Goal: Task Accomplishment & Management: Use online tool/utility

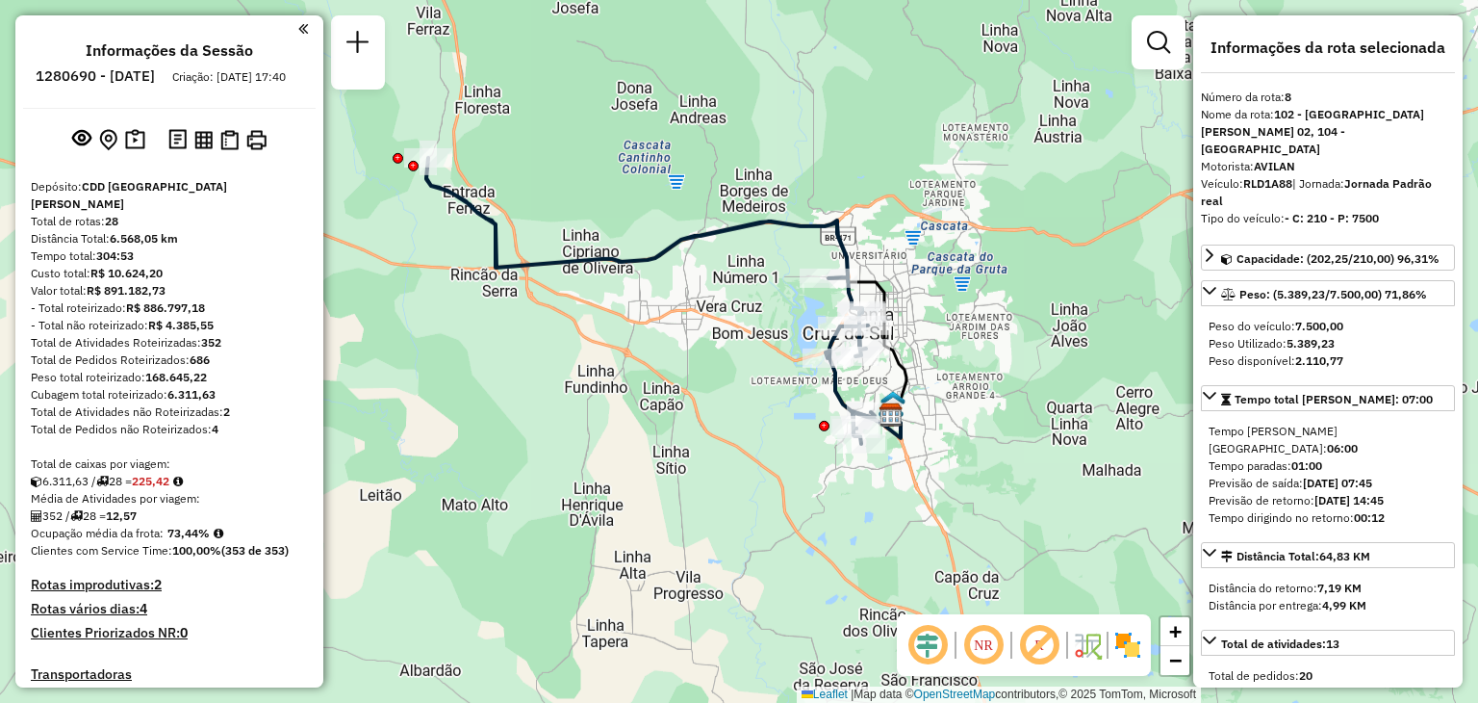
select select "**********"
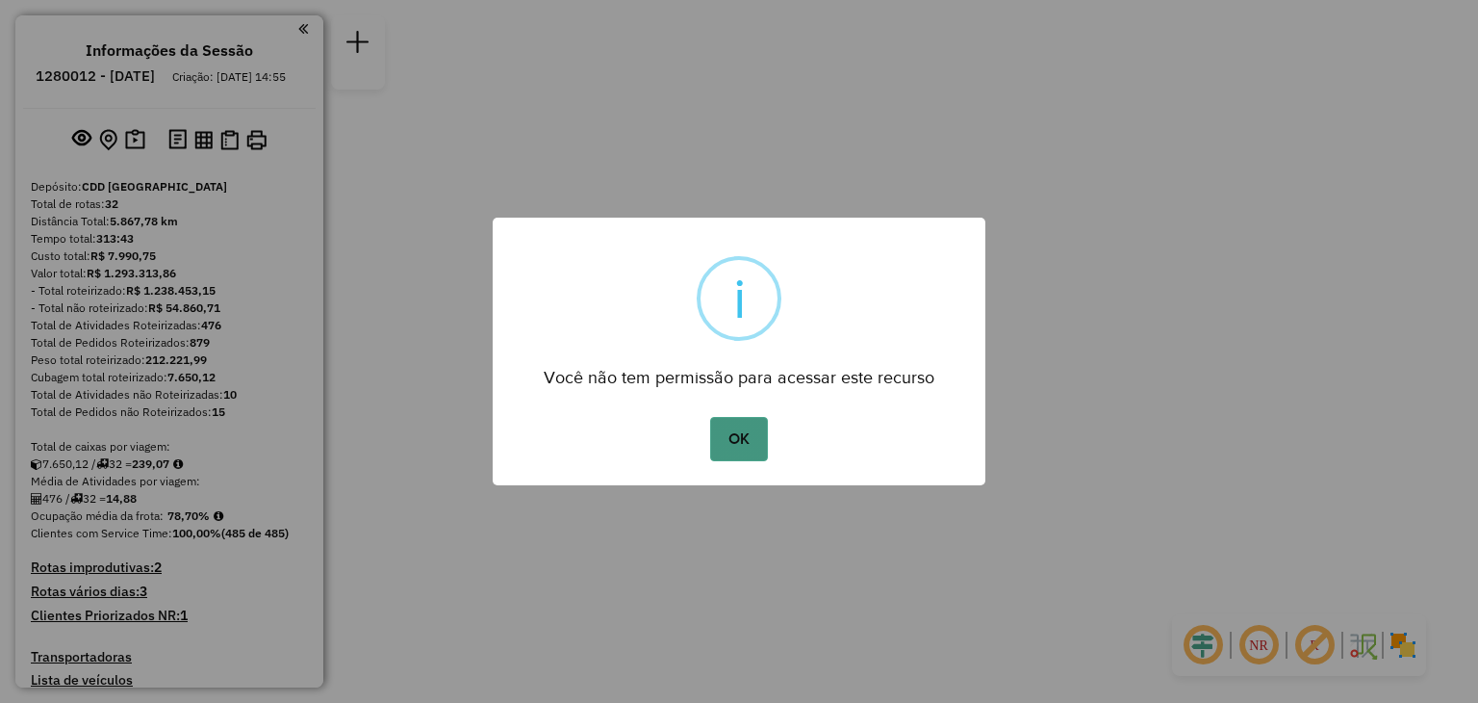
click at [735, 448] on button "OK" at bounding box center [738, 439] width 57 height 44
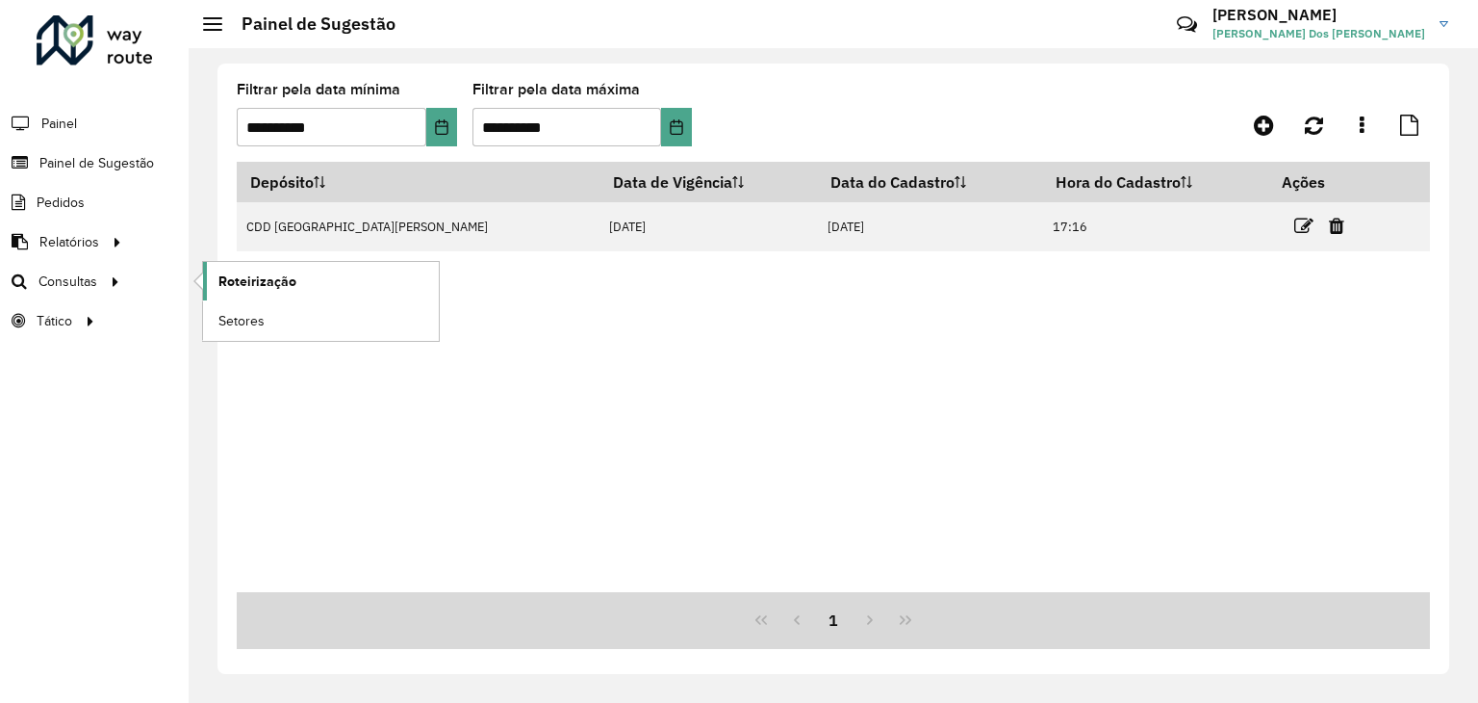
click at [223, 285] on span "Roteirização" at bounding box center [257, 281] width 78 height 20
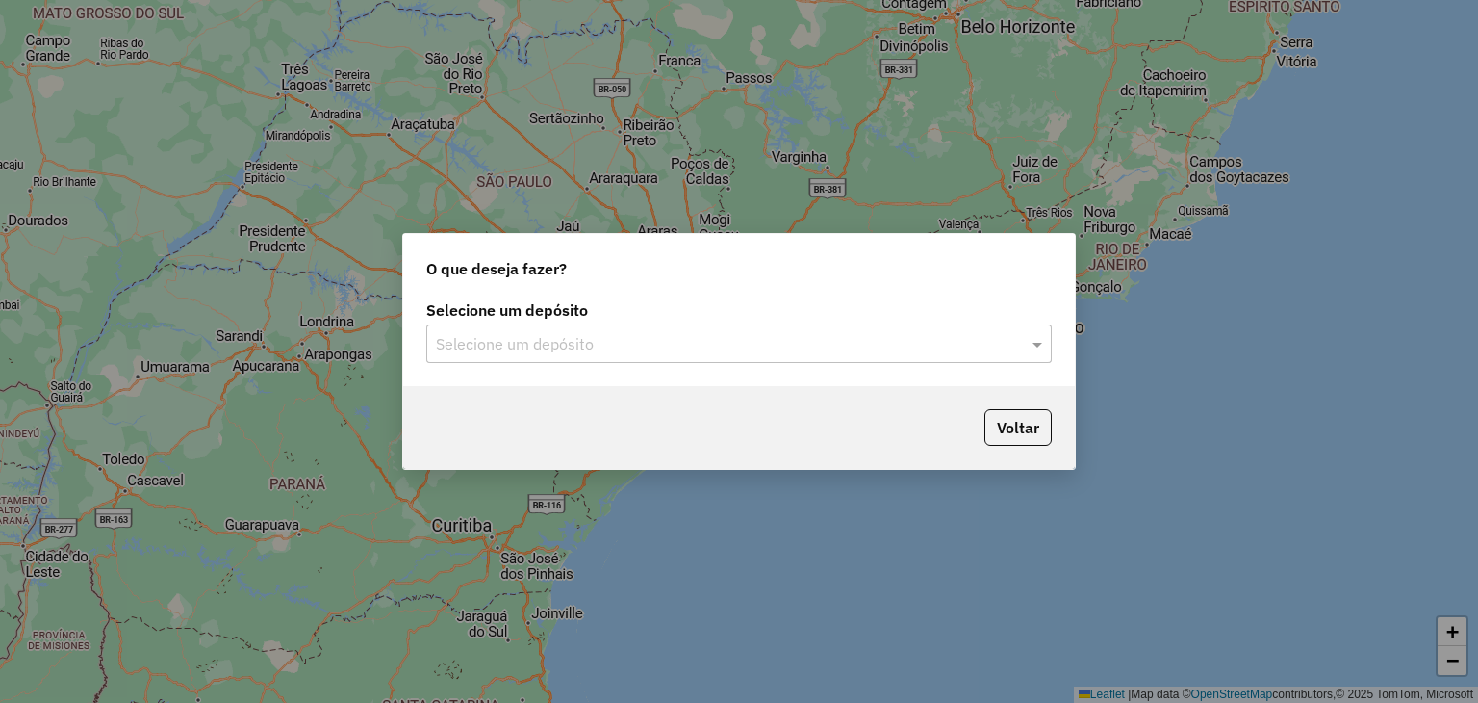
click at [811, 341] on input "text" at bounding box center [720, 344] width 568 height 23
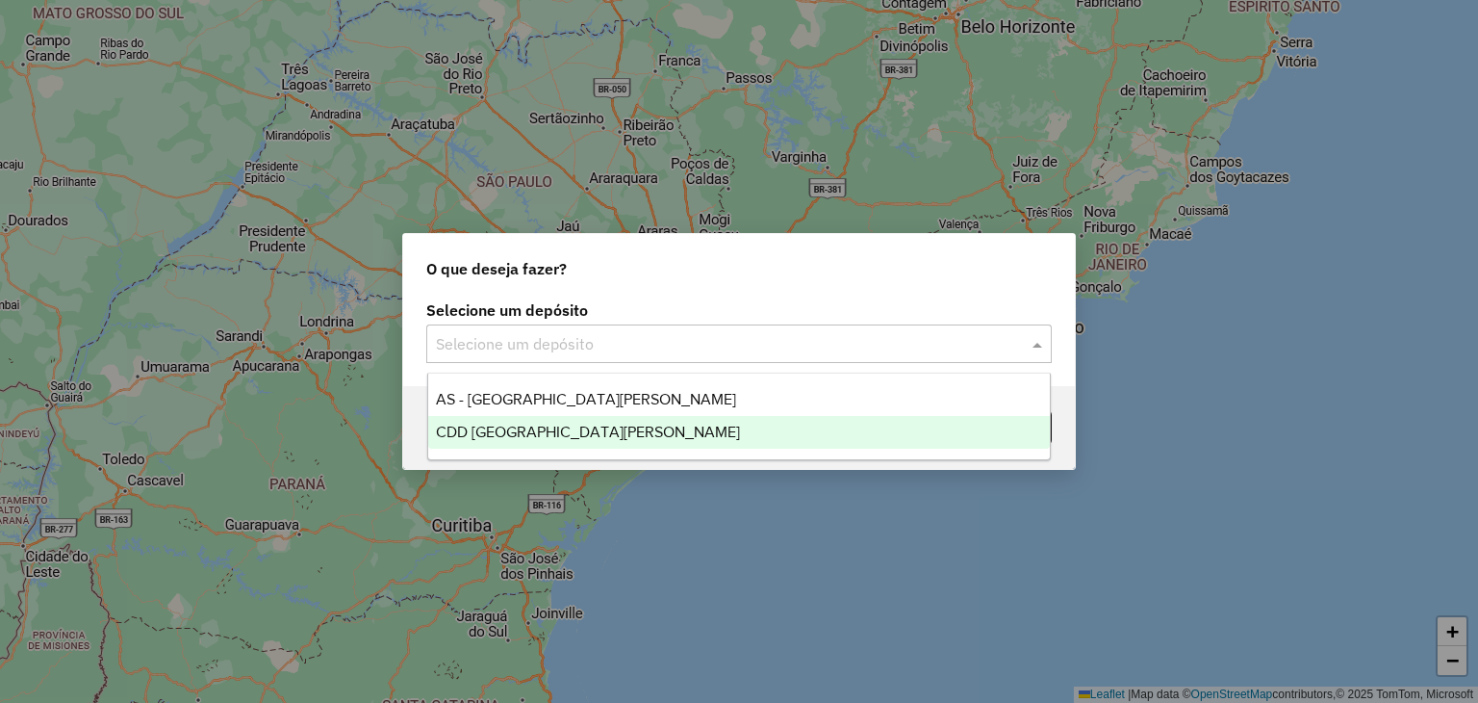
drag, startPoint x: 746, startPoint y: 414, endPoint x: 734, endPoint y: 438, distance: 26.7
click at [734, 438] on div "AS - Santa Cruz do Sul CDD Santa Cruz do Sul" at bounding box center [739, 415] width 623 height 65
click at [734, 438] on div "CDD [GEOGRAPHIC_DATA][PERSON_NAME]" at bounding box center [739, 432] width 623 height 33
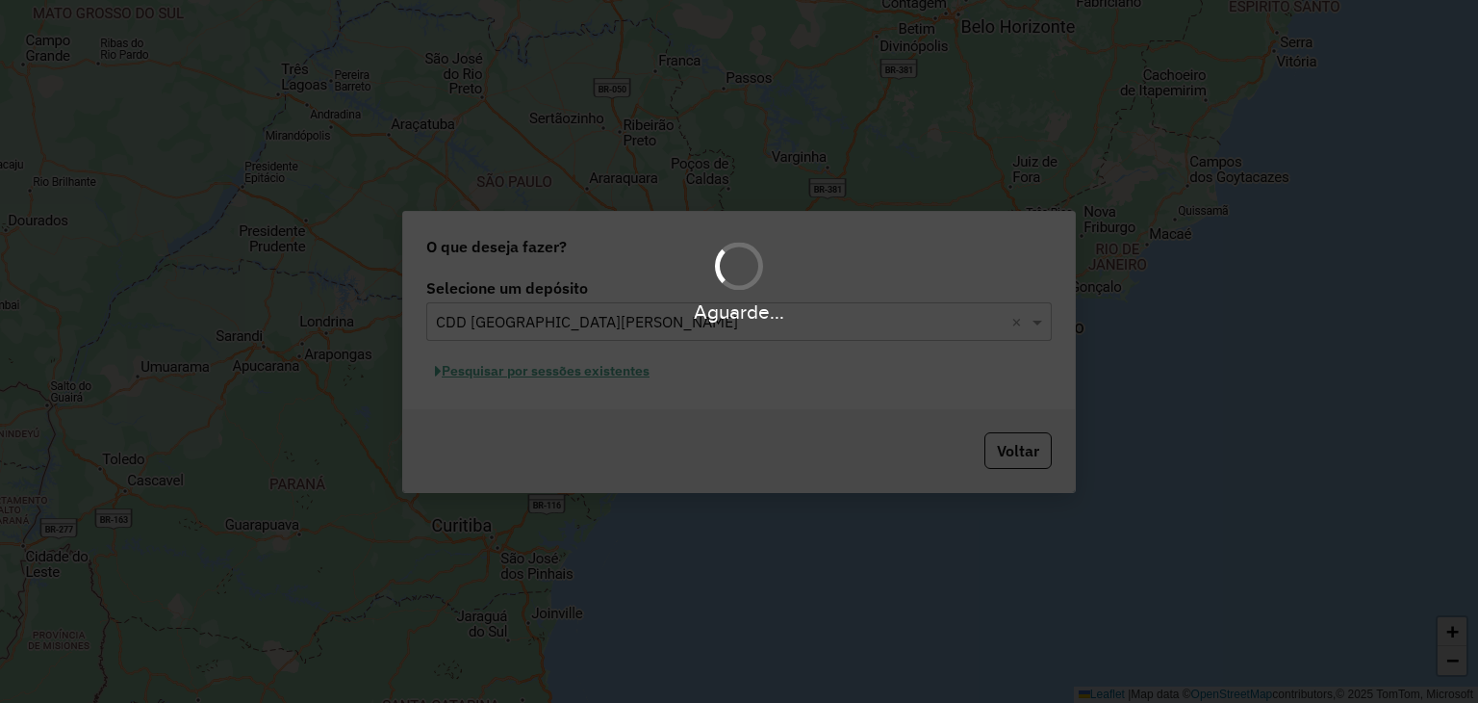
click at [586, 374] on div "Aguarde..." at bounding box center [739, 351] width 1478 height 703
click at [574, 374] on hb-app "Aguarde... Pop-up bloqueado! Seu navegador bloqueou automáticamente a abertura …" at bounding box center [739, 351] width 1478 height 703
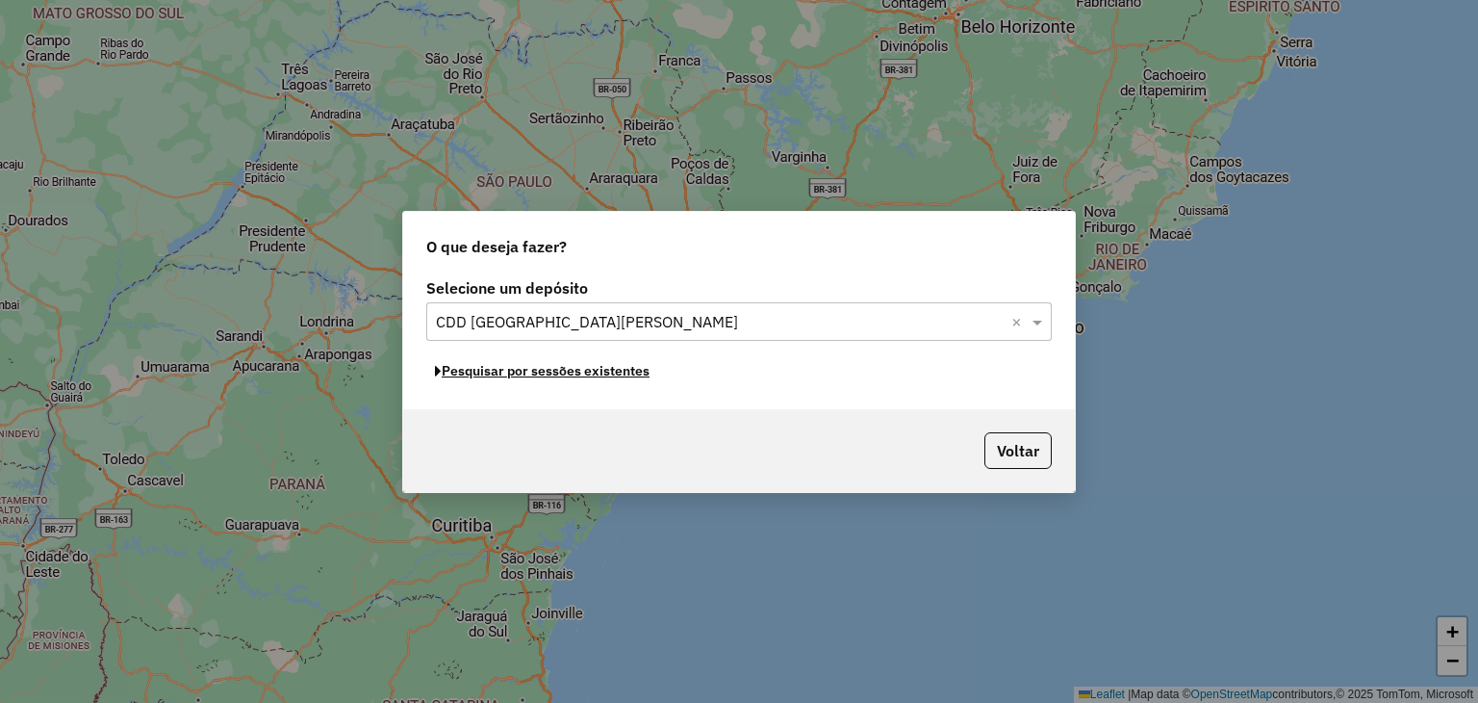
click at [574, 374] on button "Pesquisar por sessões existentes" at bounding box center [542, 371] width 232 height 30
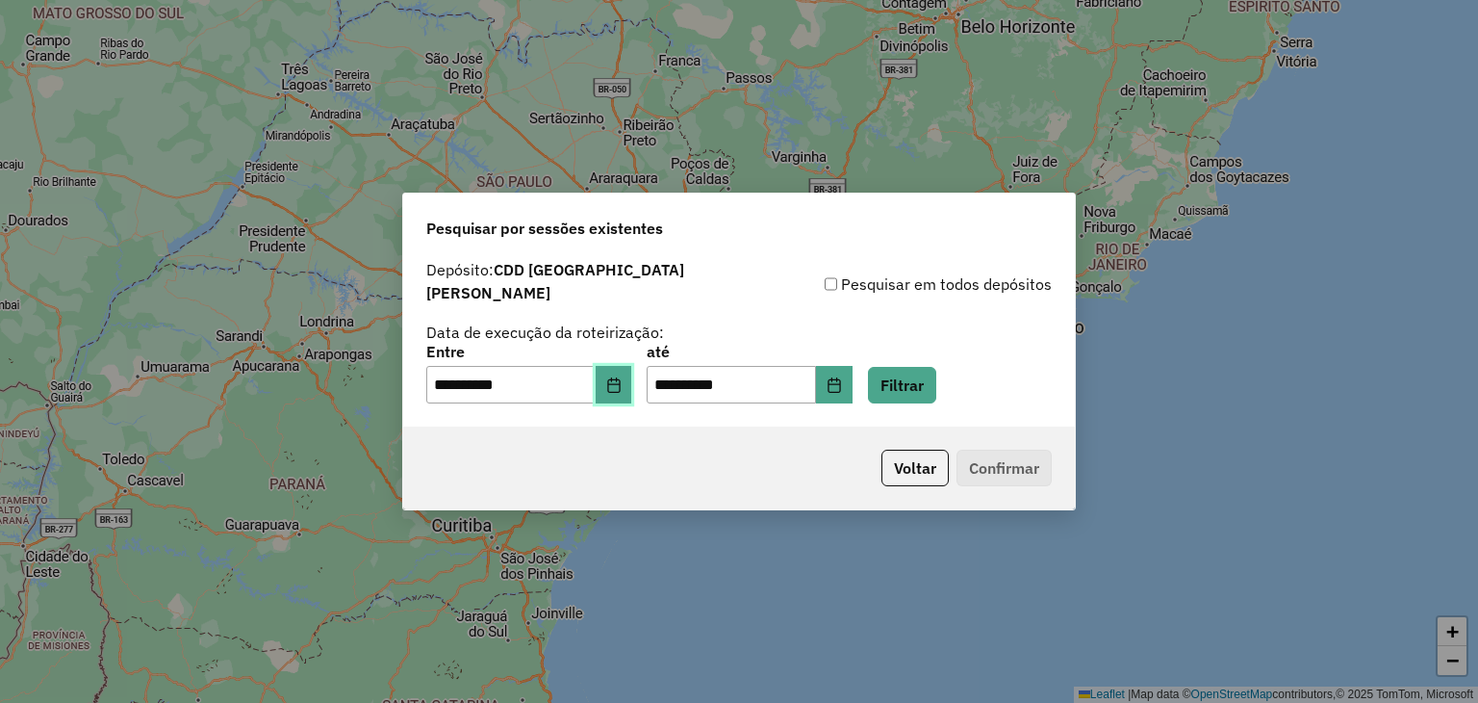
click at [620, 382] on icon "Choose Date" at bounding box center [613, 384] width 13 height 15
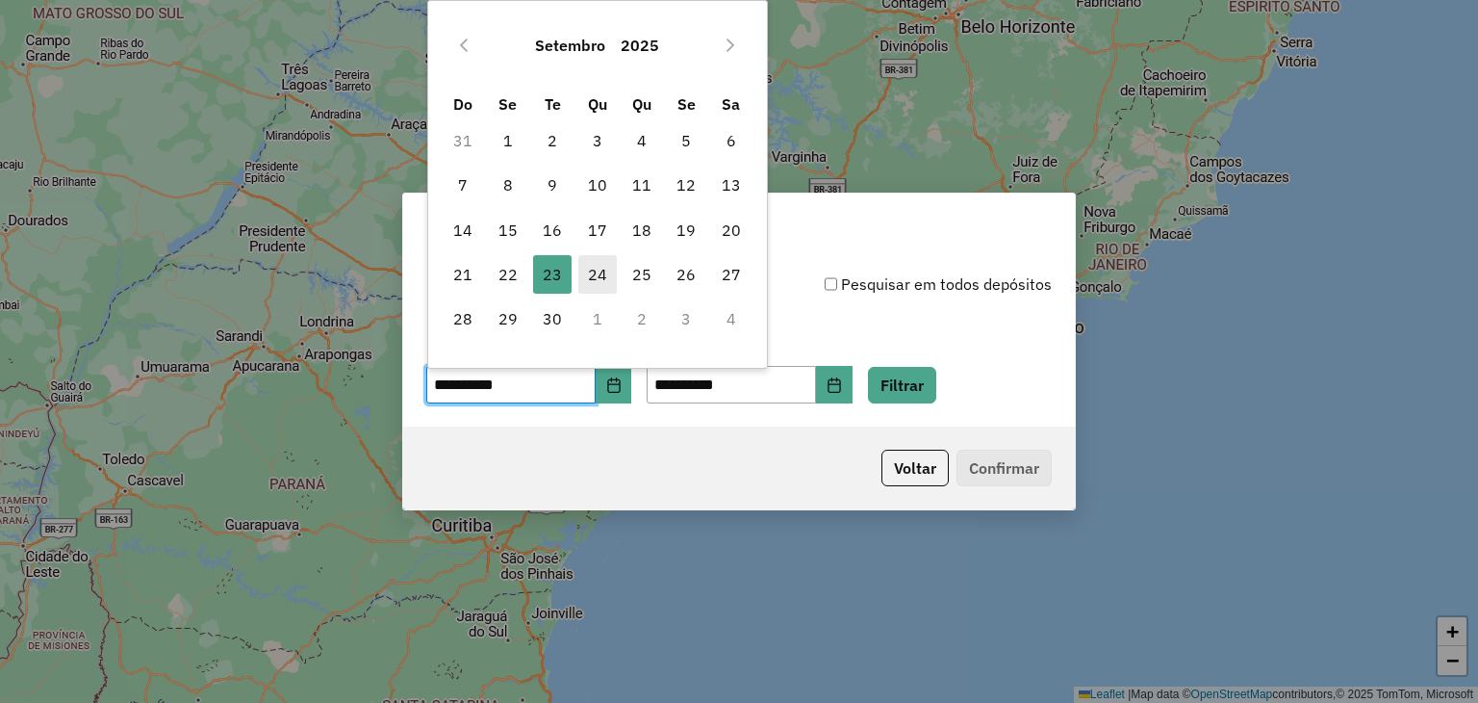
click at [604, 267] on span "24" at bounding box center [597, 274] width 38 height 38
type input "**********"
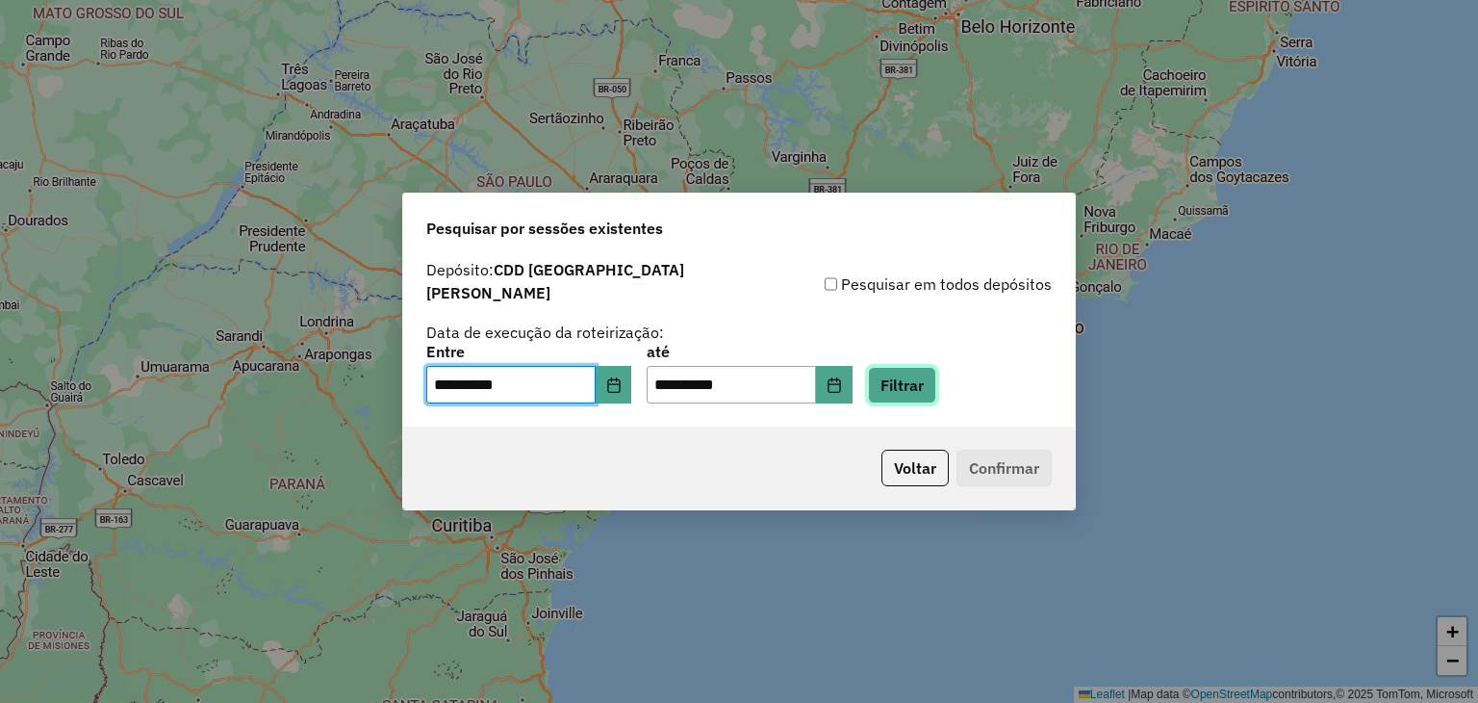
click at [920, 368] on button "Filtrar" at bounding box center [902, 385] width 68 height 37
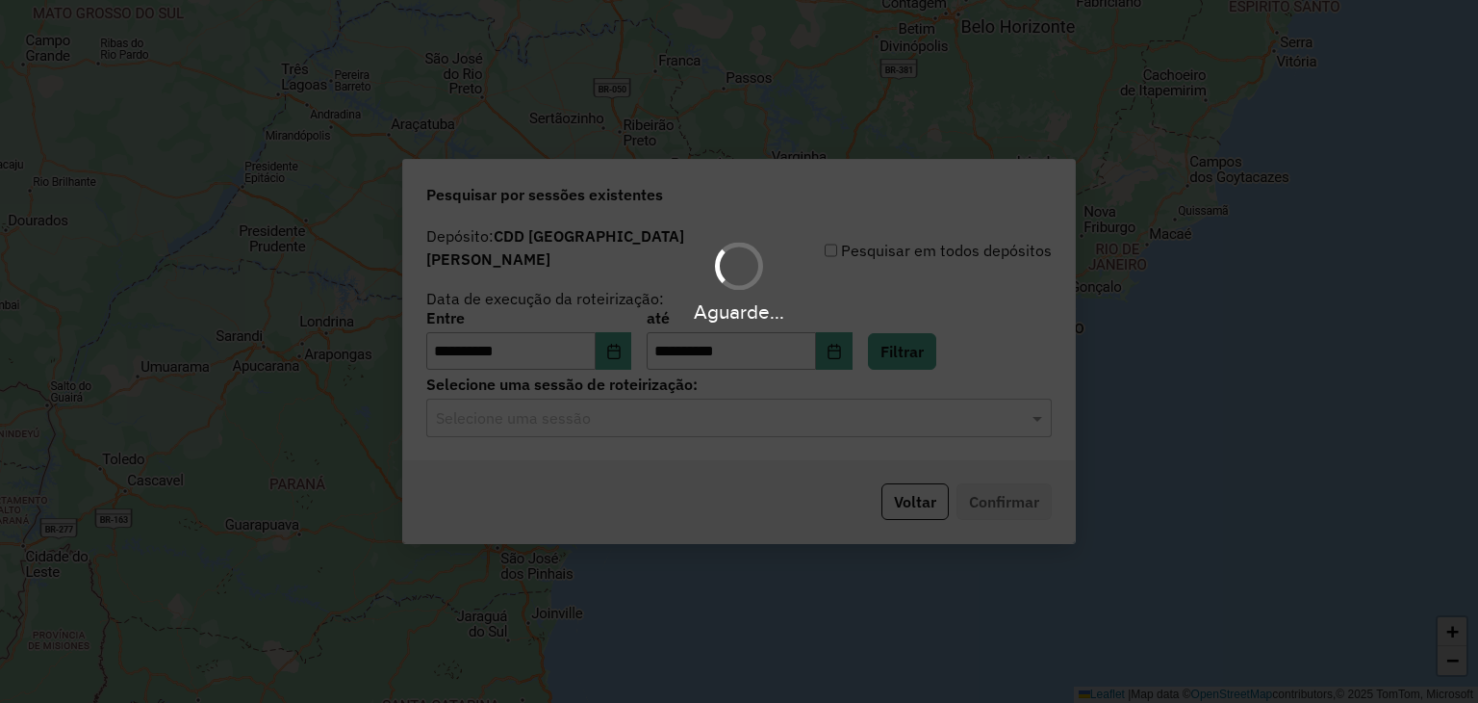
click at [685, 415] on div "Aguarde..." at bounding box center [739, 351] width 1478 height 703
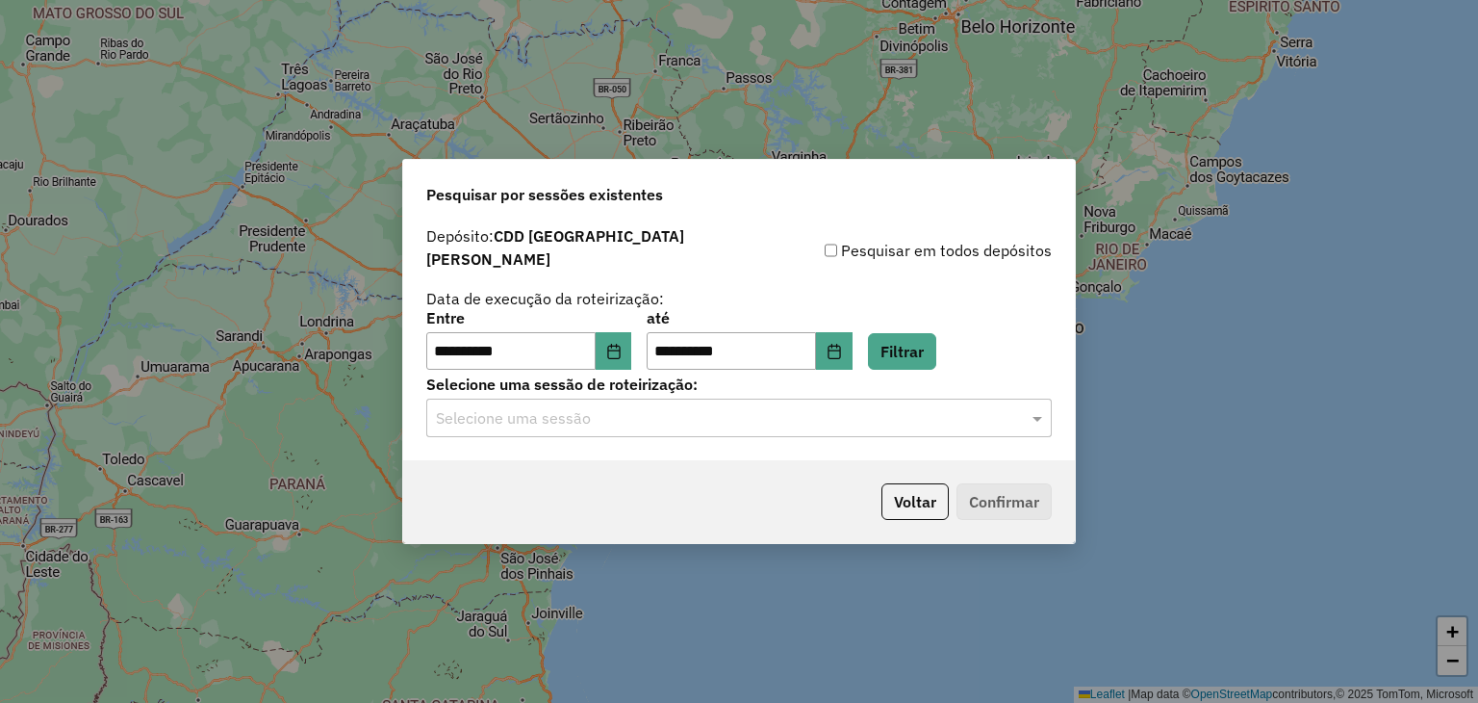
click at [666, 413] on input "text" at bounding box center [720, 418] width 568 height 23
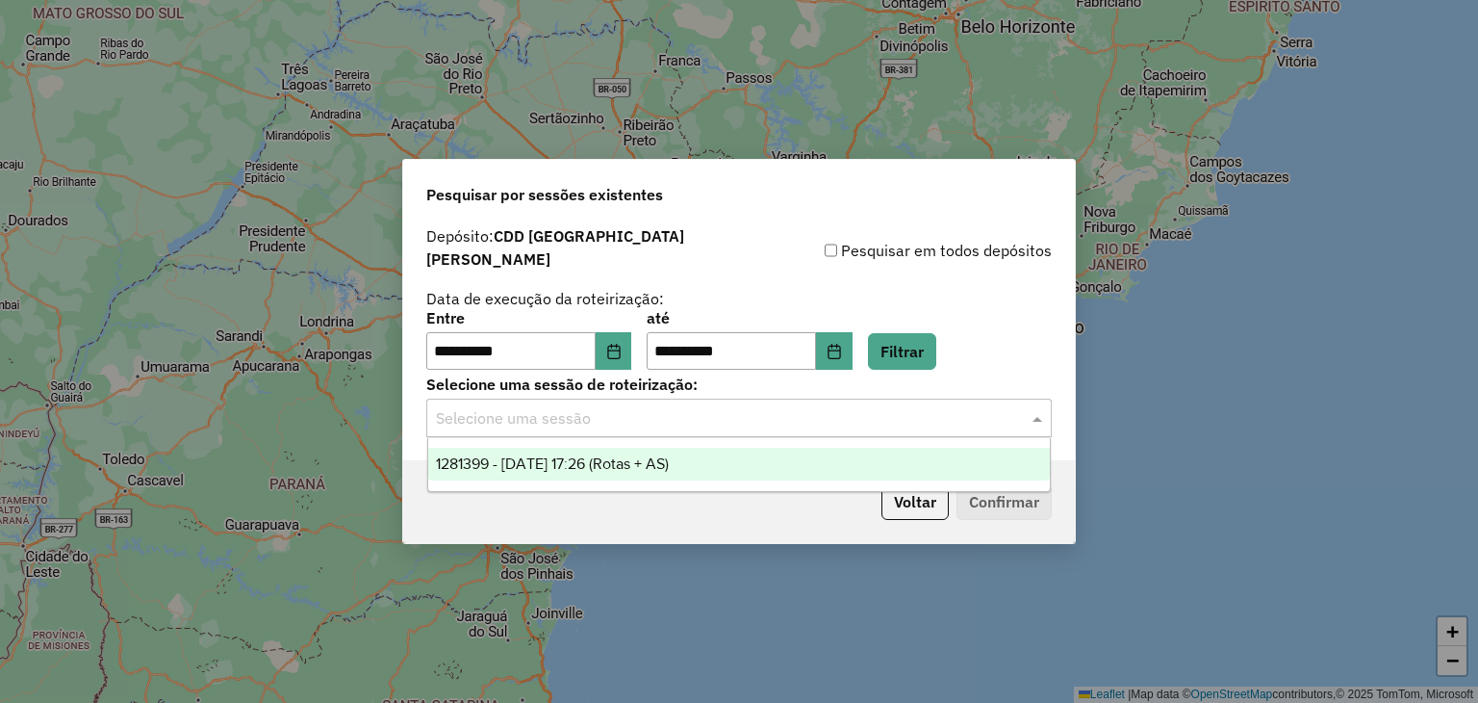
click at [650, 463] on span "1281399 - 24/09/2025 17:26 (Rotas + AS)" at bounding box center [552, 463] width 233 height 16
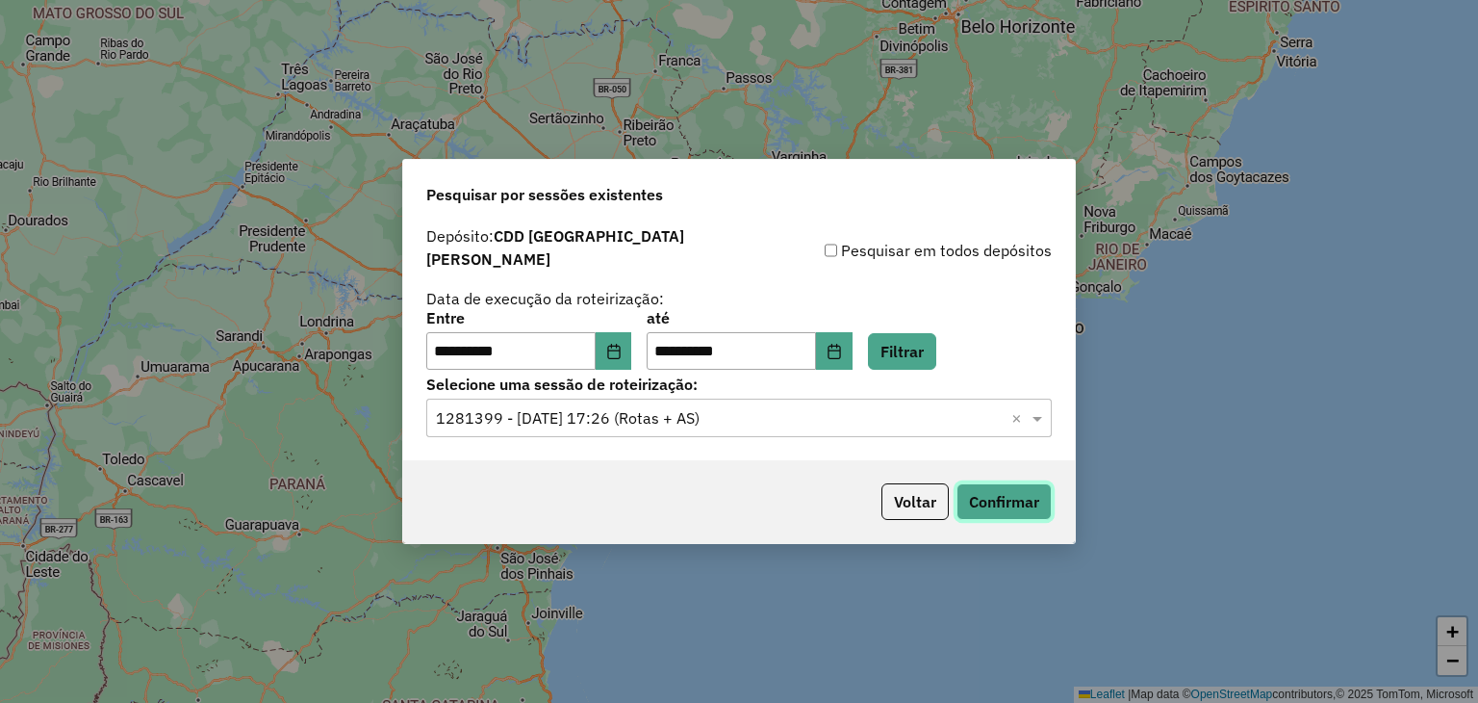
click at [989, 496] on button "Confirmar" at bounding box center [1004, 501] width 95 height 37
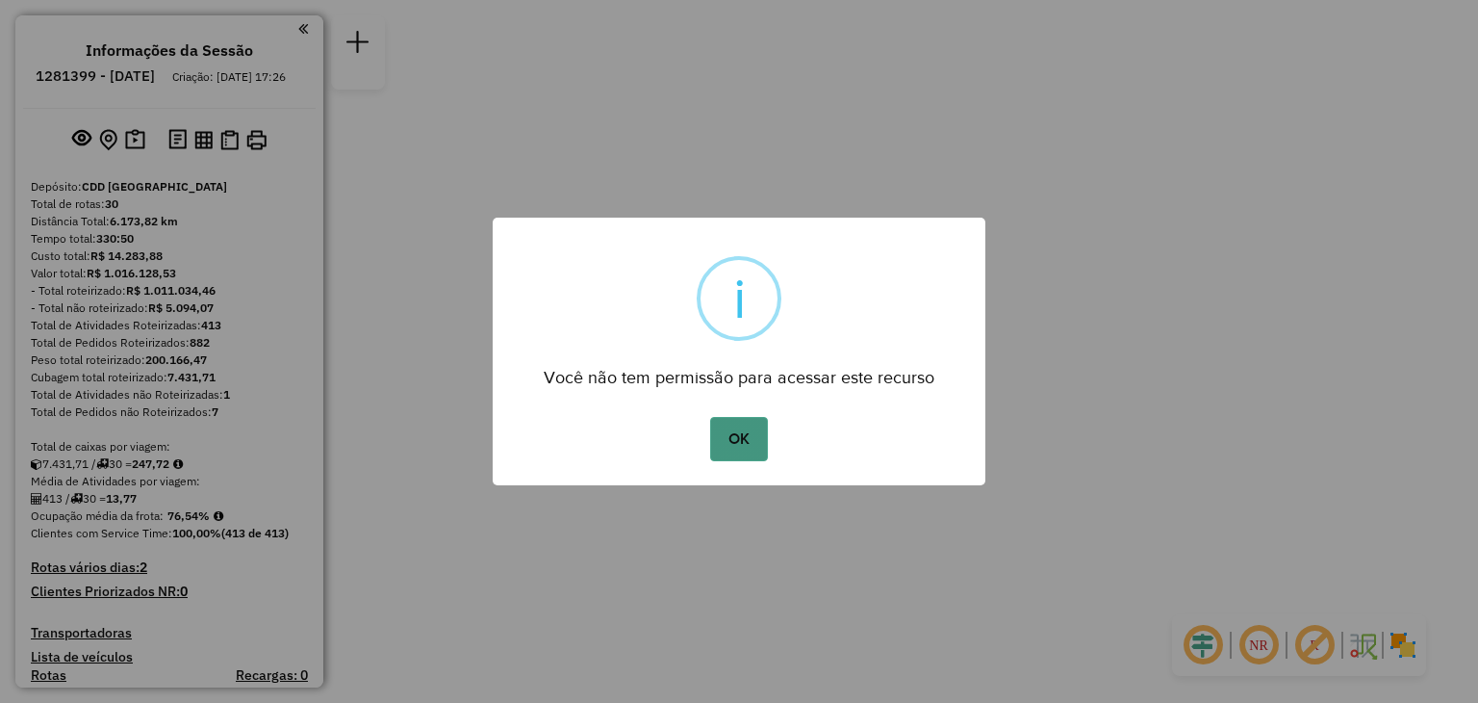
click at [743, 427] on button "OK" at bounding box center [738, 439] width 57 height 44
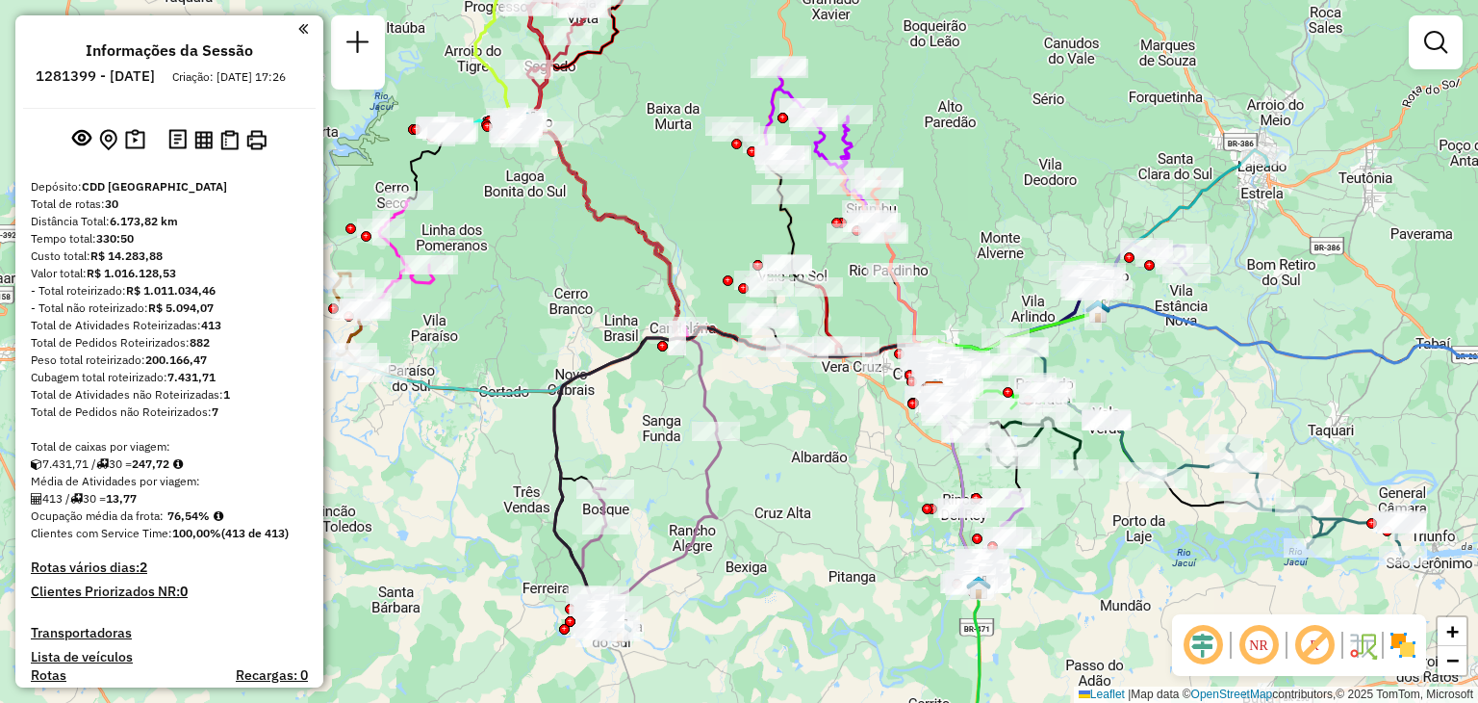
drag, startPoint x: 597, startPoint y: 451, endPoint x: 794, endPoint y: 493, distance: 201.6
click at [794, 493] on div "Janela de atendimento Grade de atendimento Capacidade Transportadoras Veículos …" at bounding box center [739, 351] width 1478 height 703
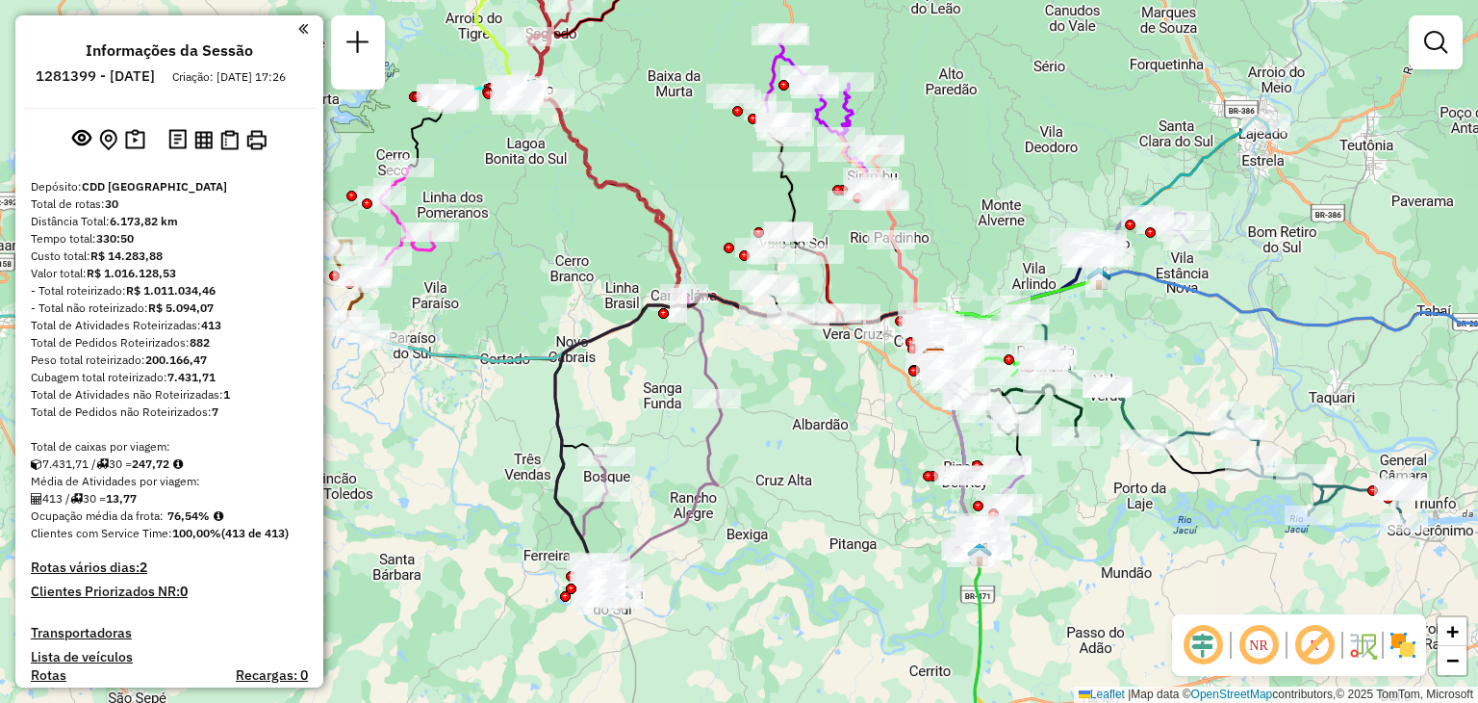
drag, startPoint x: 543, startPoint y: 380, endPoint x: 547, endPoint y: 344, distance: 36.8
click at [547, 344] on icon at bounding box center [395, 329] width 1089 height 69
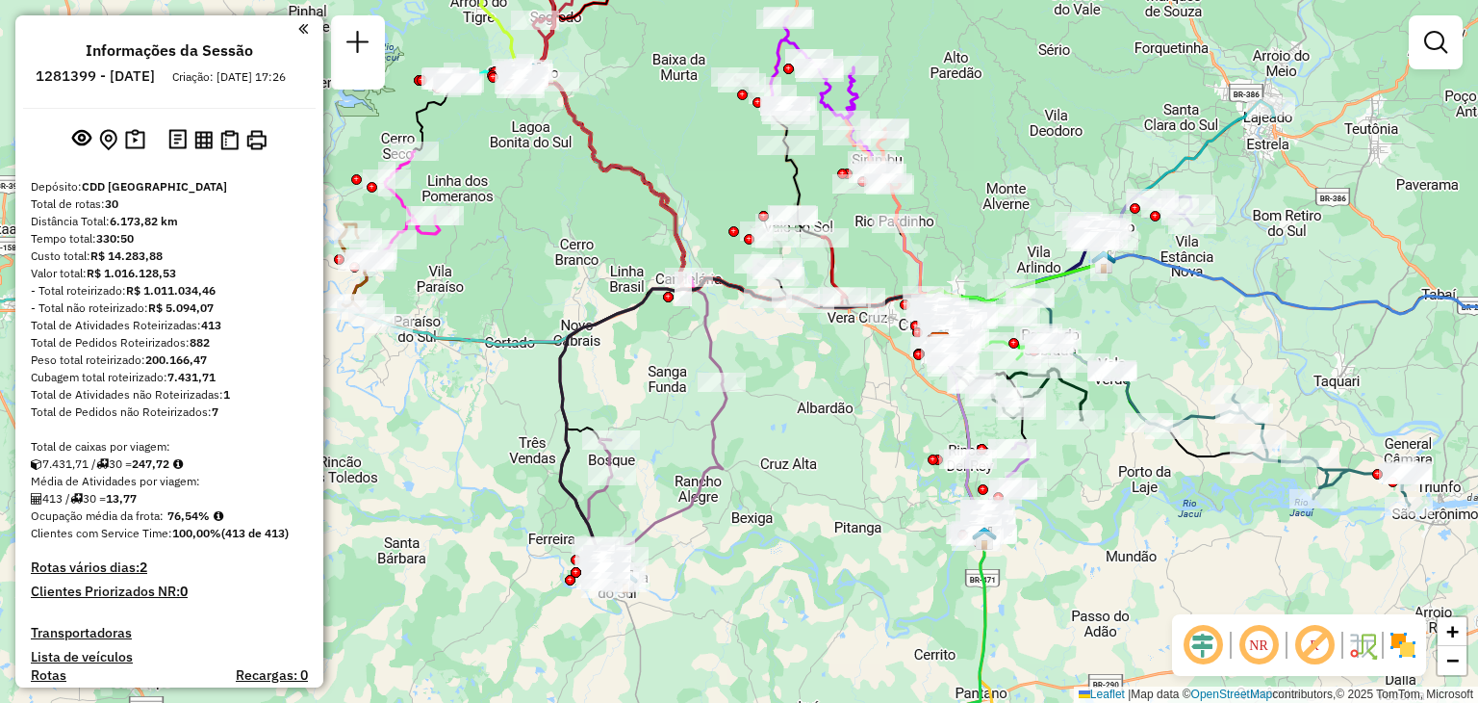
drag, startPoint x: 420, startPoint y: 445, endPoint x: 454, endPoint y: 393, distance: 62.5
click at [450, 393] on div "Janela de atendimento Grade de atendimento Capacidade Transportadoras Veículos …" at bounding box center [739, 351] width 1478 height 703
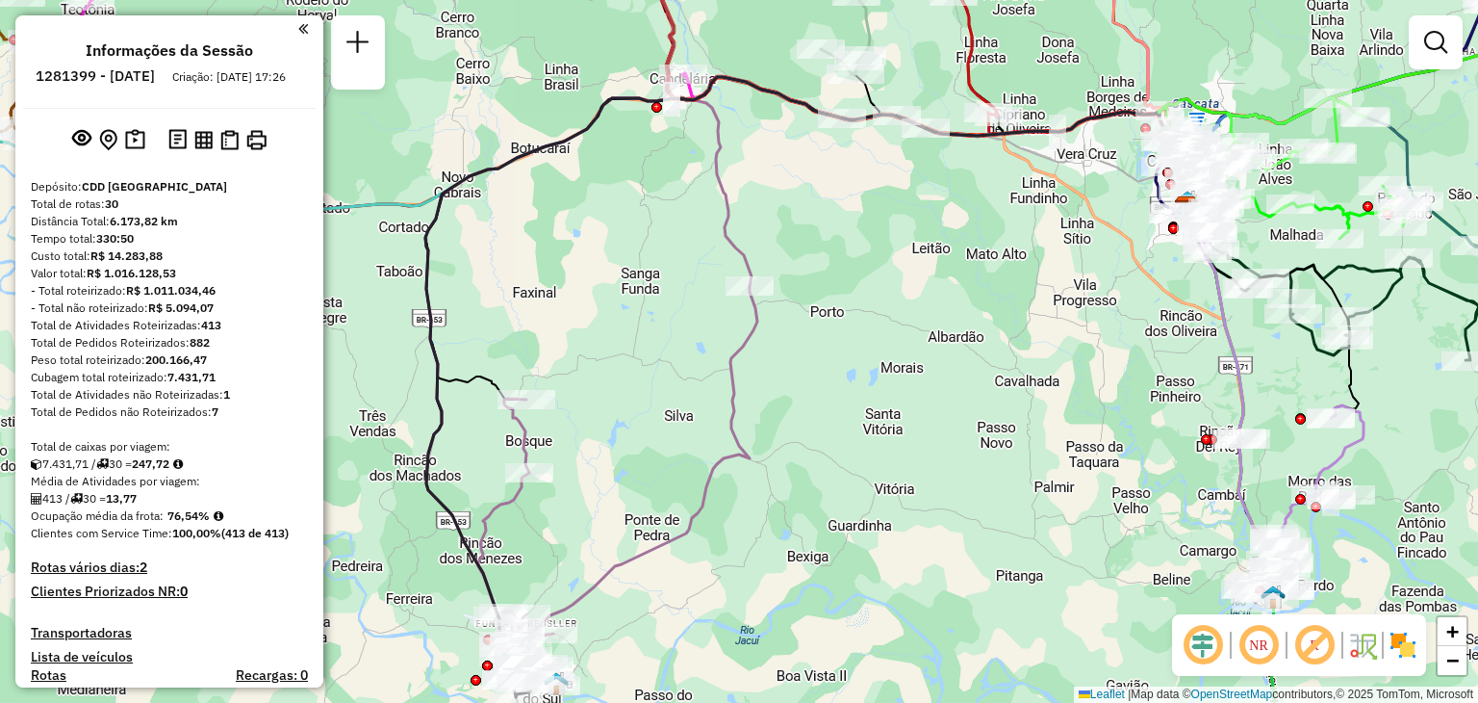
drag, startPoint x: 658, startPoint y: 457, endPoint x: 682, endPoint y: 378, distance: 82.5
click at [682, 376] on div "Janela de atendimento Grade de atendimento Capacidade Transportadoras Veículos …" at bounding box center [739, 351] width 1478 height 703
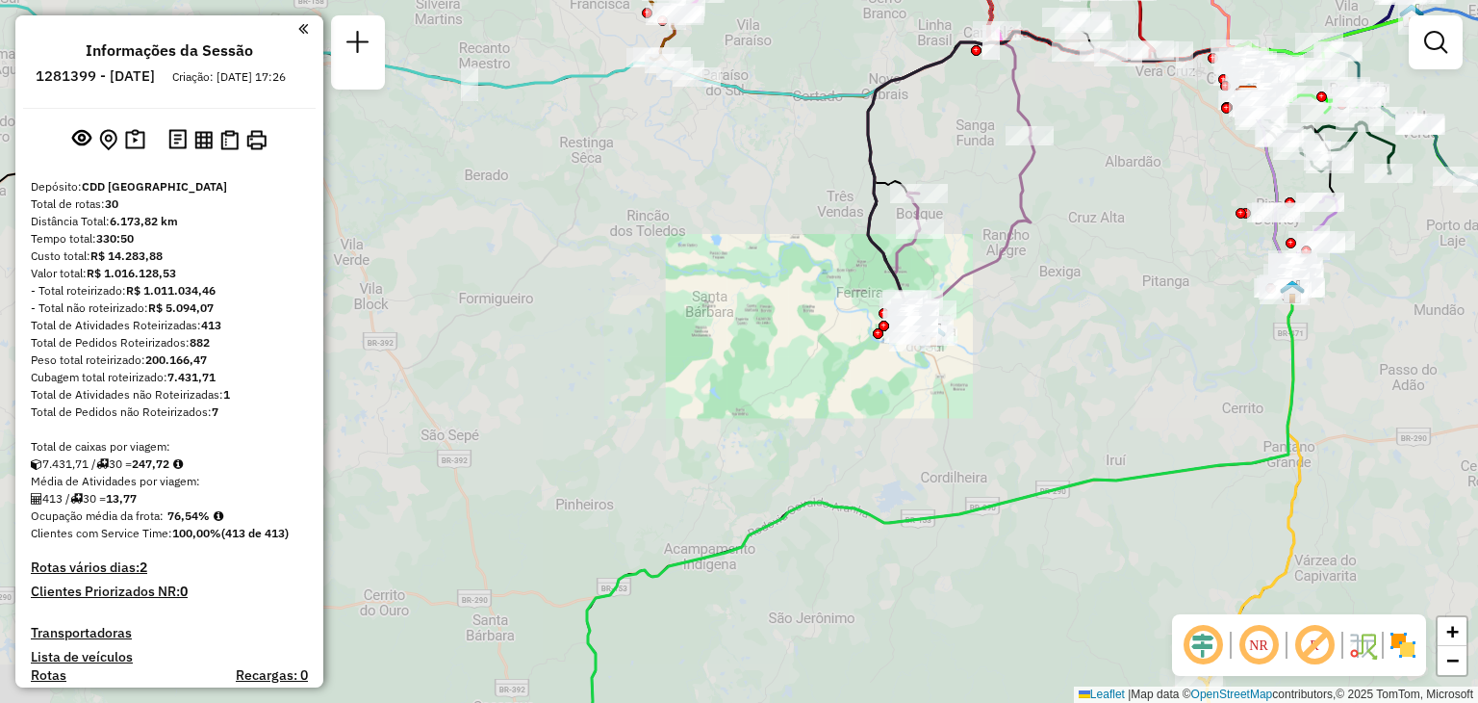
drag, startPoint x: 1033, startPoint y: 257, endPoint x: 1073, endPoint y: 484, distance: 230.7
click at [1073, 484] on div "Janela de atendimento Grade de atendimento Capacidade Transportadoras Veículos …" at bounding box center [739, 351] width 1478 height 703
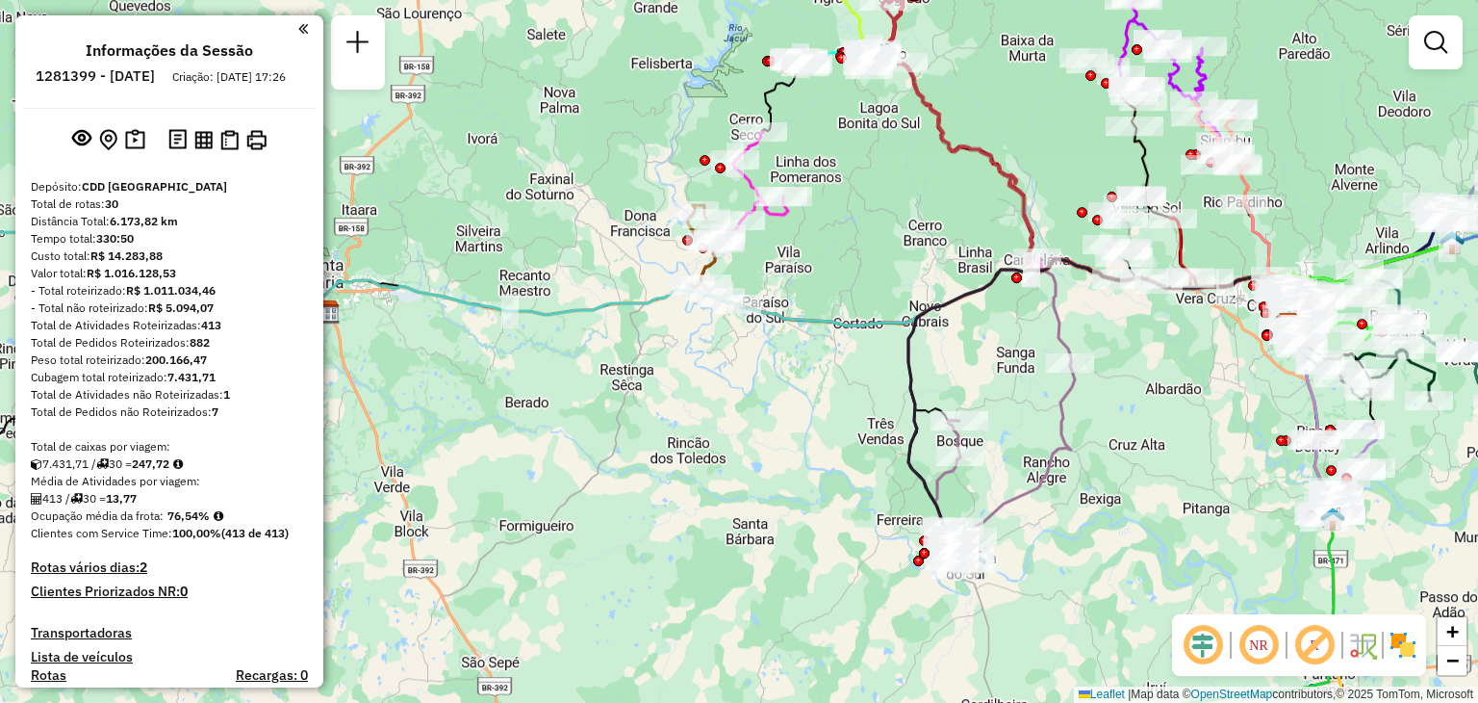
drag, startPoint x: 886, startPoint y: 118, endPoint x: 863, endPoint y: 252, distance: 135.8
click at [863, 252] on div "Rota 4 - Placa JBP3F02 41809995 - SALAO KRAUSE Rota 4 - Placa JBP3F02 41816449 …" at bounding box center [739, 351] width 1478 height 703
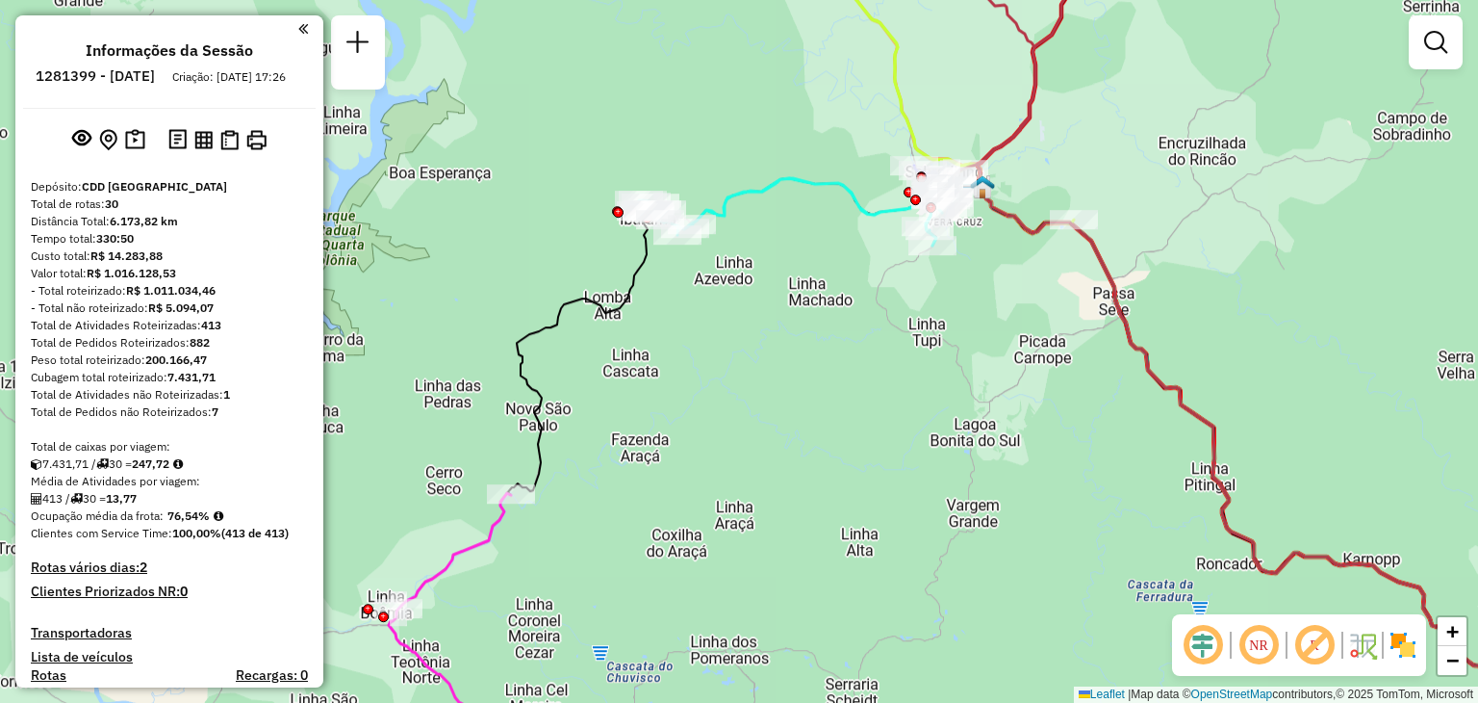
drag, startPoint x: 1077, startPoint y: 317, endPoint x: 981, endPoint y: 413, distance: 136.1
click at [986, 416] on div "Rota 12 - Placa IUD9B84 41813490 - PRETA Janela de atendimento Grade de atendim…" at bounding box center [739, 351] width 1478 height 703
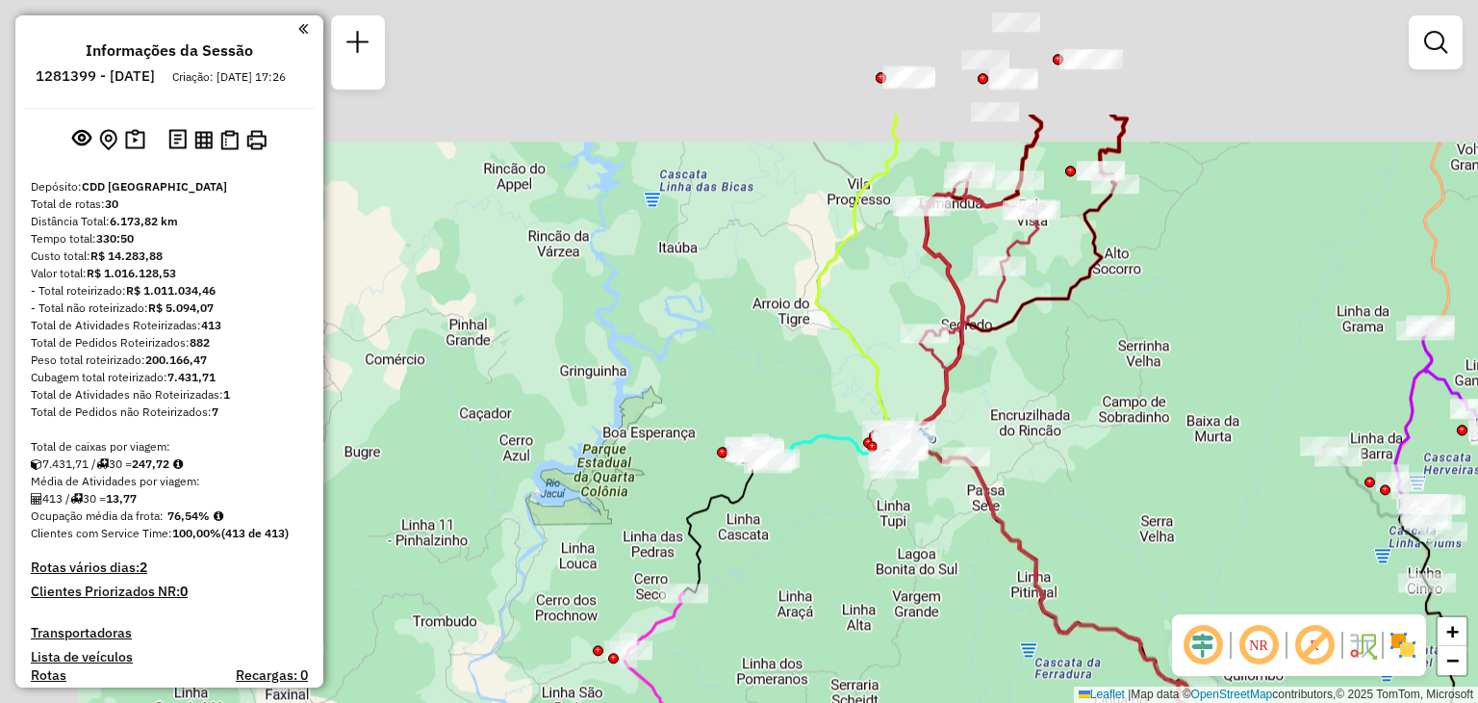
drag, startPoint x: 1047, startPoint y: 305, endPoint x: 1039, endPoint y: 405, distance: 100.4
click at [1076, 463] on div "Janela de atendimento Grade de atendimento Capacidade Transportadoras Veículos …" at bounding box center [739, 351] width 1478 height 703
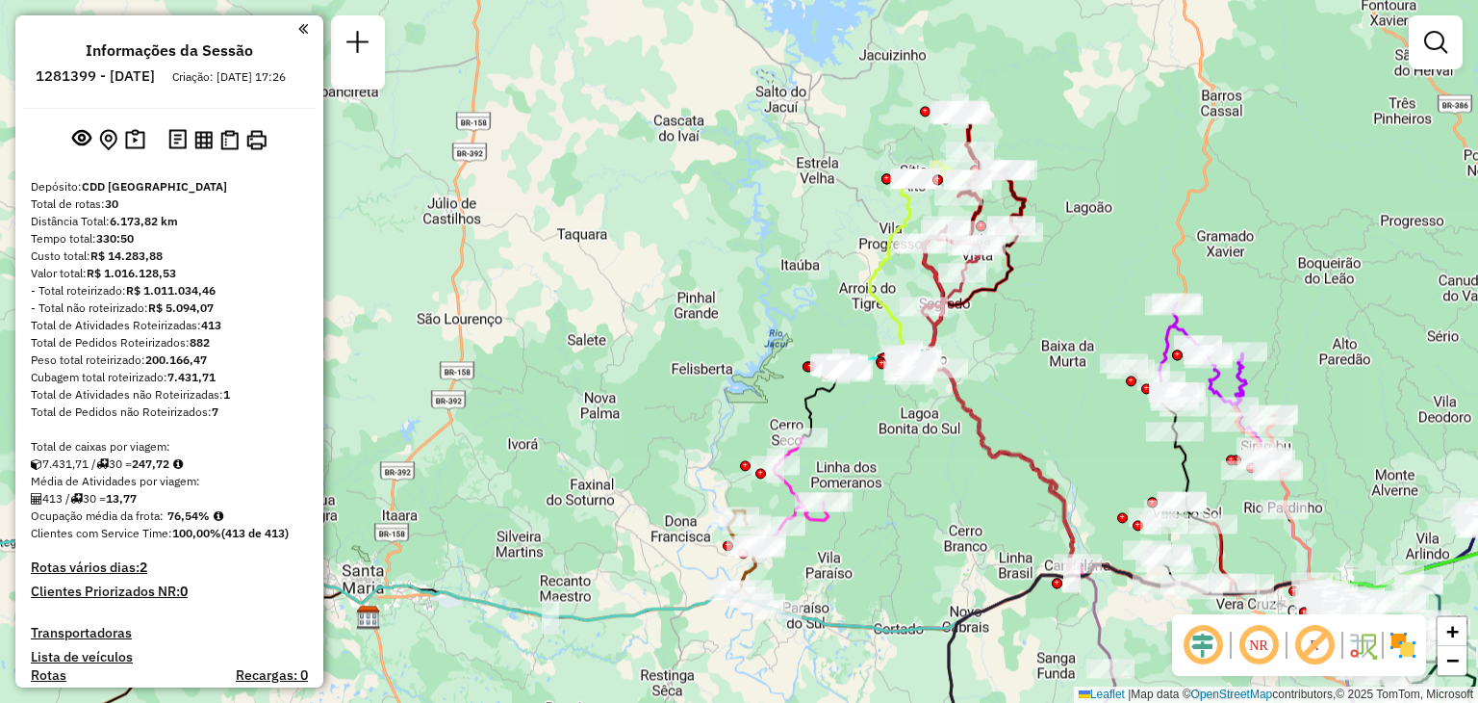
drag, startPoint x: 1047, startPoint y: 305, endPoint x: 1011, endPoint y: 322, distance: 40.5
click at [1011, 322] on div "Janela de atendimento Grade de atendimento Capacidade Transportadoras Veículos …" at bounding box center [739, 351] width 1478 height 703
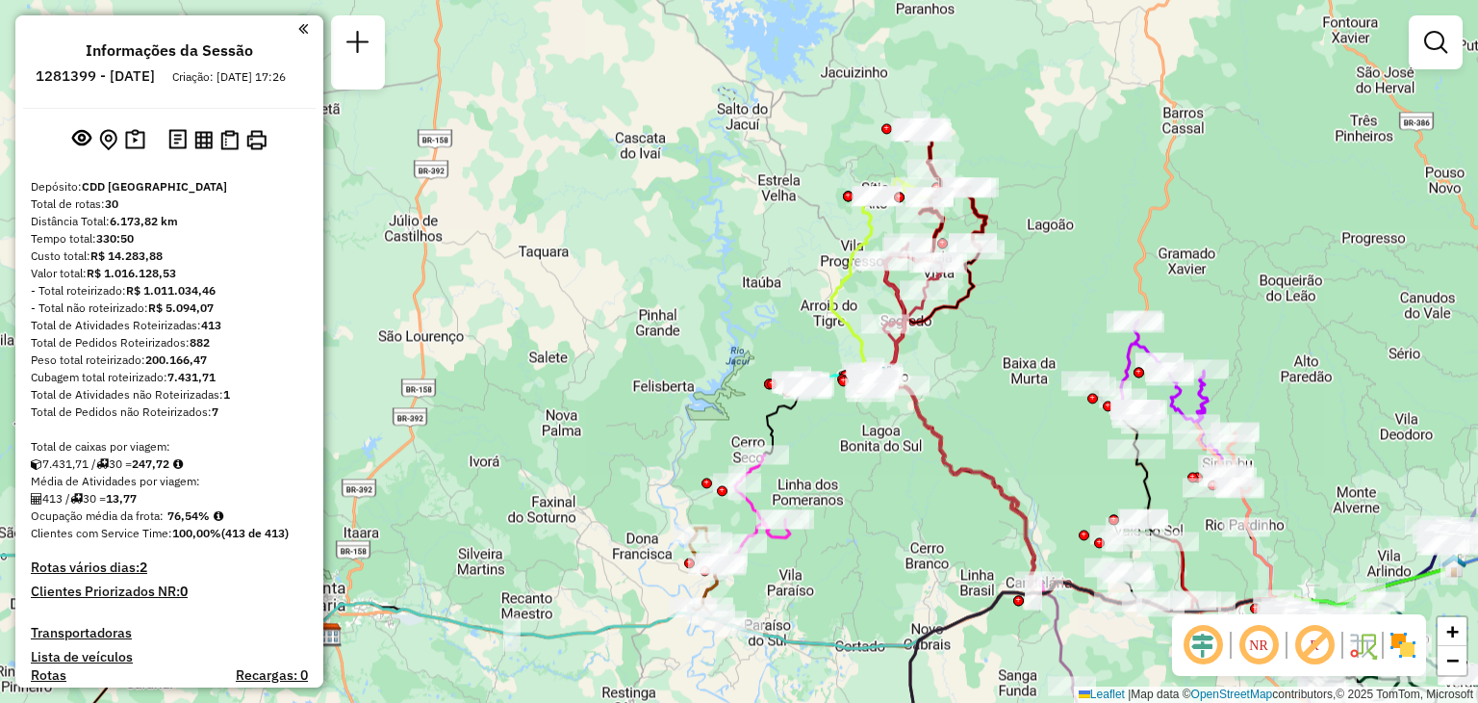
drag, startPoint x: 1035, startPoint y: 324, endPoint x: 939, endPoint y: 302, distance: 97.8
click at [939, 302] on div "Rota 19 - Placa RYG1J70 41860334 - [PERSON_NAME] Janela de atendimento Grade de…" at bounding box center [739, 351] width 1478 height 703
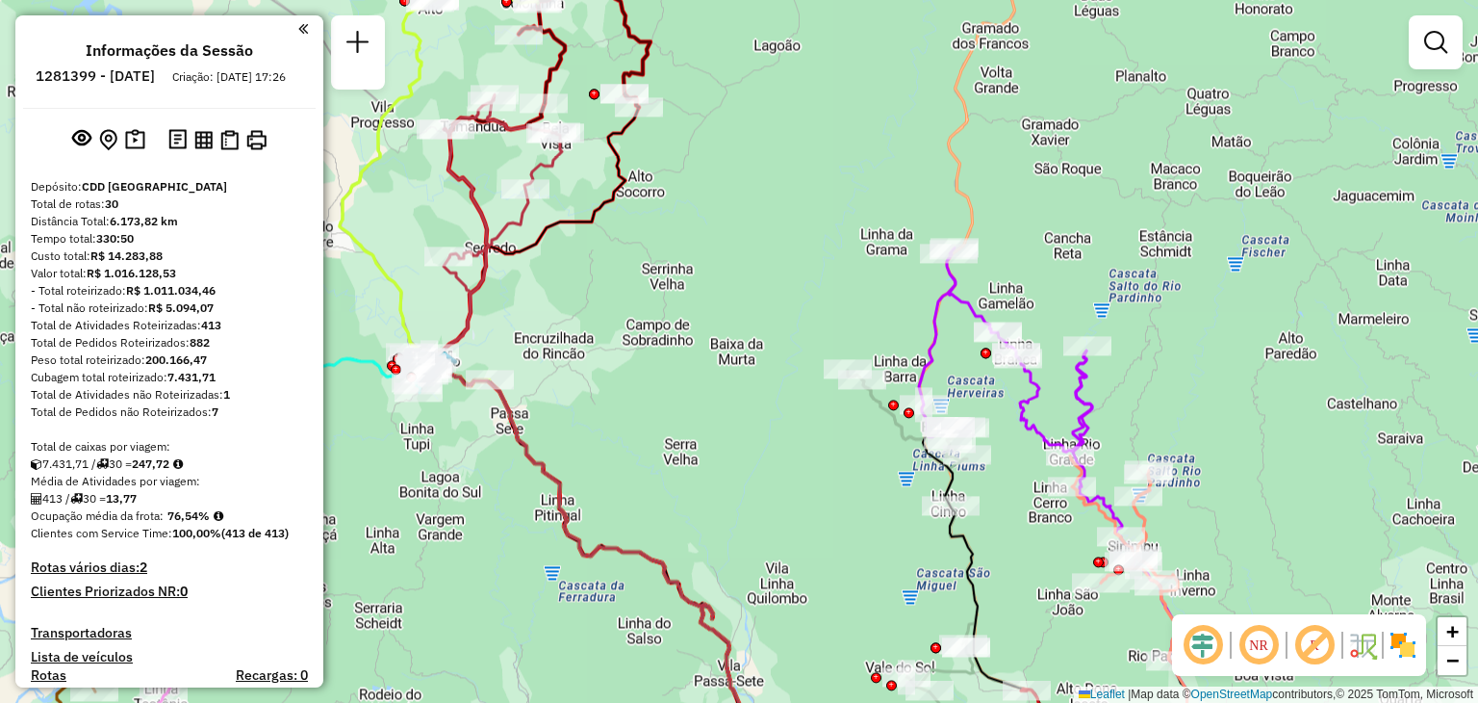
drag, startPoint x: 1170, startPoint y: 263, endPoint x: 1149, endPoint y: 193, distance: 72.5
click at [1149, 193] on div "Janela de atendimento Grade de atendimento Capacidade Transportadoras Veículos …" at bounding box center [739, 351] width 1478 height 703
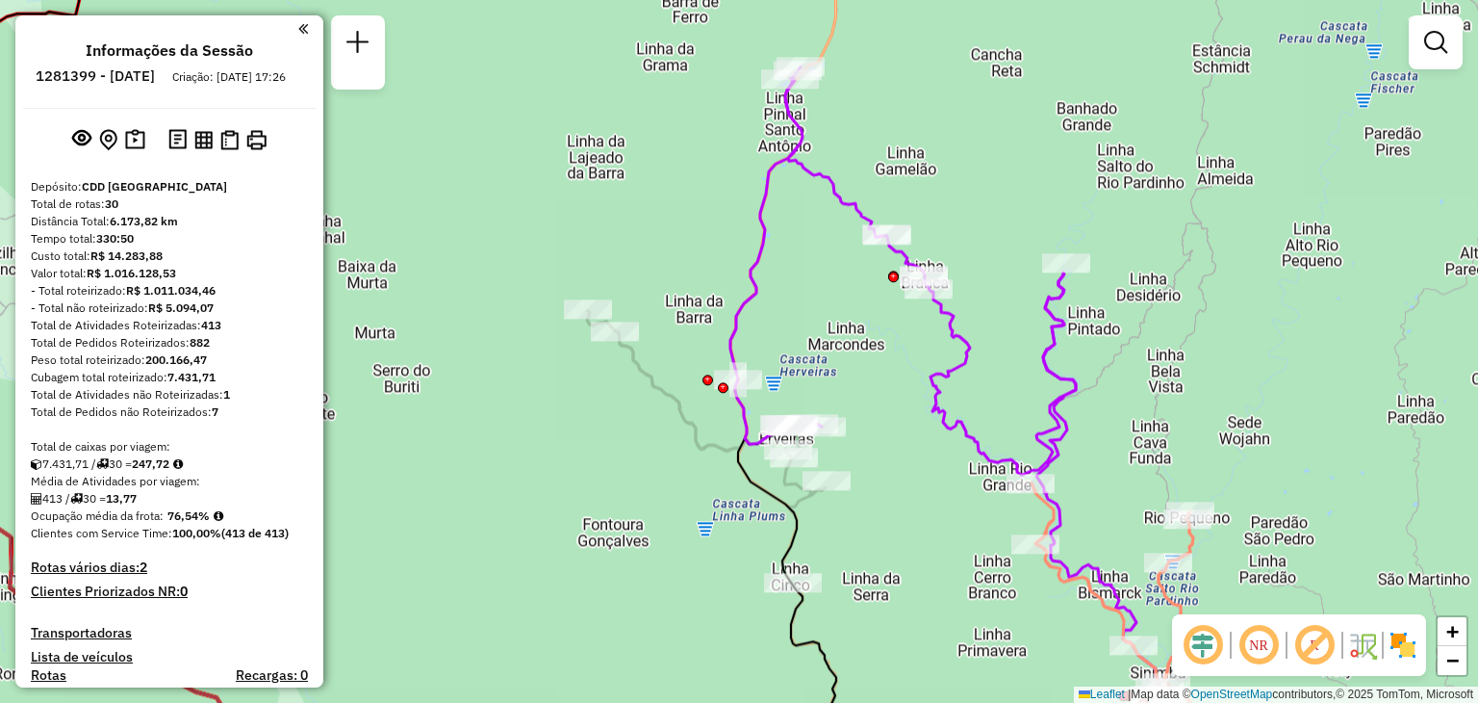
drag, startPoint x: 1130, startPoint y: 374, endPoint x: 1072, endPoint y: 349, distance: 62.9
click at [1074, 350] on div "Janela de atendimento Grade de atendimento Capacidade Transportadoras Veículos …" at bounding box center [739, 351] width 1478 height 703
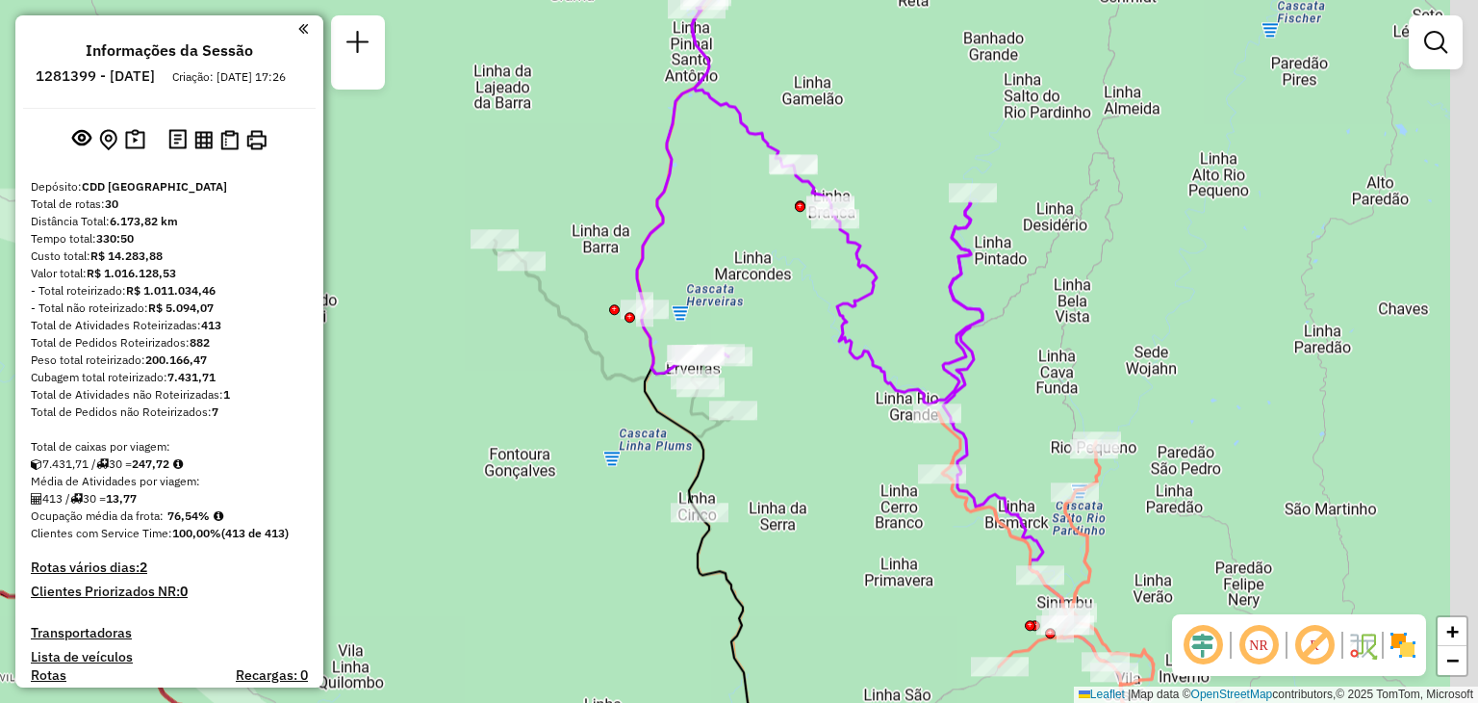
drag, startPoint x: 810, startPoint y: 499, endPoint x: 770, endPoint y: 439, distance: 72.1
click at [770, 440] on div "Janela de atendimento Grade de atendimento Capacidade Transportadoras Veículos …" at bounding box center [739, 351] width 1478 height 703
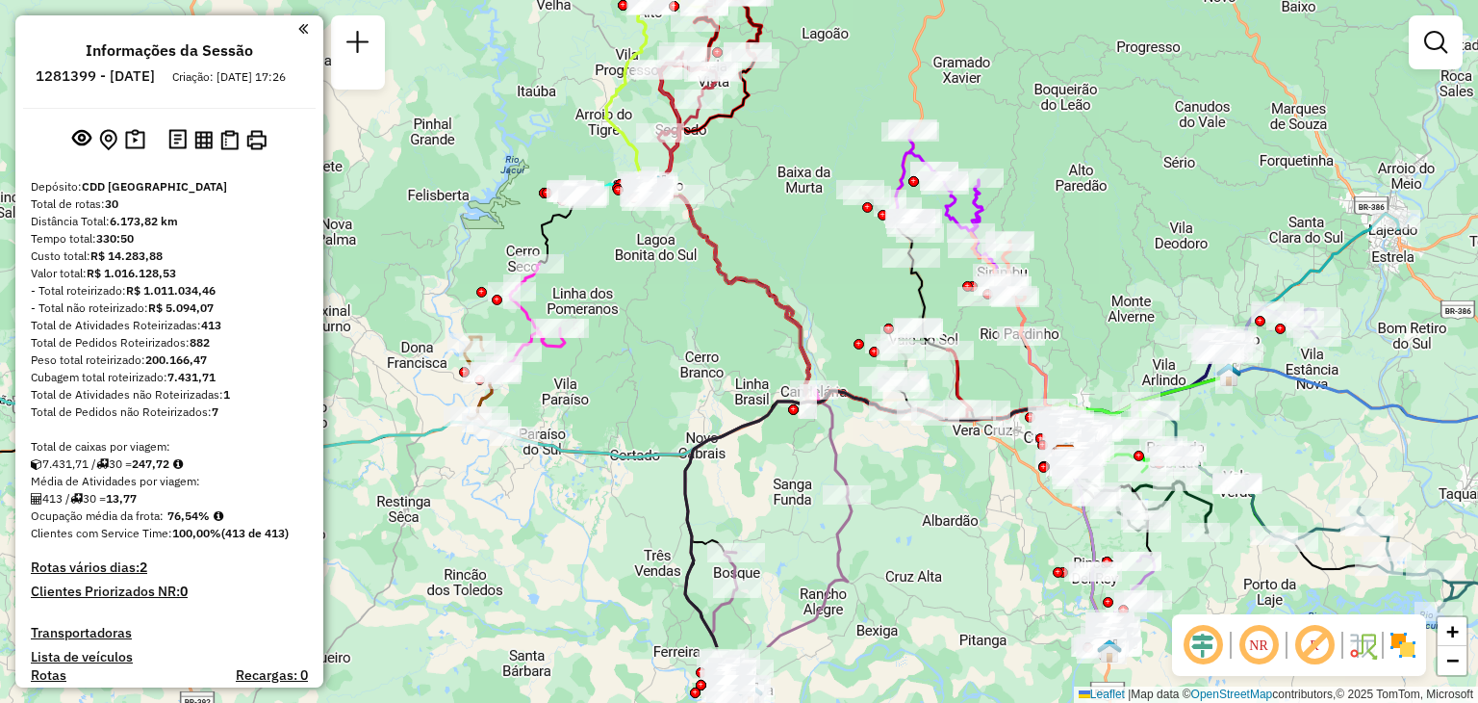
drag, startPoint x: 1243, startPoint y: 405, endPoint x: 1077, endPoint y: 264, distance: 218.5
click at [1072, 237] on div "Janela de atendimento Grade de atendimento Capacidade Transportadoras Veículos …" at bounding box center [739, 351] width 1478 height 703
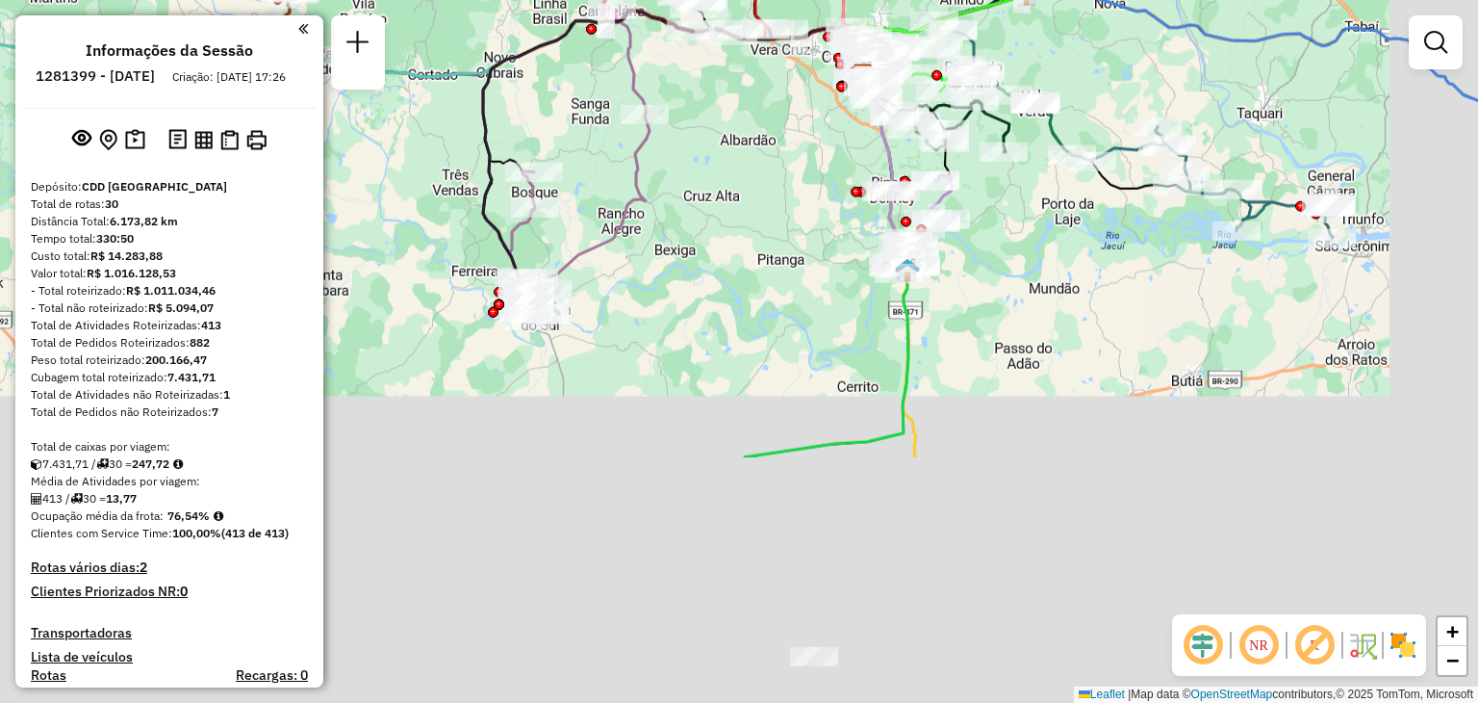
drag, startPoint x: 1072, startPoint y: 323, endPoint x: 1029, endPoint y: 291, distance: 54.3
click at [1044, 247] on div "Janela de atendimento Grade de atendimento Capacidade Transportadoras Veículos …" at bounding box center [739, 351] width 1478 height 703
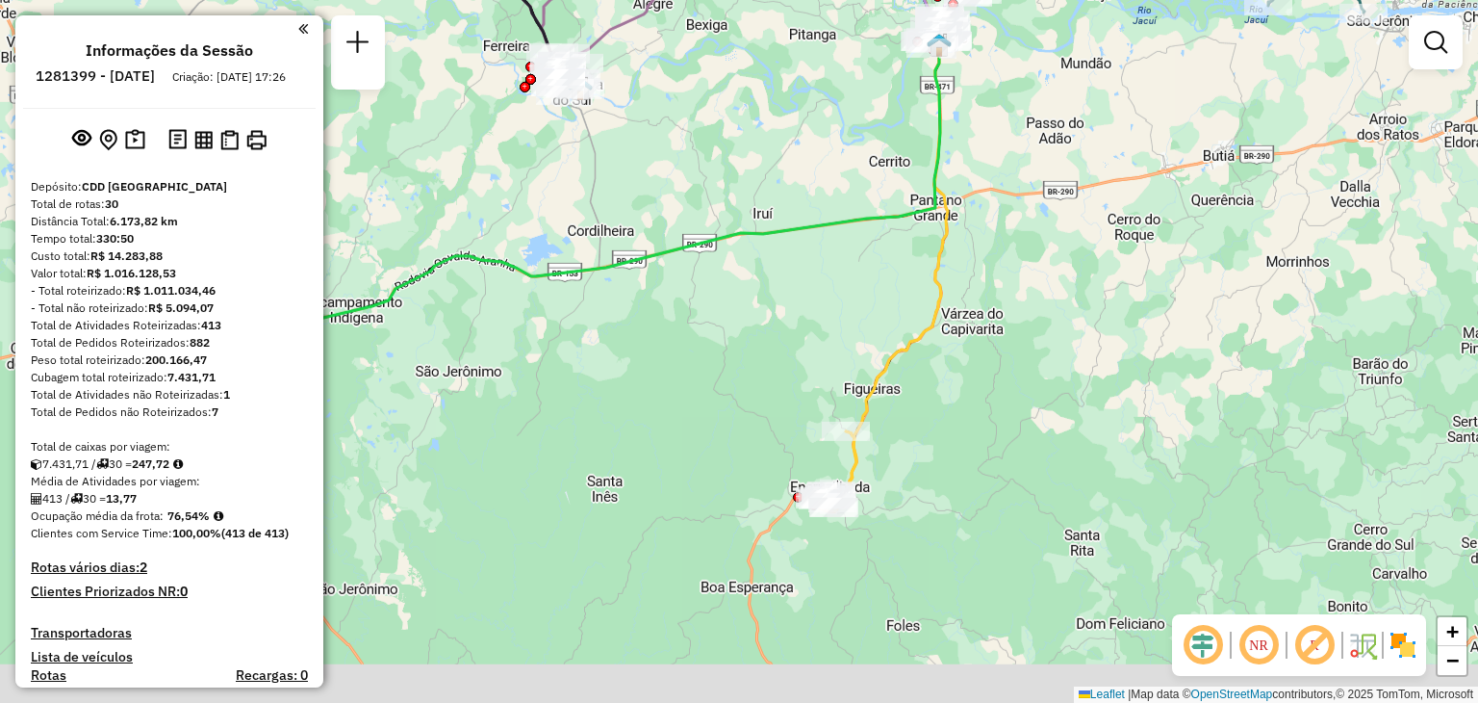
drag, startPoint x: 963, startPoint y: 365, endPoint x: 968, endPoint y: 313, distance: 52.2
click at [968, 315] on div "Janela de atendimento Grade de atendimento Capacidade Transportadoras Veículos …" at bounding box center [739, 351] width 1478 height 703
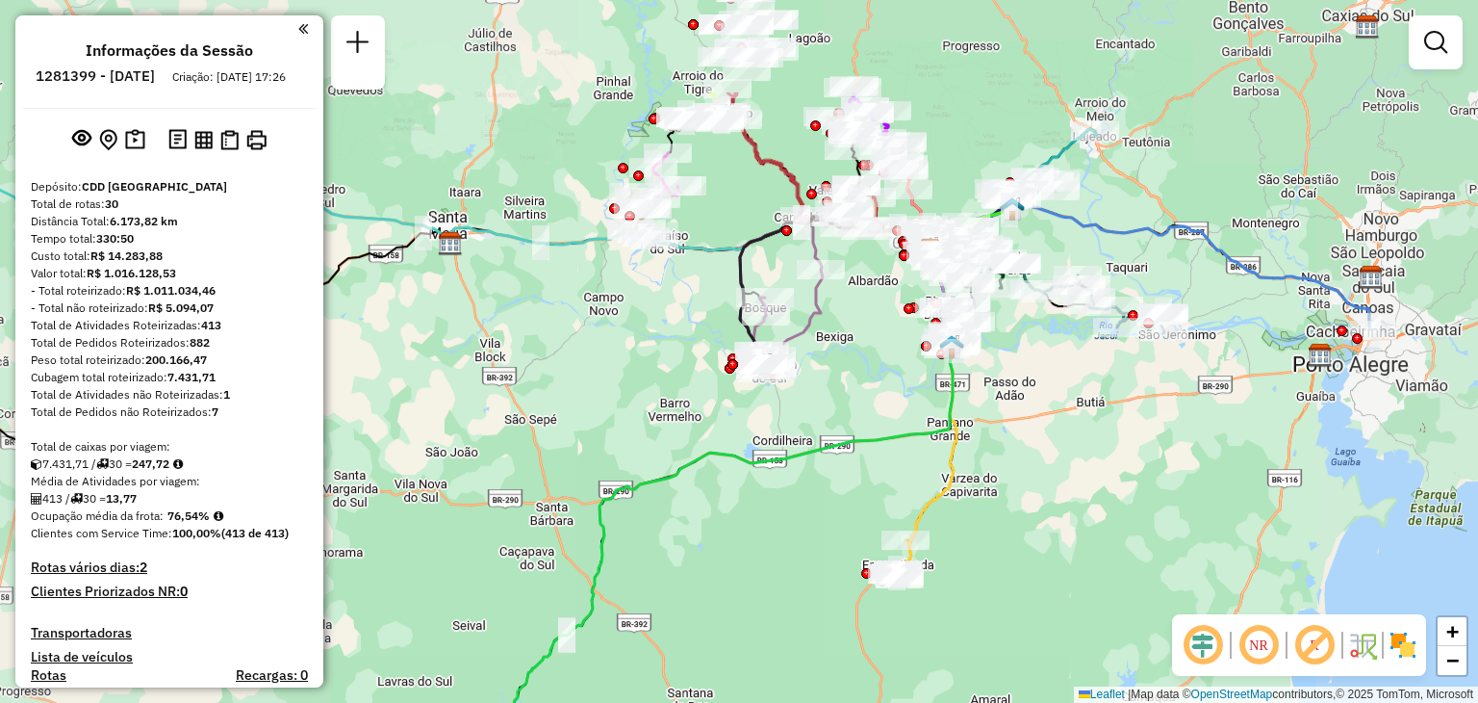
drag, startPoint x: 1076, startPoint y: 216, endPoint x: 1082, endPoint y: 386, distance: 170.5
click at [1082, 386] on div "Janela de atendimento Grade de atendimento Capacidade Transportadoras Veículos …" at bounding box center [739, 351] width 1478 height 703
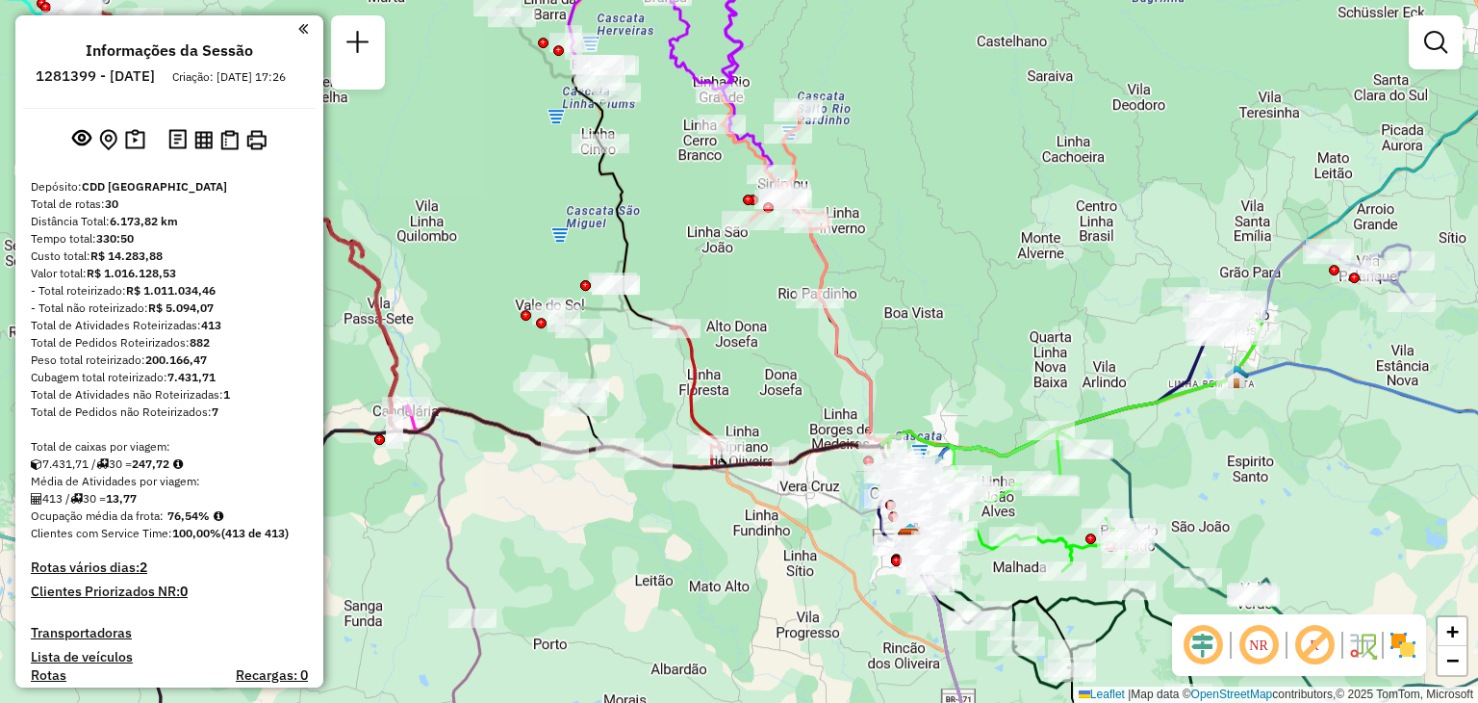
click at [907, 306] on div "Janela de atendimento Grade de atendimento Capacidade Transportadoras Veículos …" at bounding box center [739, 351] width 1478 height 703
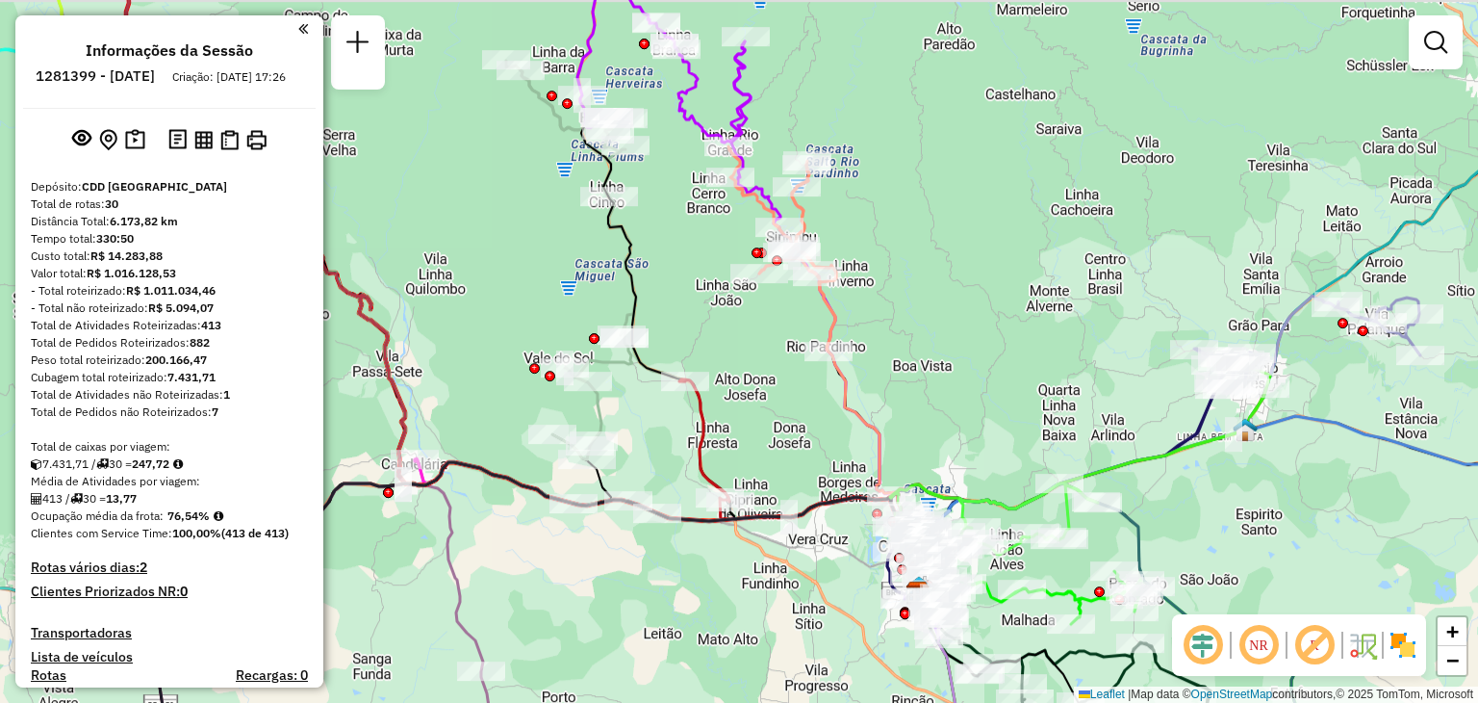
drag, startPoint x: 917, startPoint y: 124, endPoint x: 949, endPoint y: 278, distance: 157.2
click at [949, 278] on div "Janela de atendimento Grade de atendimento Capacidade Transportadoras Veículos …" at bounding box center [739, 351] width 1478 height 703
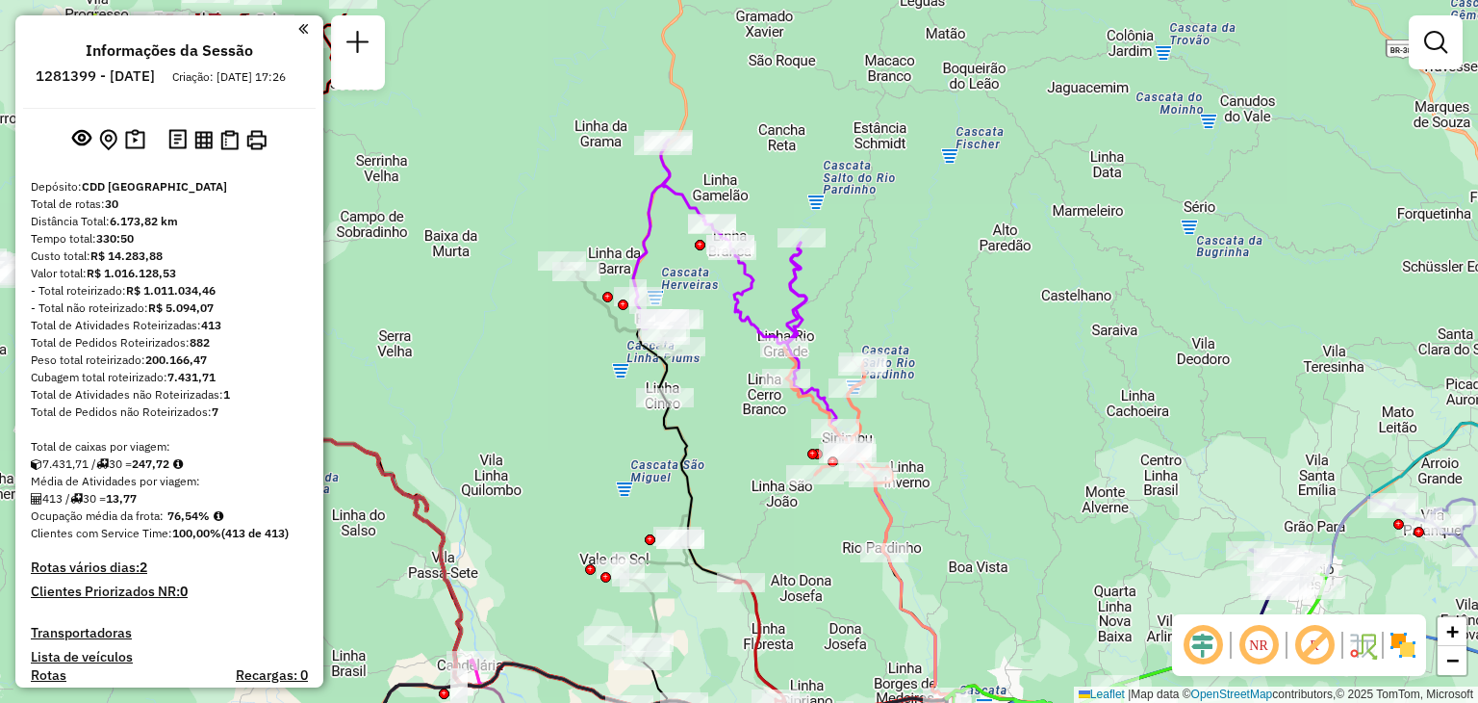
drag, startPoint x: 831, startPoint y: 191, endPoint x: 857, endPoint y: 321, distance: 133.4
click at [857, 321] on div "Janela de atendimento Grade de atendimento Capacidade Transportadoras Veículos …" at bounding box center [739, 351] width 1478 height 703
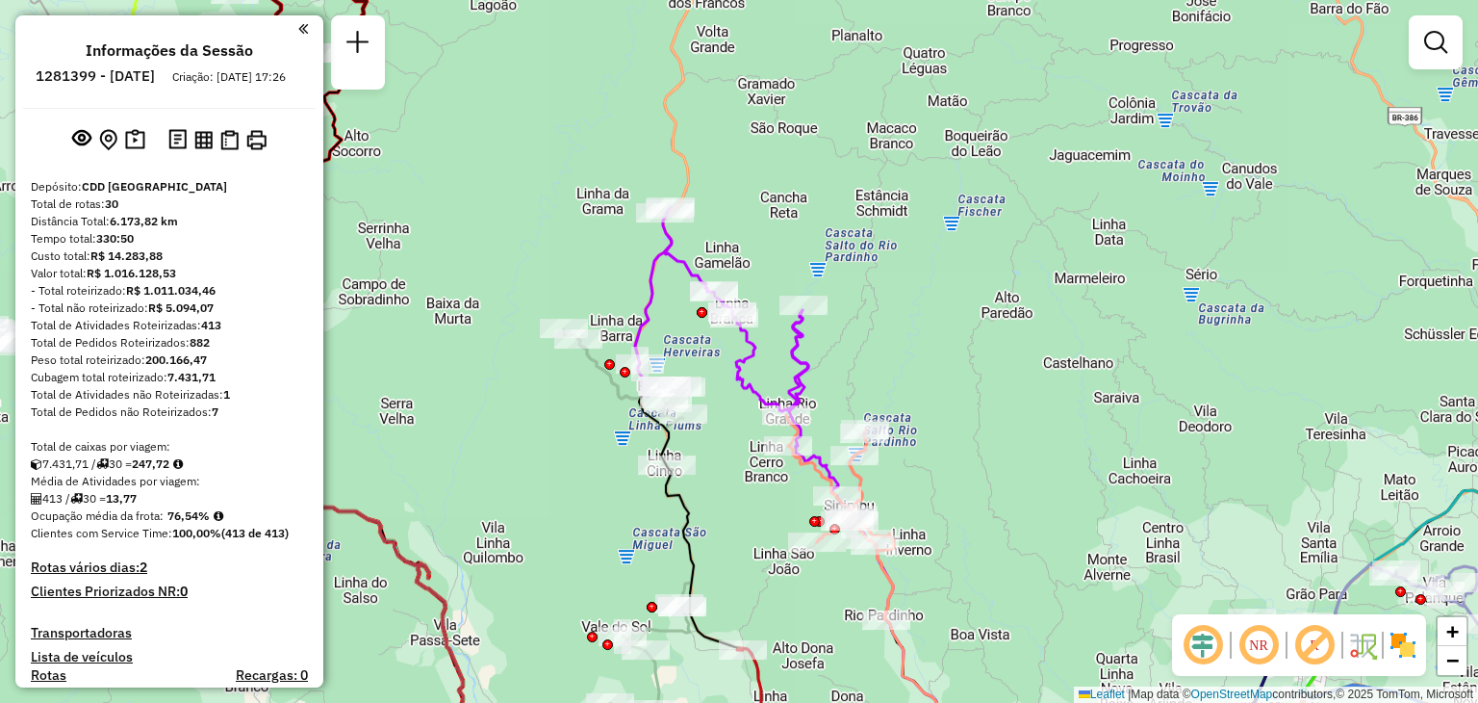
drag, startPoint x: 866, startPoint y: 292, endPoint x: 873, endPoint y: 320, distance: 29.6
click at [876, 326] on div "Janela de atendimento Grade de atendimento Capacidade Transportadoras Veículos …" at bounding box center [739, 351] width 1478 height 703
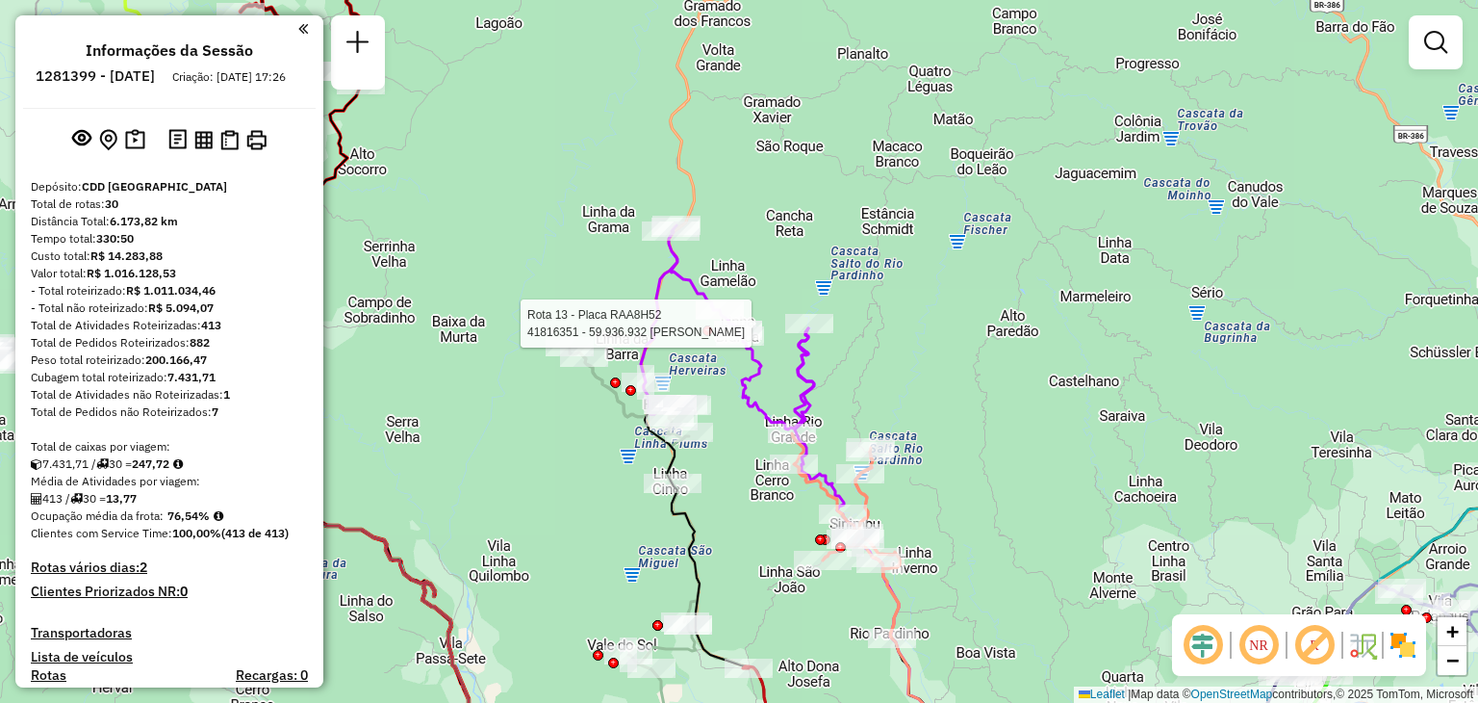
click at [801, 333] on div at bounding box center [809, 323] width 48 height 19
select select "**********"
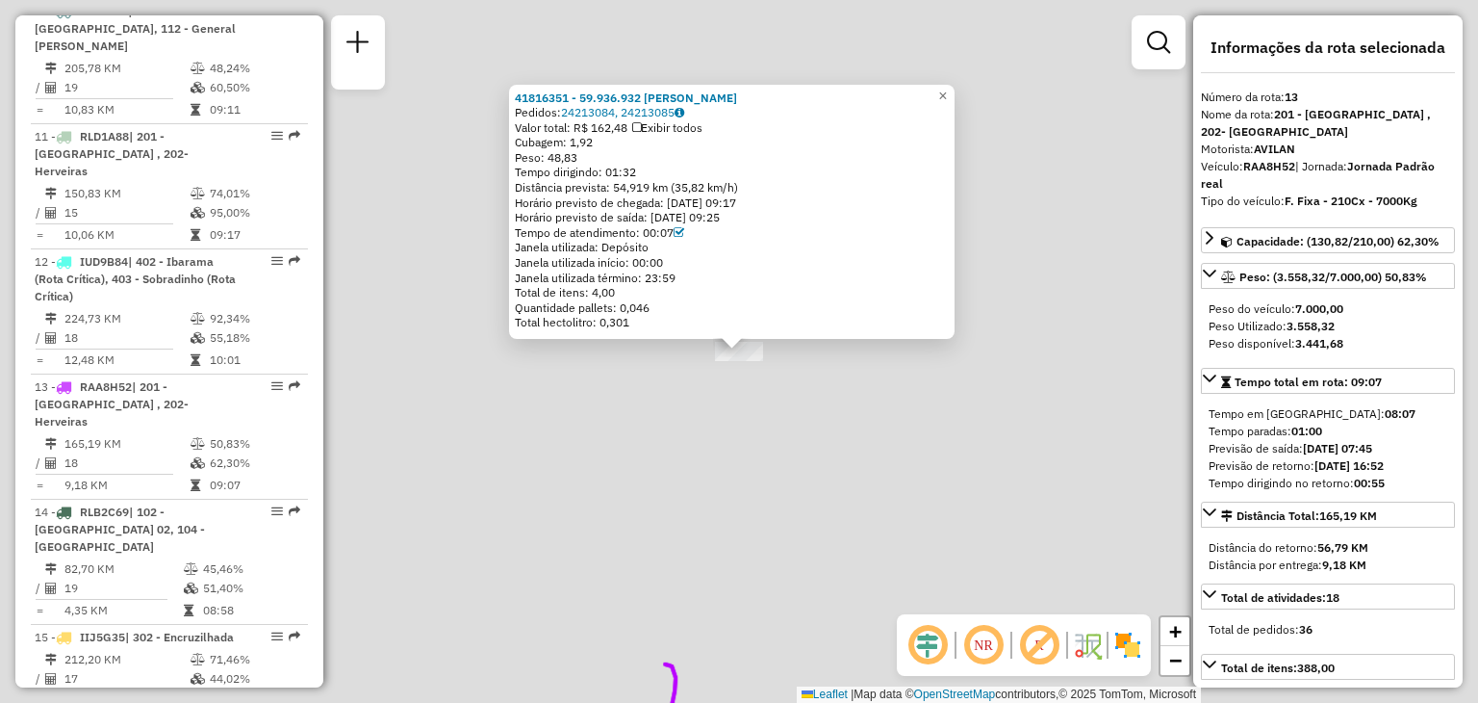
scroll to position [2021, 0]
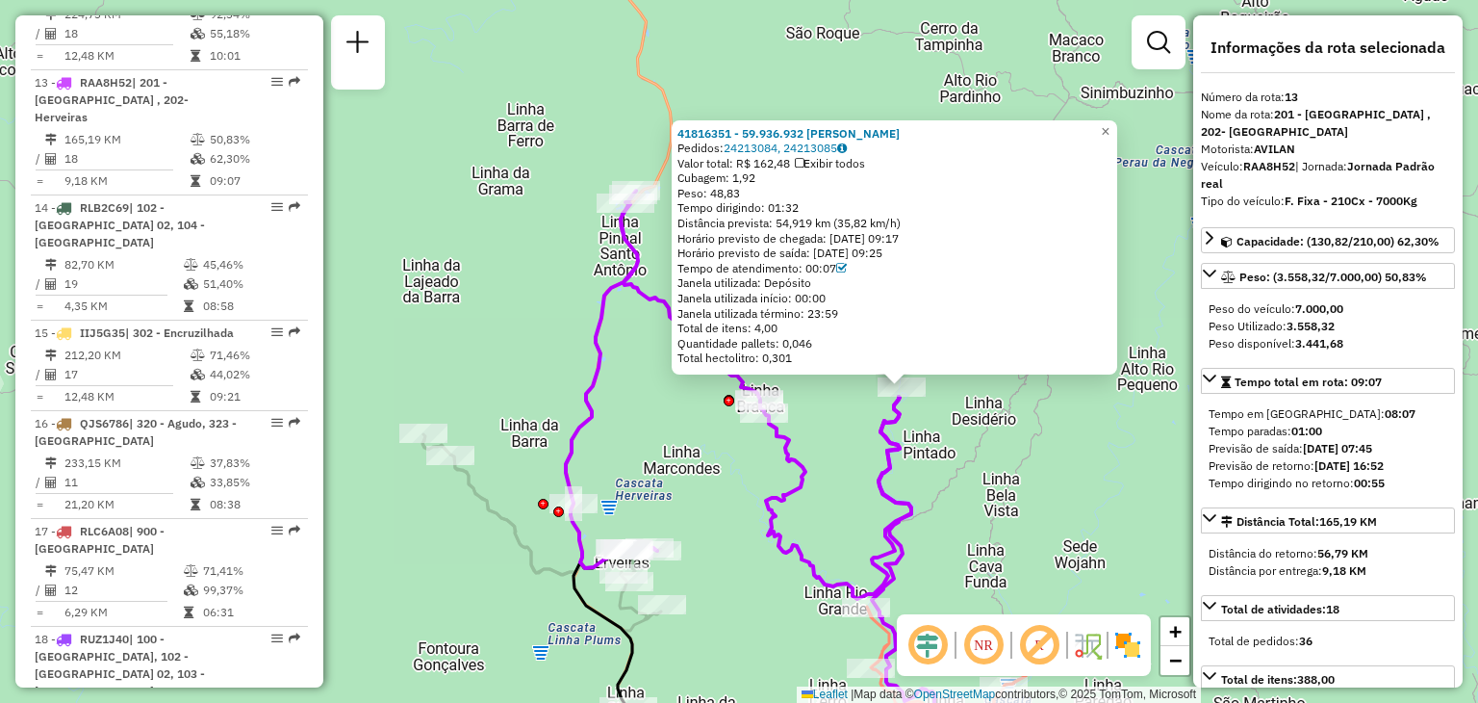
drag, startPoint x: 746, startPoint y: 524, endPoint x: 864, endPoint y: 482, distance: 125.4
click at [864, 482] on div "41816351 - 59.936.932 [PERSON_NAME] Pedidos: 24213084, 24213085 Valor total: R$…" at bounding box center [739, 351] width 1478 height 703
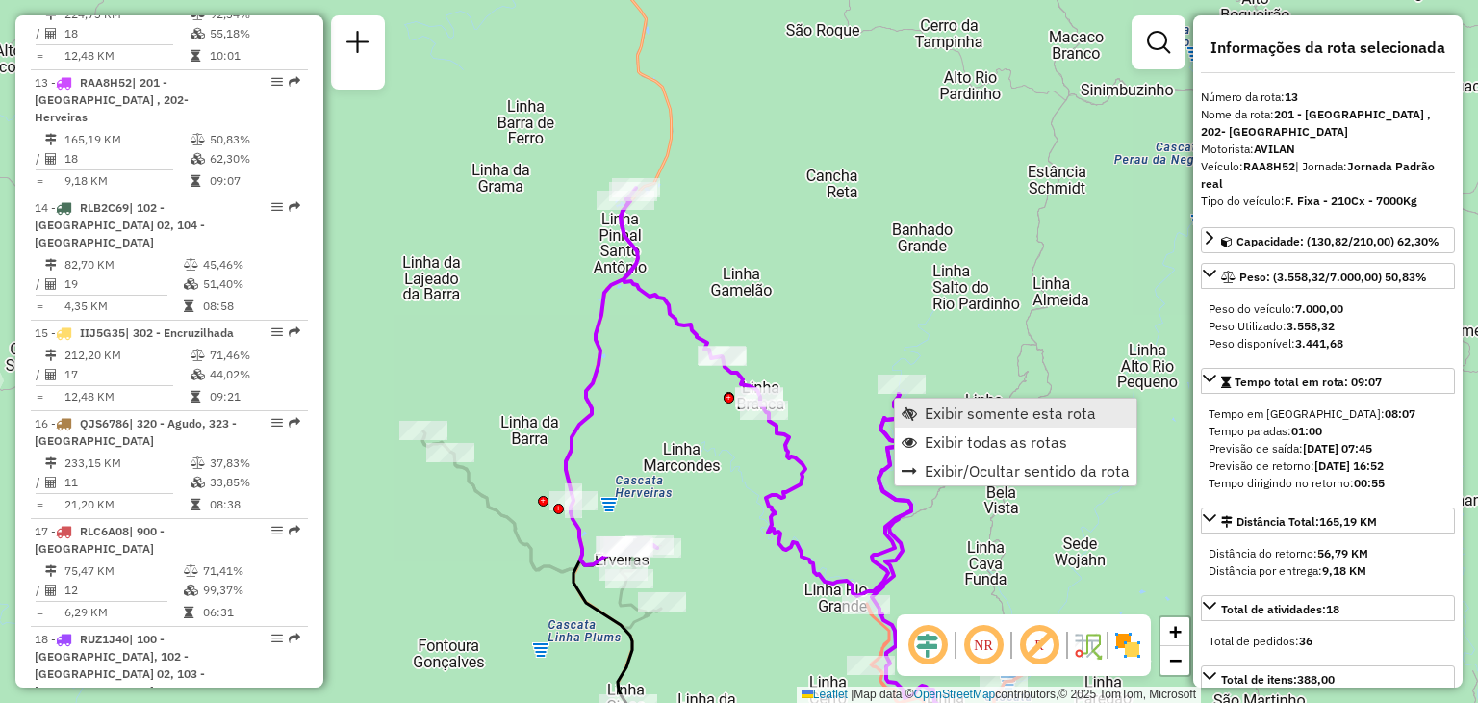
click at [912, 409] on span "Exibir somente esta rota" at bounding box center [909, 412] width 15 height 15
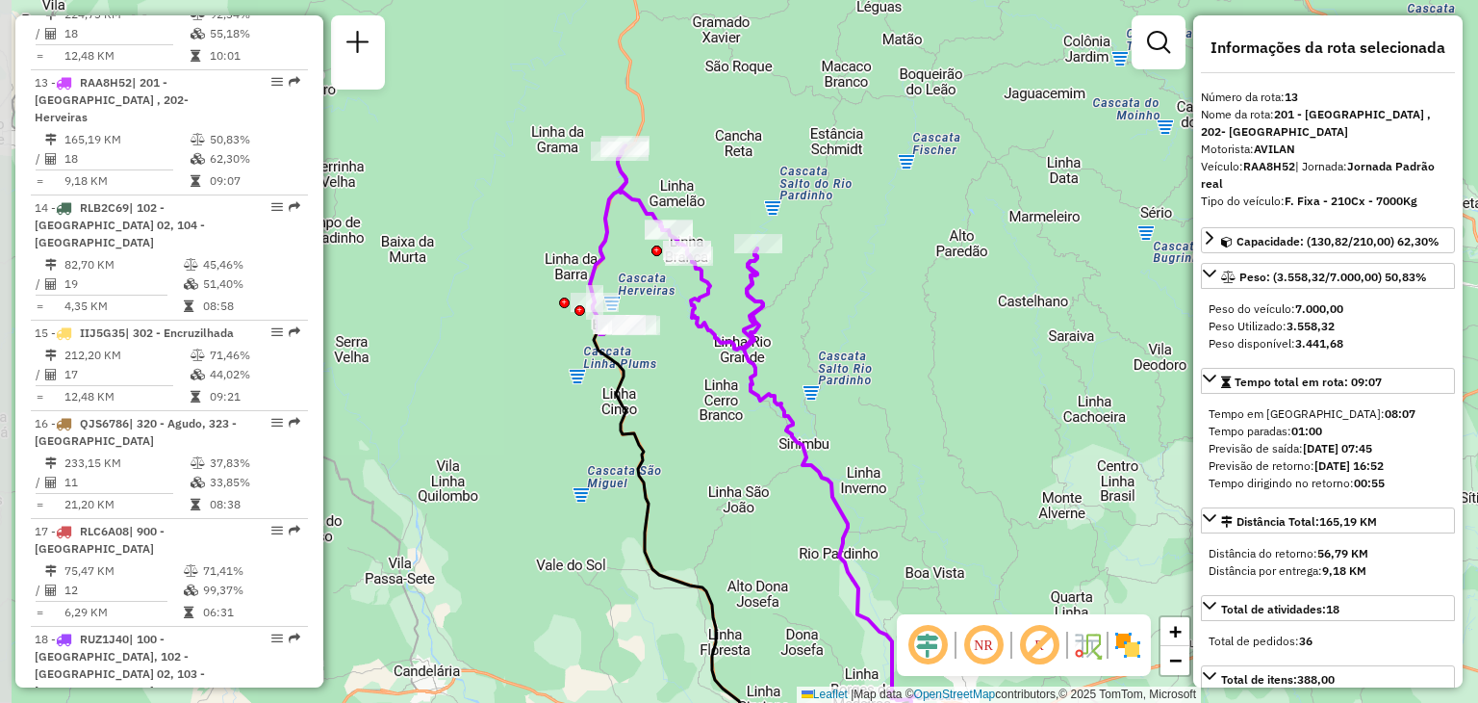
drag, startPoint x: 805, startPoint y: 207, endPoint x: 829, endPoint y: 333, distance: 128.4
click at [829, 333] on div "Janela de atendimento Grade de atendimento Capacidade Transportadoras Veículos …" at bounding box center [739, 351] width 1478 height 703
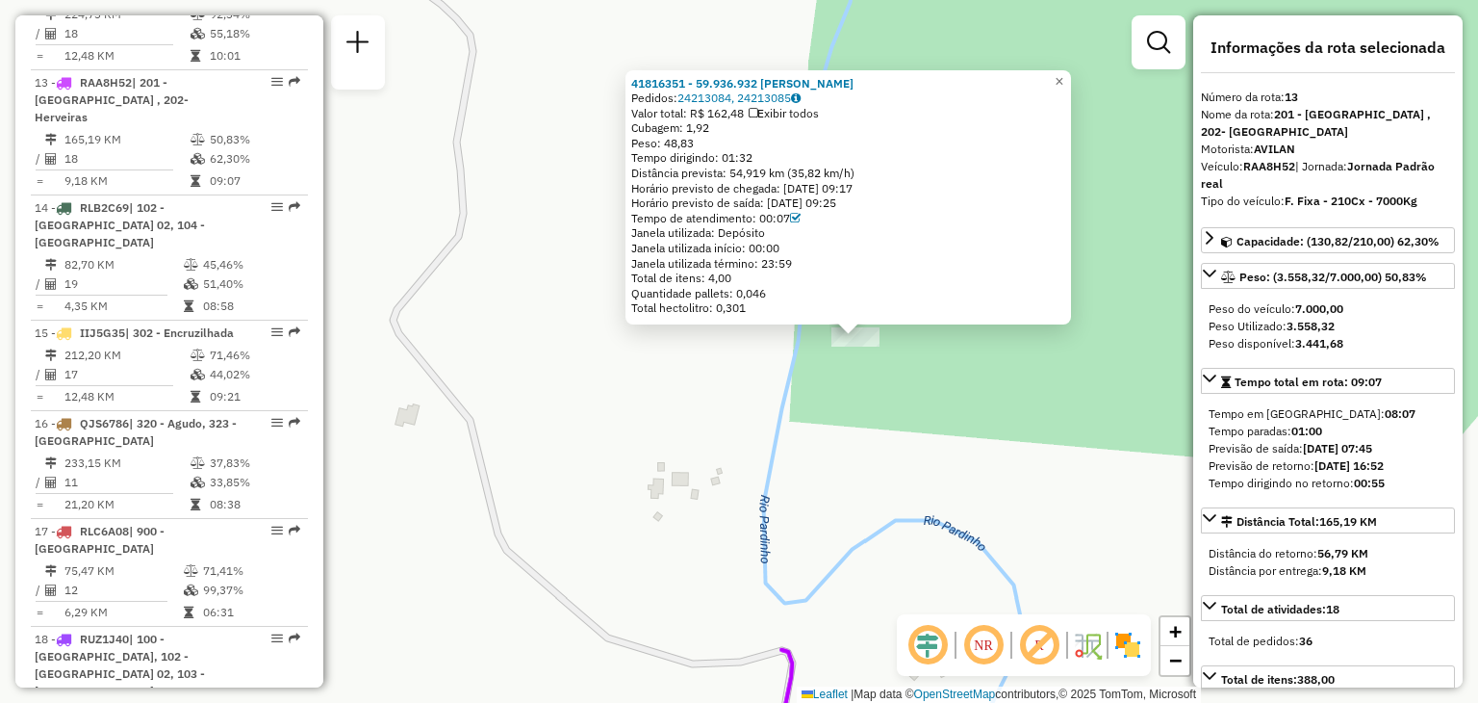
drag, startPoint x: 897, startPoint y: 436, endPoint x: 962, endPoint y: 417, distance: 68.2
click at [962, 417] on div "41816351 - 59.936.932 [PERSON_NAME] Pedidos: 24213084, 24213085 Valor total: R$…" at bounding box center [739, 351] width 1478 height 703
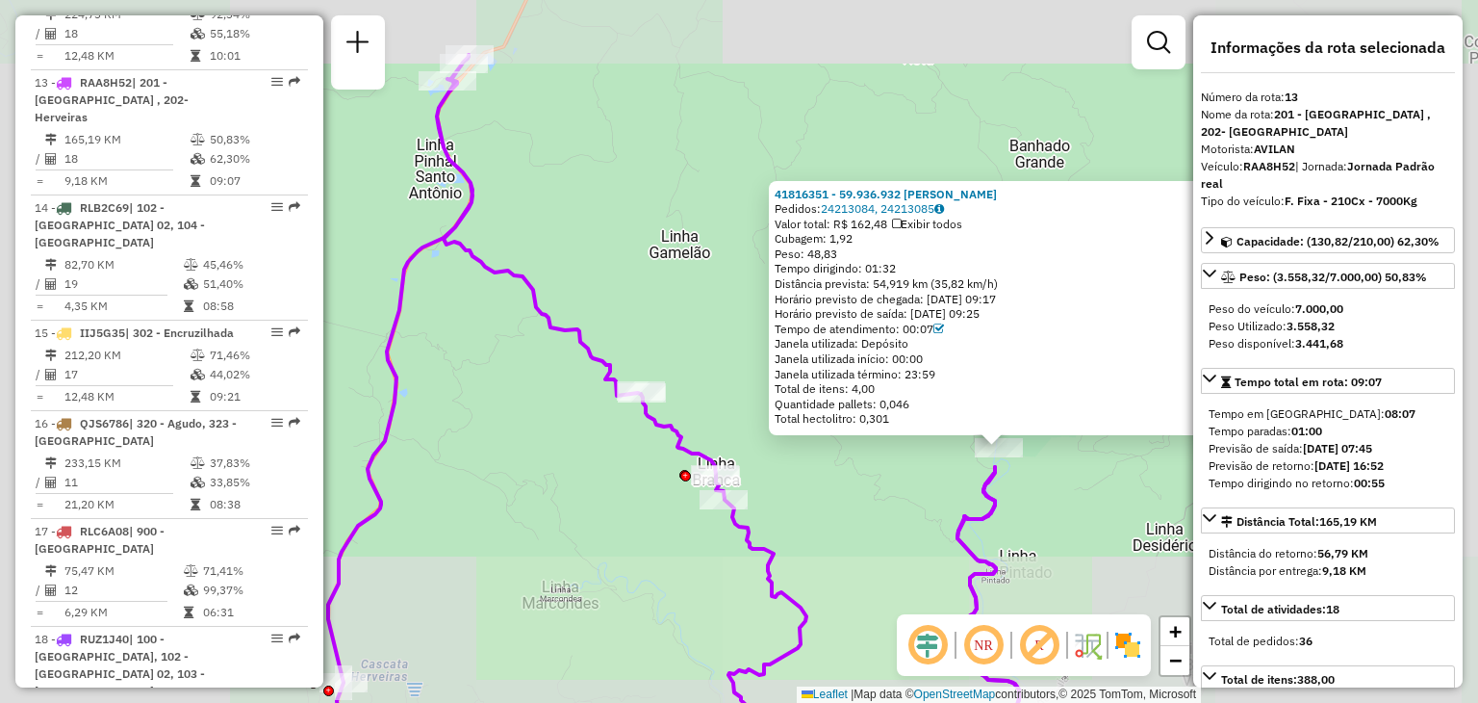
drag, startPoint x: 1038, startPoint y: 477, endPoint x: 906, endPoint y: 435, distance: 138.5
click at [906, 435] on div "41816351 - 59.936.932 [PERSON_NAME] Pedidos: 24213084, 24213085 Valor total: R$…" at bounding box center [739, 351] width 1478 height 703
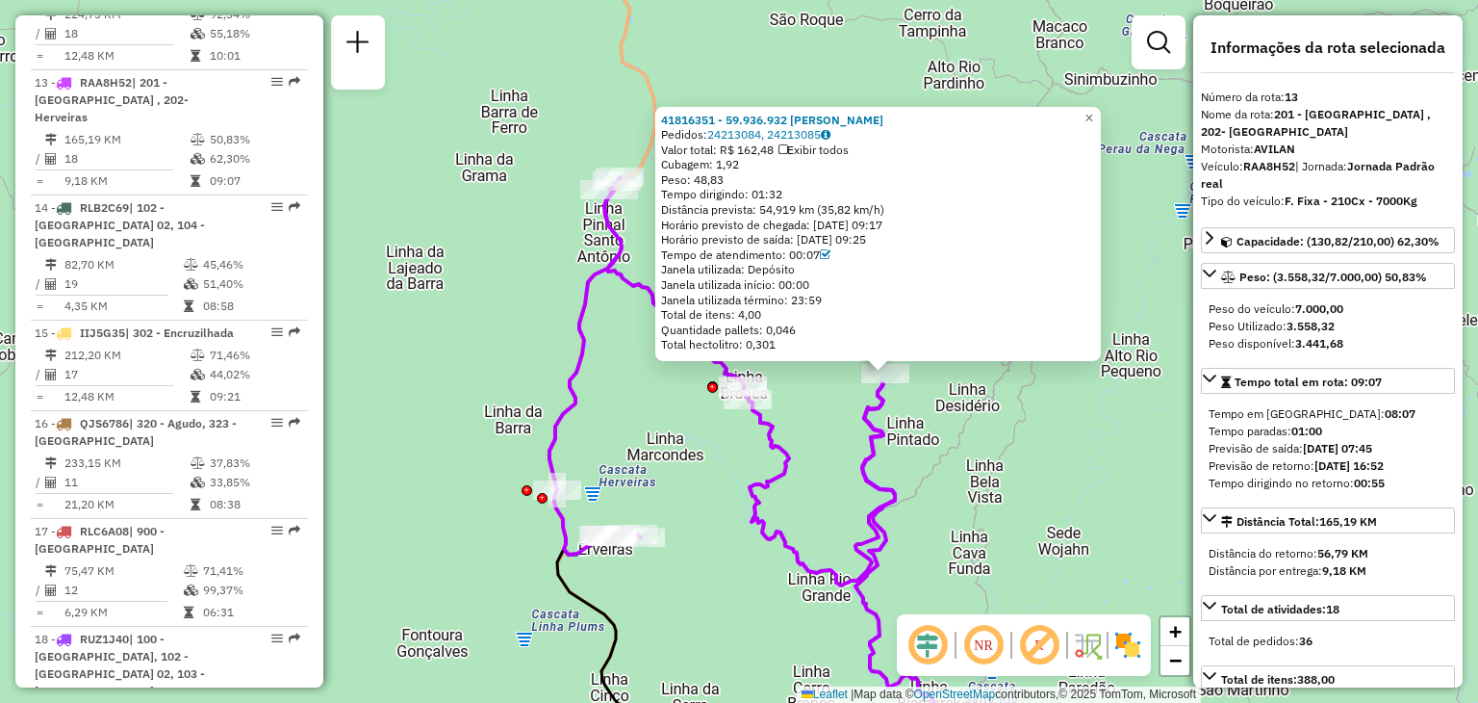
drag, startPoint x: 897, startPoint y: 502, endPoint x: 893, endPoint y: 455, distance: 47.3
click at [893, 454] on div "41816351 - 59.936.932 [PERSON_NAME] Pedidos: 24213084, 24213085 Valor total: R$…" at bounding box center [739, 351] width 1478 height 703
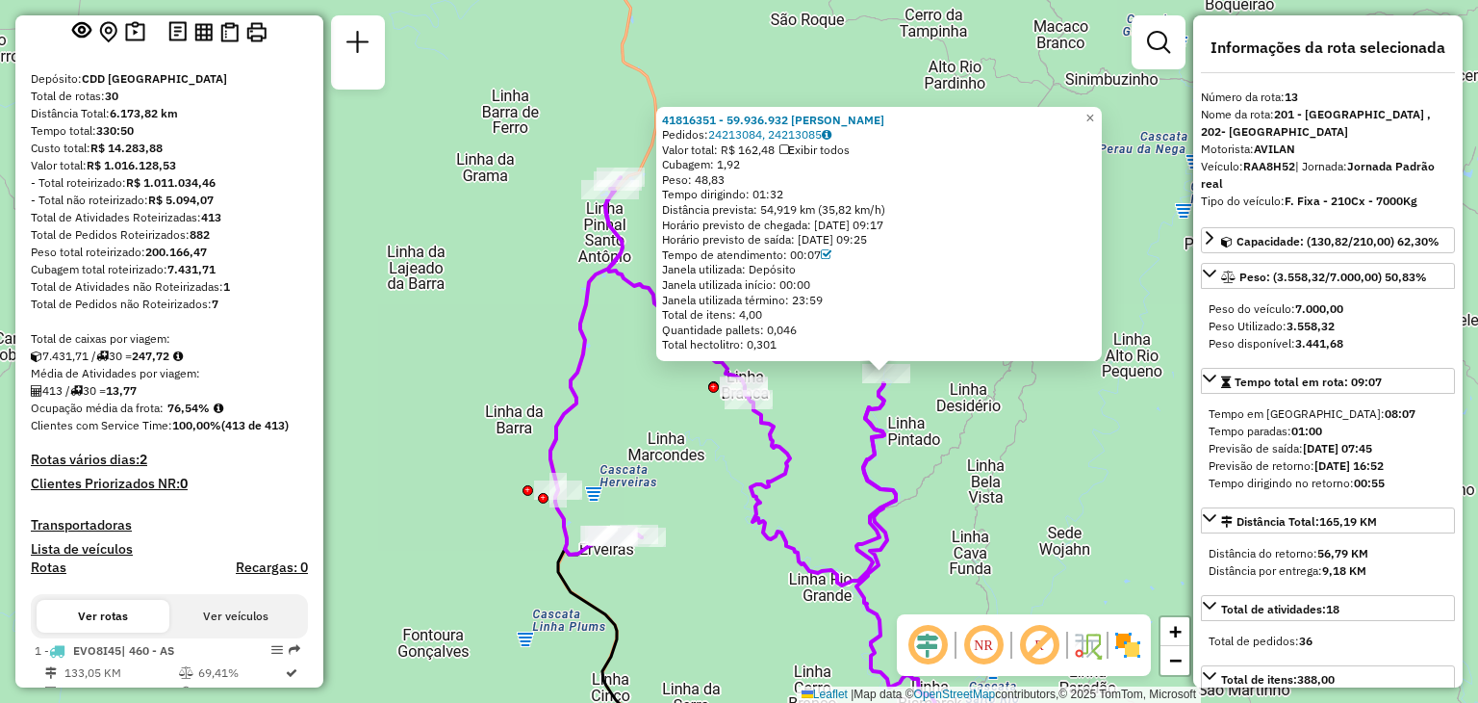
scroll to position [0, 0]
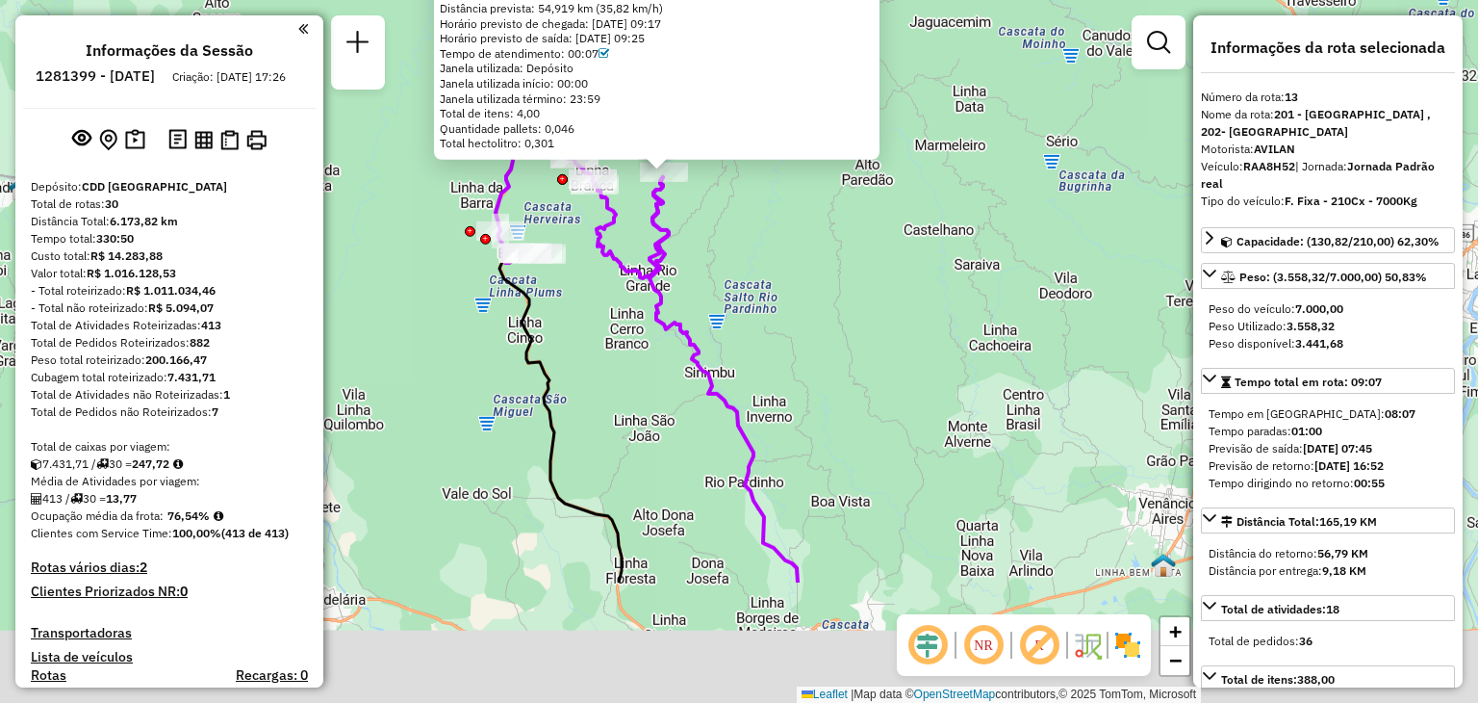
drag, startPoint x: 764, startPoint y: 526, endPoint x: 679, endPoint y: 274, distance: 266.3
click at [674, 271] on icon at bounding box center [724, 379] width 148 height 405
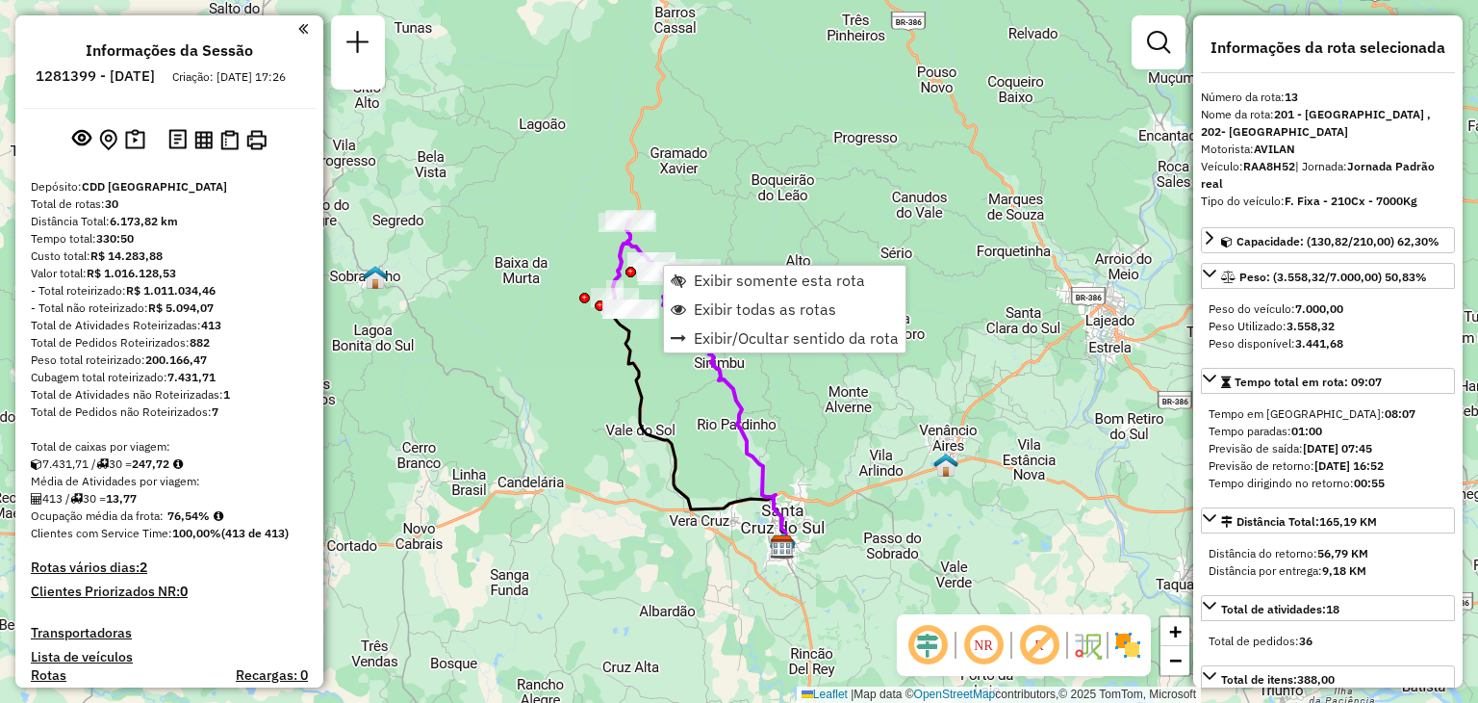
scroll to position [2021, 0]
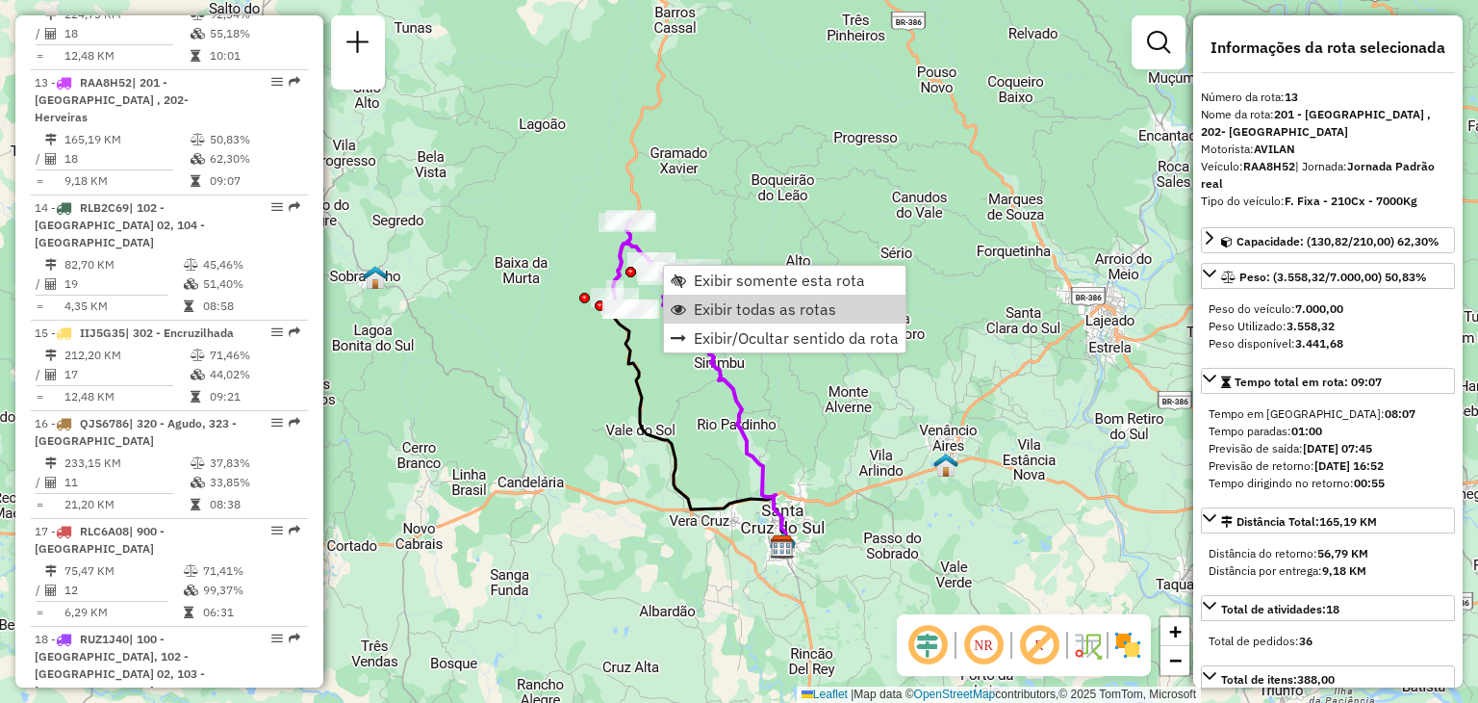
drag, startPoint x: 699, startPoint y: 303, endPoint x: 842, endPoint y: 471, distance: 220.5
click at [700, 303] on span "Exibir todas as rotas" at bounding box center [765, 308] width 142 height 15
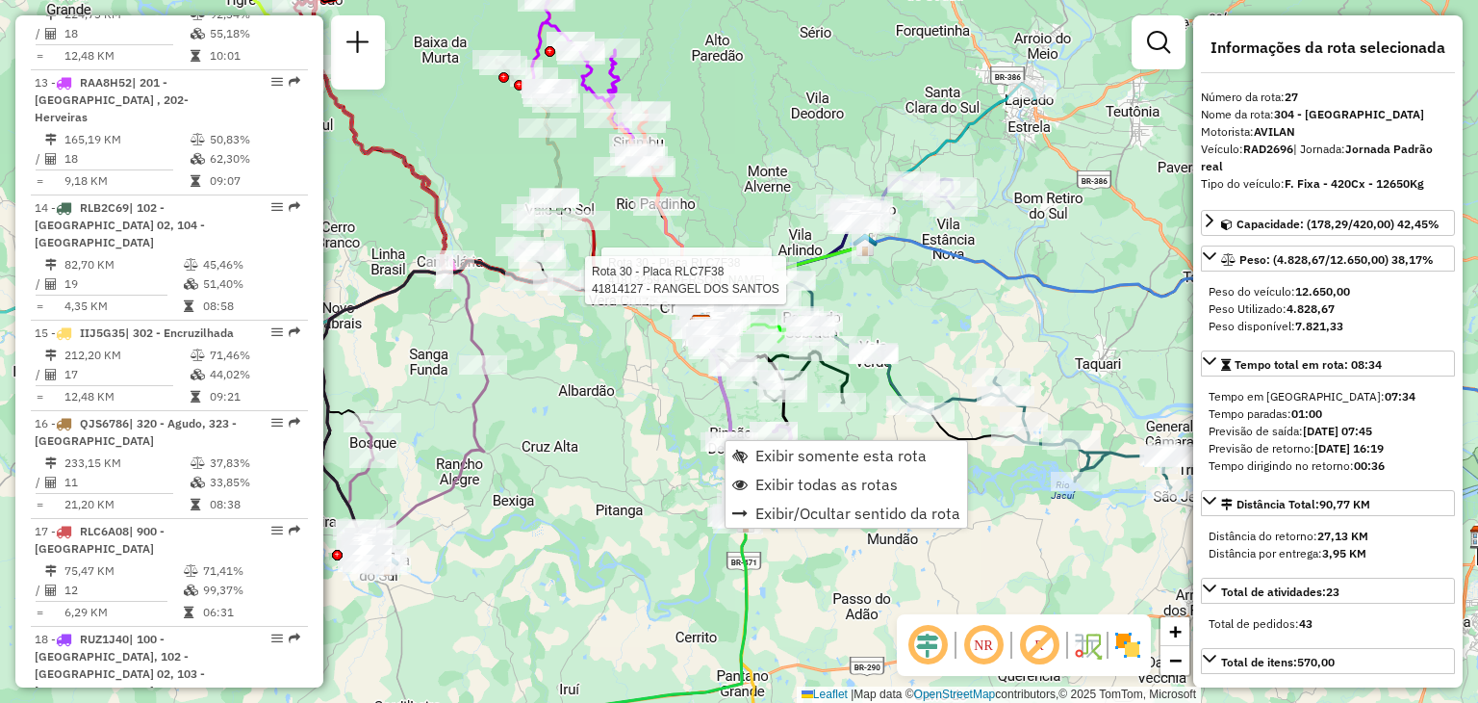
scroll to position [3502, 0]
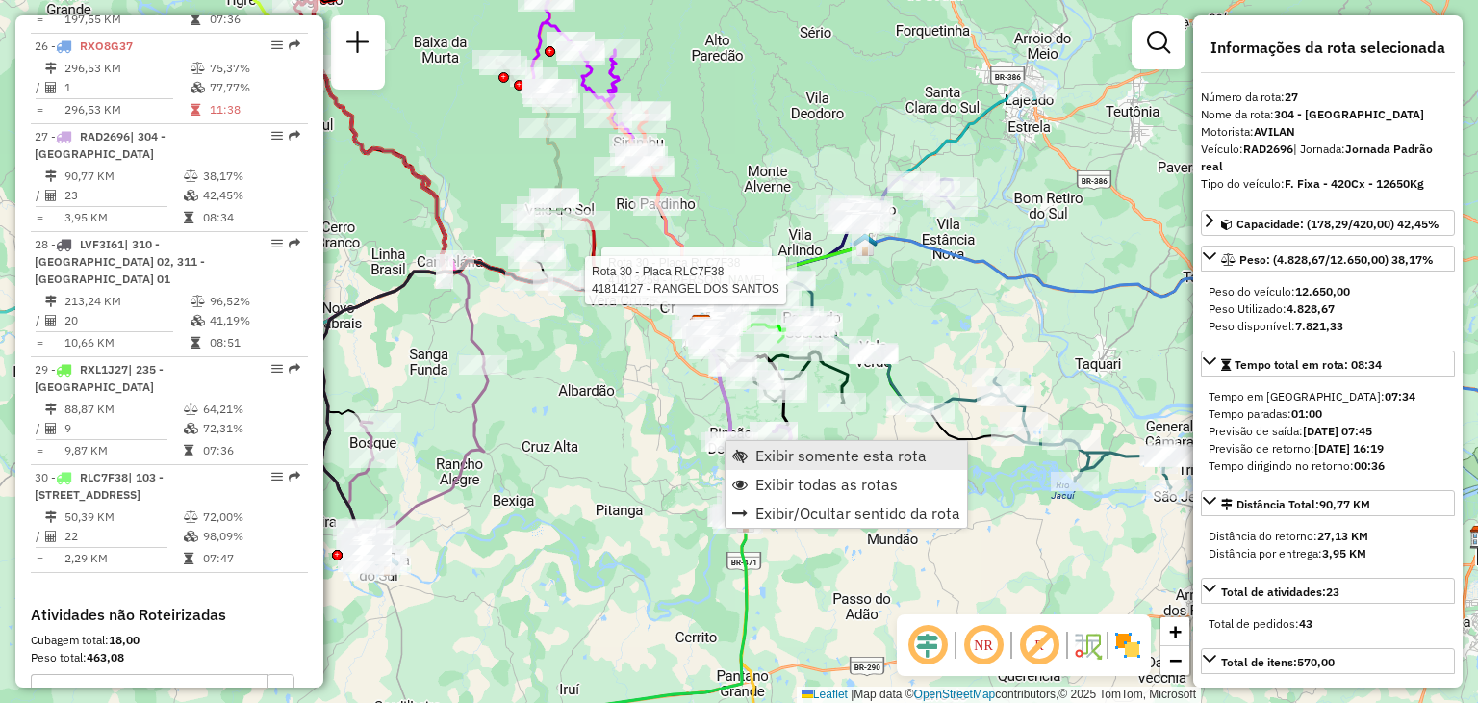
click at [770, 455] on span "Exibir somente esta rota" at bounding box center [841, 455] width 171 height 15
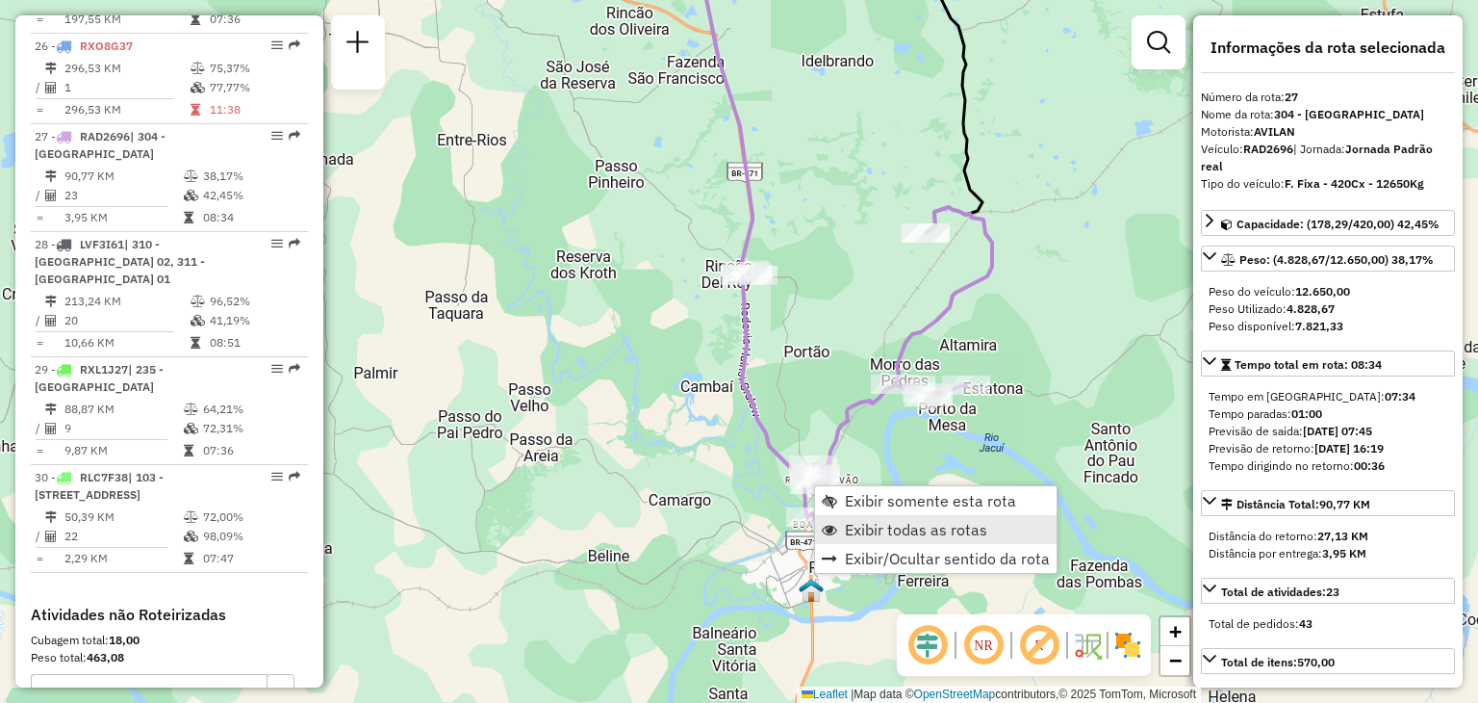
click at [868, 525] on span "Exibir todas as rotas" at bounding box center [916, 529] width 142 height 15
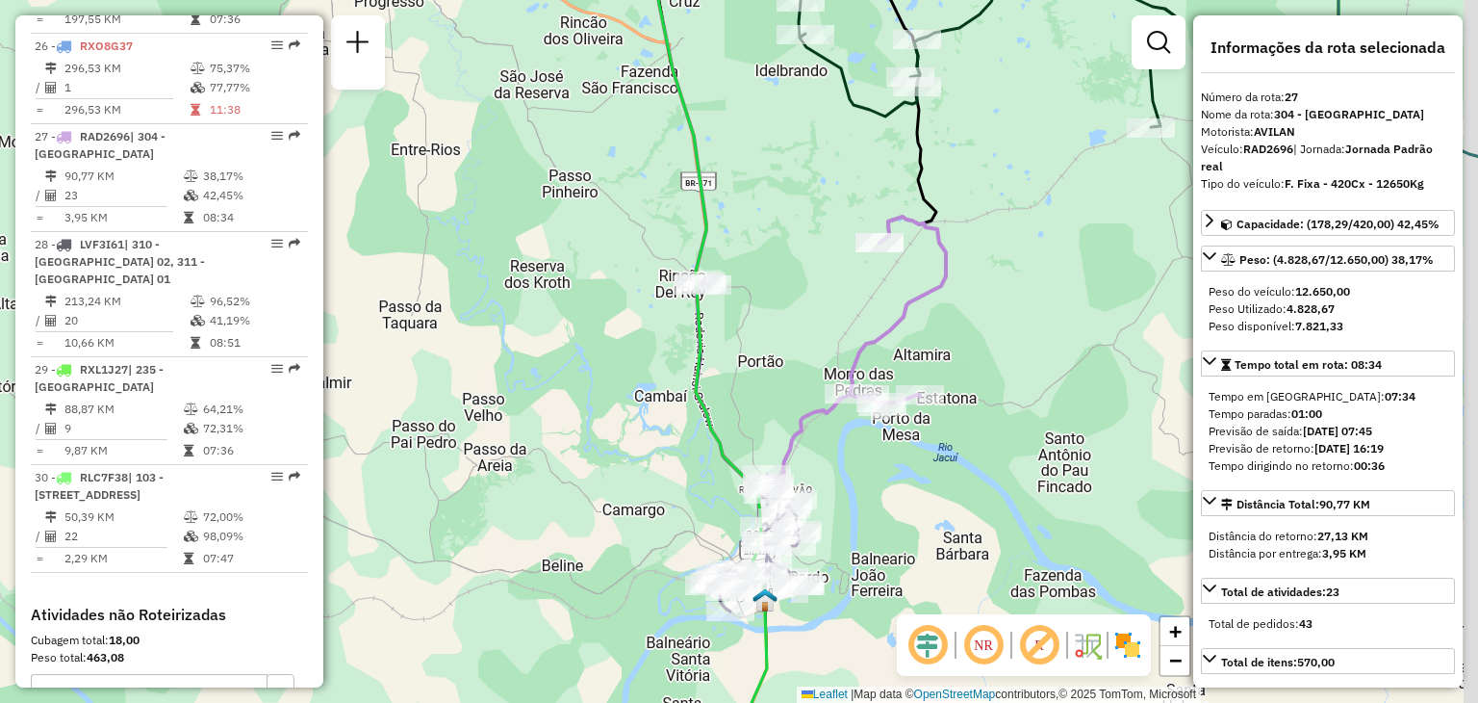
drag, startPoint x: 1078, startPoint y: 324, endPoint x: 574, endPoint y: 432, distance: 515.7
click at [570, 434] on div "Janela de atendimento Grade de atendimento Capacidade Transportadoras Veículos …" at bounding box center [739, 351] width 1478 height 703
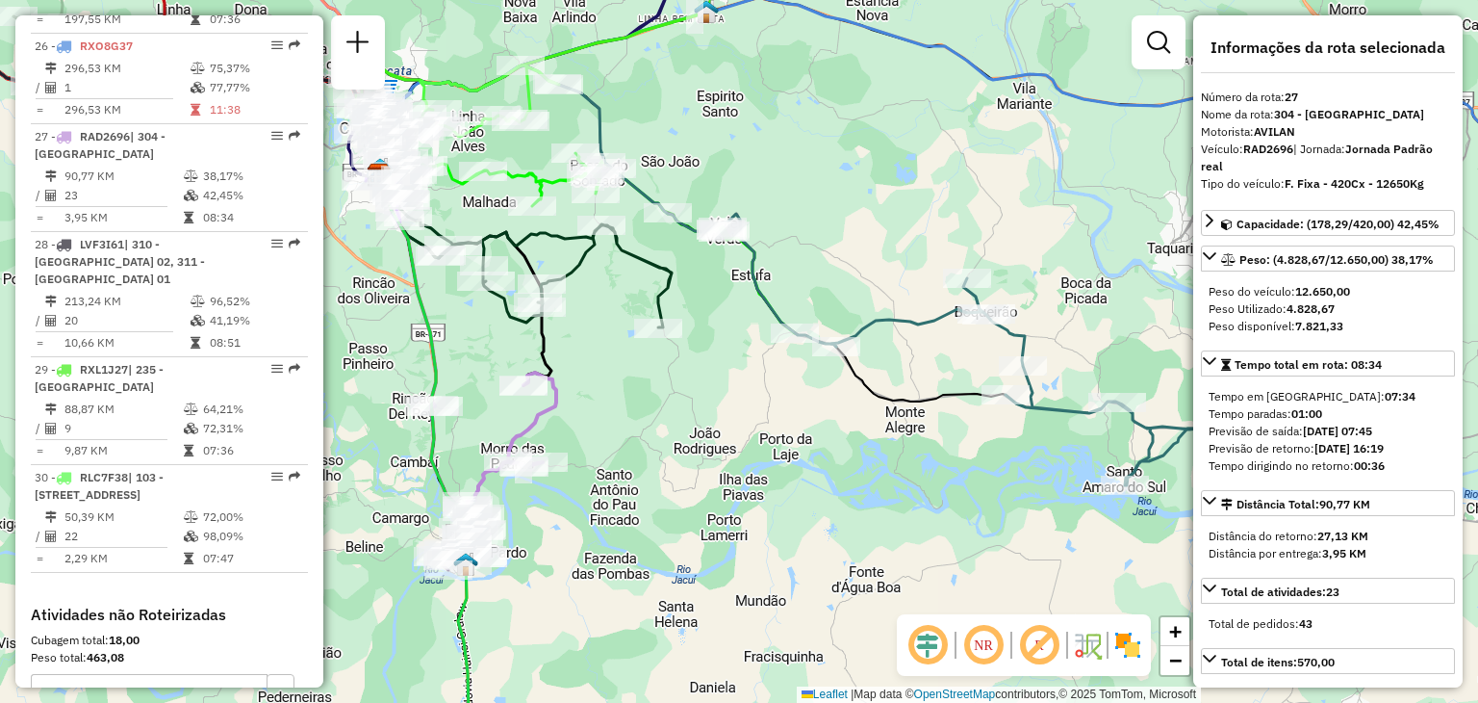
drag, startPoint x: 740, startPoint y: 397, endPoint x: 784, endPoint y: 393, distance: 44.5
click at [784, 393] on div "Janela de atendimento Grade de atendimento Capacidade Transportadoras Veículos …" at bounding box center [739, 351] width 1478 height 703
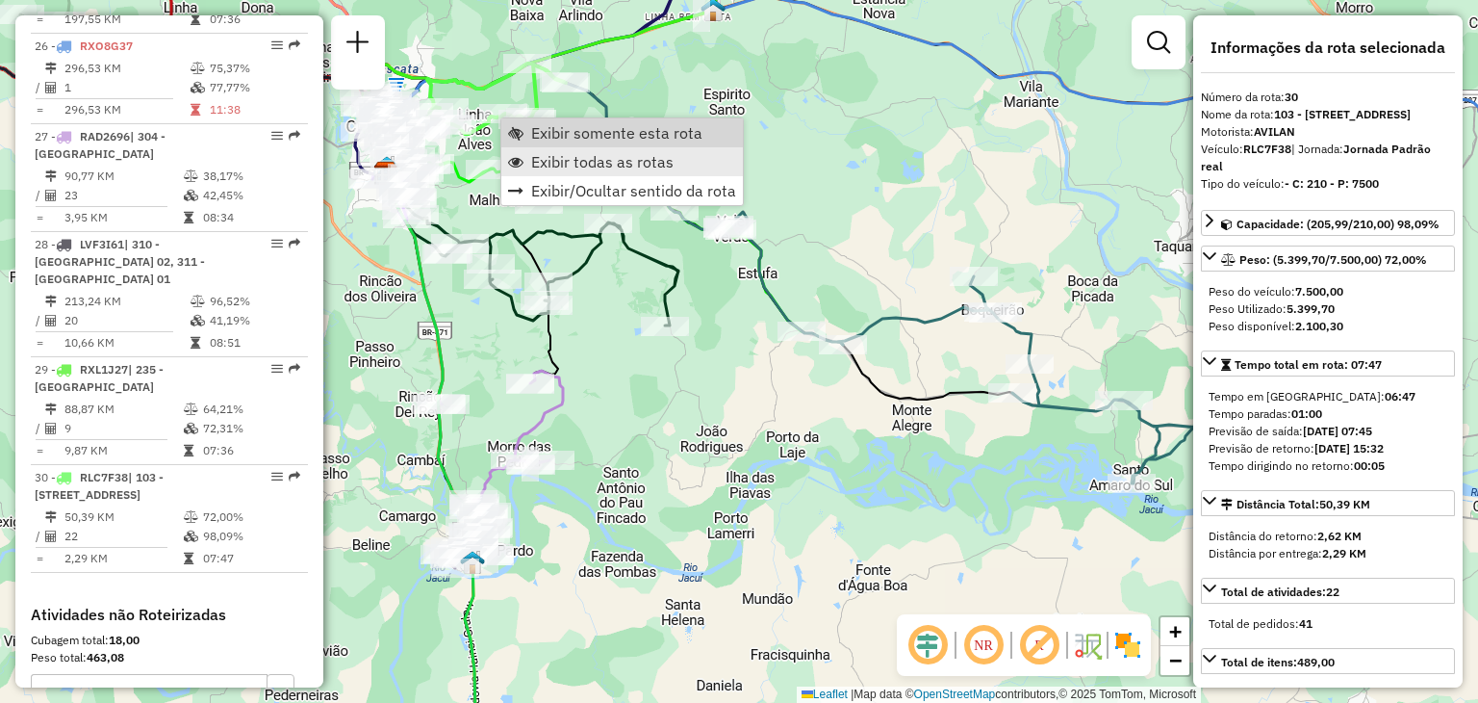
scroll to position [3699, 0]
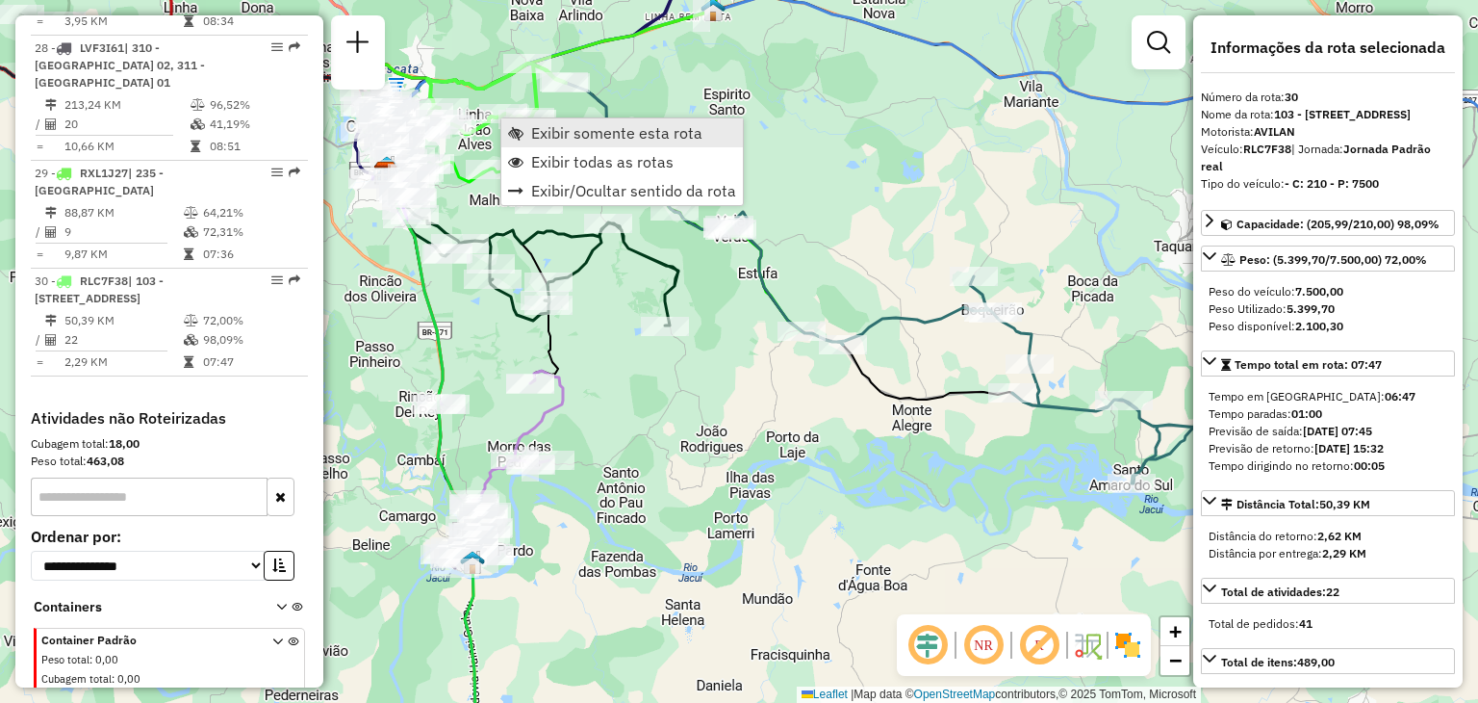
click at [554, 137] on span "Exibir somente esta rota" at bounding box center [616, 132] width 171 height 15
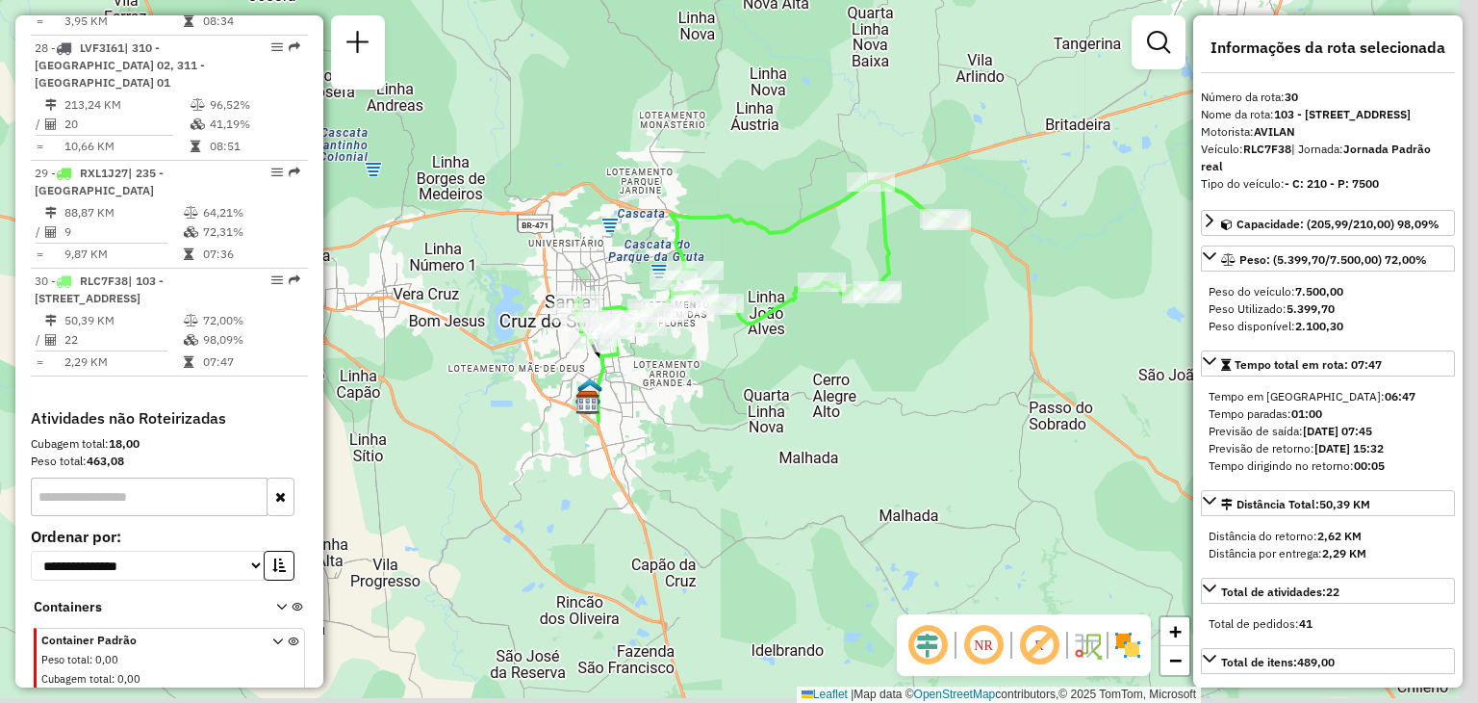
drag, startPoint x: 1055, startPoint y: 367, endPoint x: 928, endPoint y: 356, distance: 127.5
click at [927, 350] on div "Janela de atendimento Grade de atendimento Capacidade Transportadoras Veículos …" at bounding box center [739, 351] width 1478 height 703
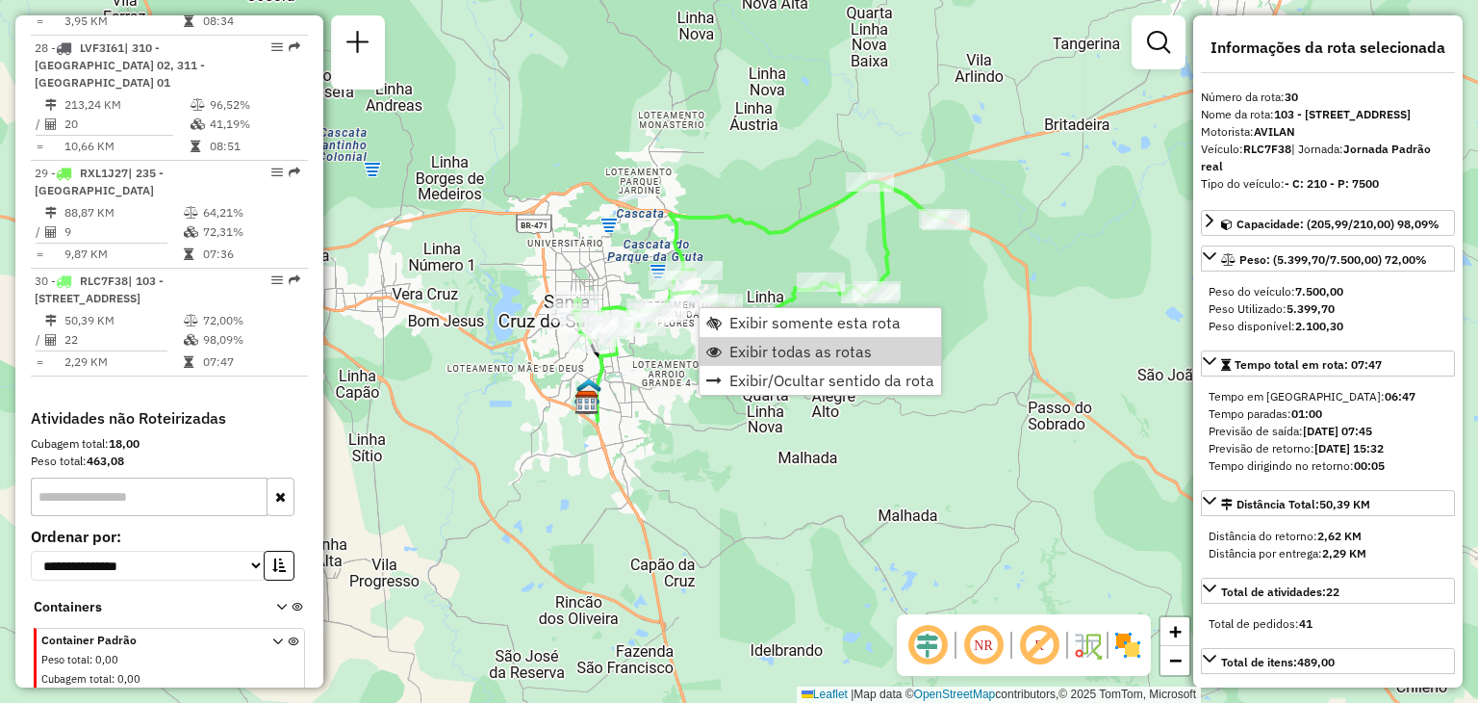
drag, startPoint x: 740, startPoint y: 345, endPoint x: 987, endPoint y: 194, distance: 289.3
click at [742, 345] on span "Exibir todas as rotas" at bounding box center [801, 351] width 142 height 15
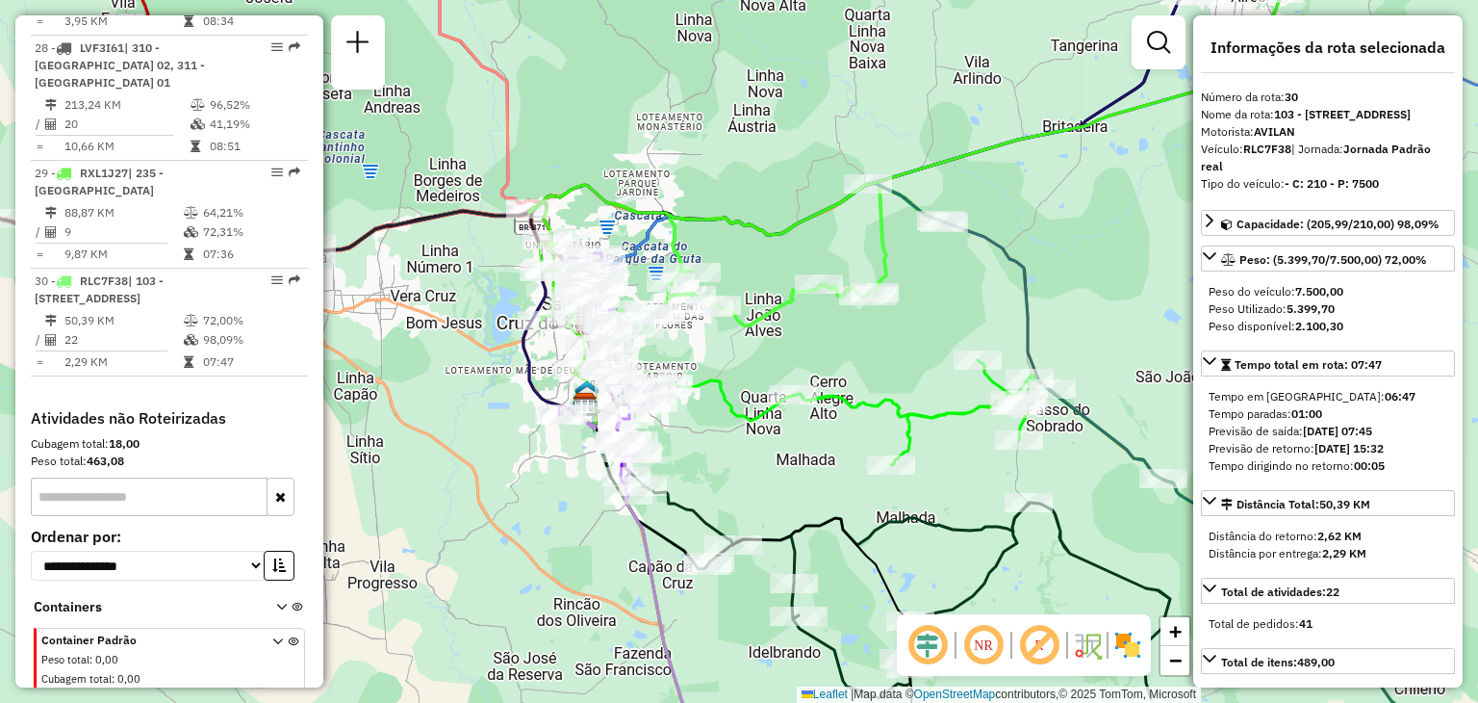
drag, startPoint x: 1002, startPoint y: 145, endPoint x: 791, endPoint y: 292, distance: 256.6
click at [793, 293] on icon at bounding box center [908, 155] width 761 height 427
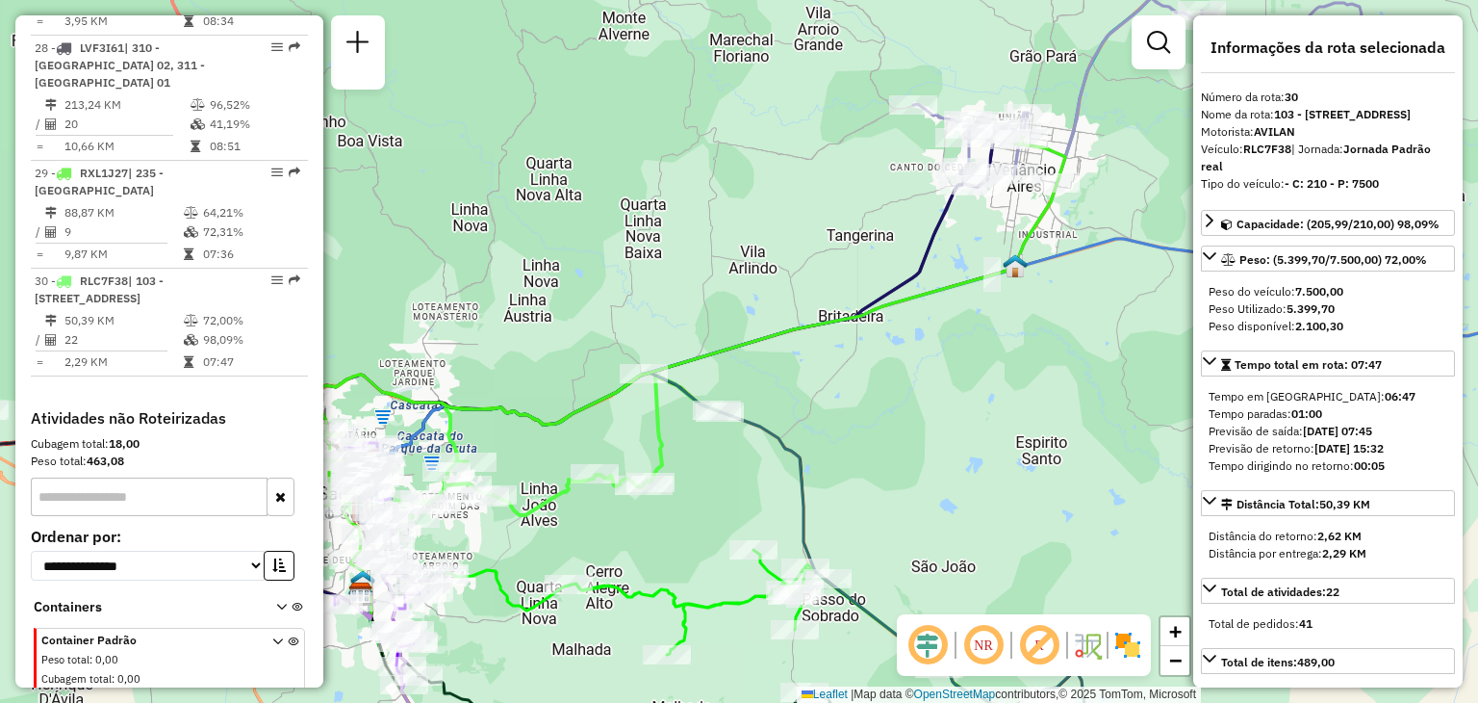
drag, startPoint x: 873, startPoint y: 187, endPoint x: 801, endPoint y: 277, distance: 115.7
click at [801, 277] on div "Janela de atendimento Grade de atendimento Capacidade Transportadoras Veículos …" at bounding box center [739, 351] width 1478 height 703
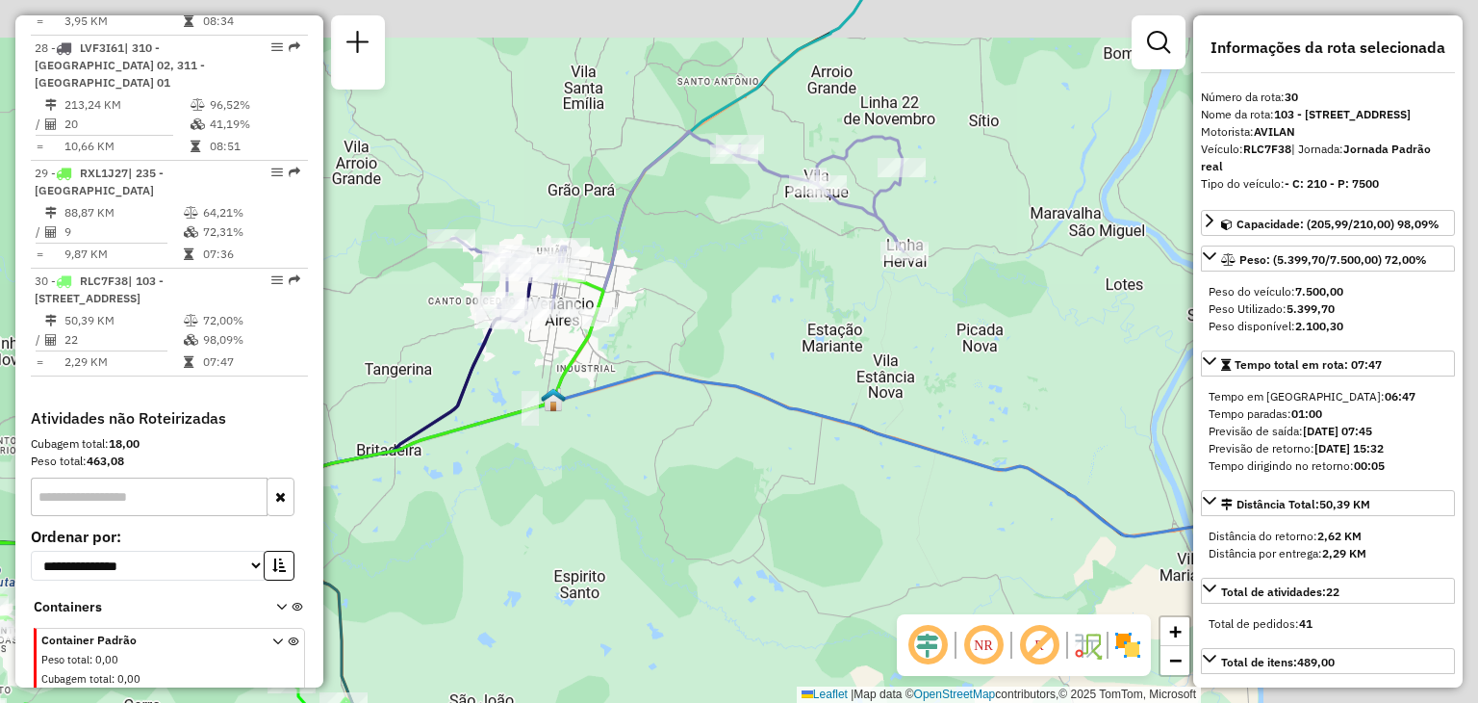
drag, startPoint x: 1139, startPoint y: 209, endPoint x: 731, endPoint y: 270, distance: 411.7
click at [730, 270] on div "Janela de atendimento Grade de atendimento Capacidade Transportadoras Veículos …" at bounding box center [739, 351] width 1478 height 703
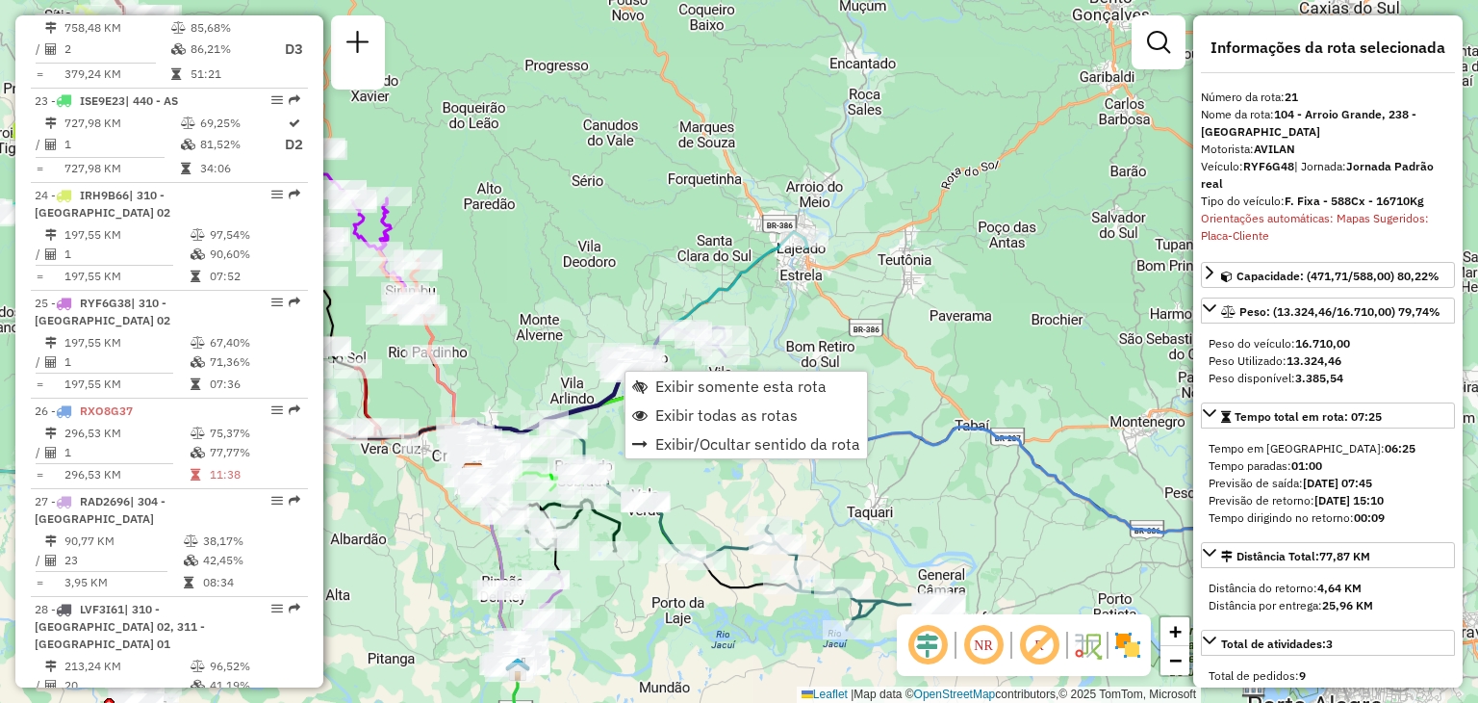
scroll to position [2899, 0]
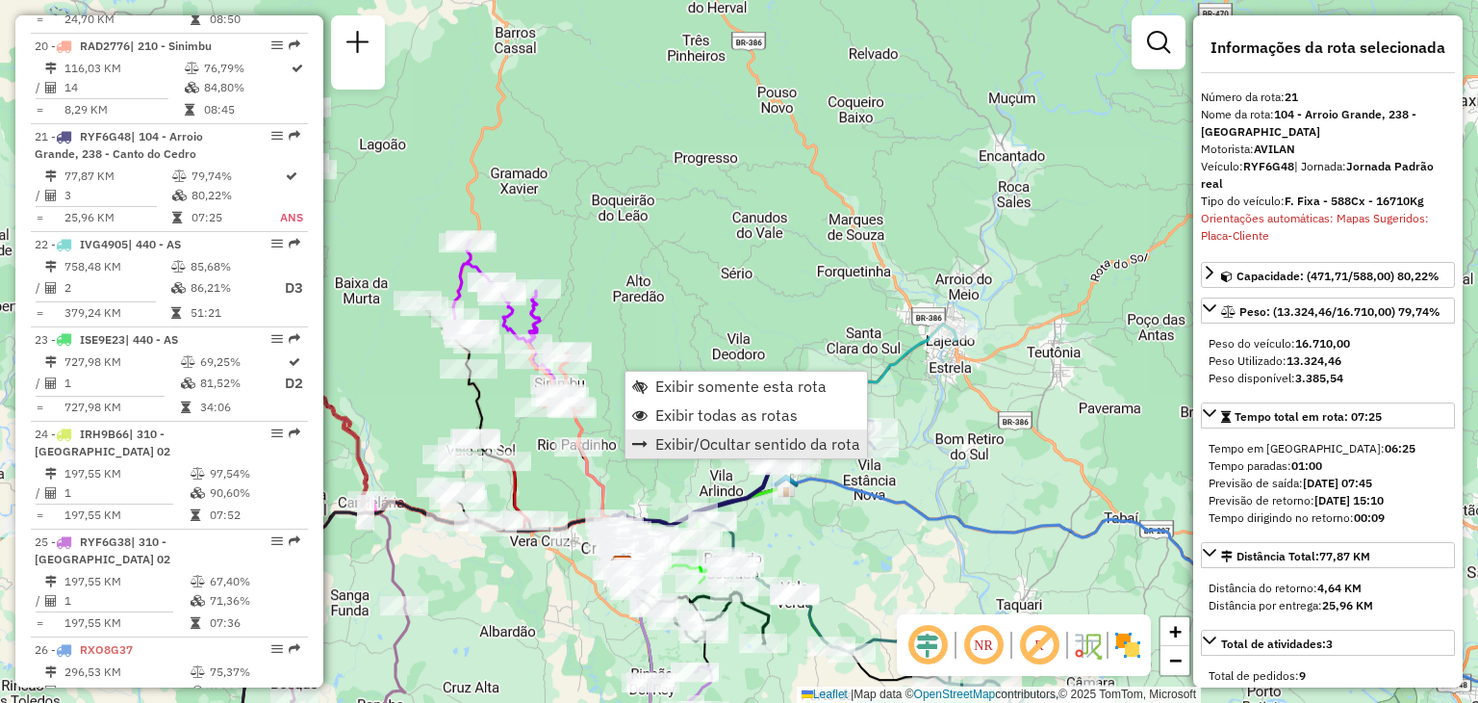
drag, startPoint x: 500, startPoint y: 323, endPoint x: 717, endPoint y: 444, distance: 247.7
click at [717, 444] on hb-router-mapa "Exibir somente esta rota Exibir todas as rotas Exibir/Ocultar sentido da rota I…" at bounding box center [739, 351] width 1478 height 703
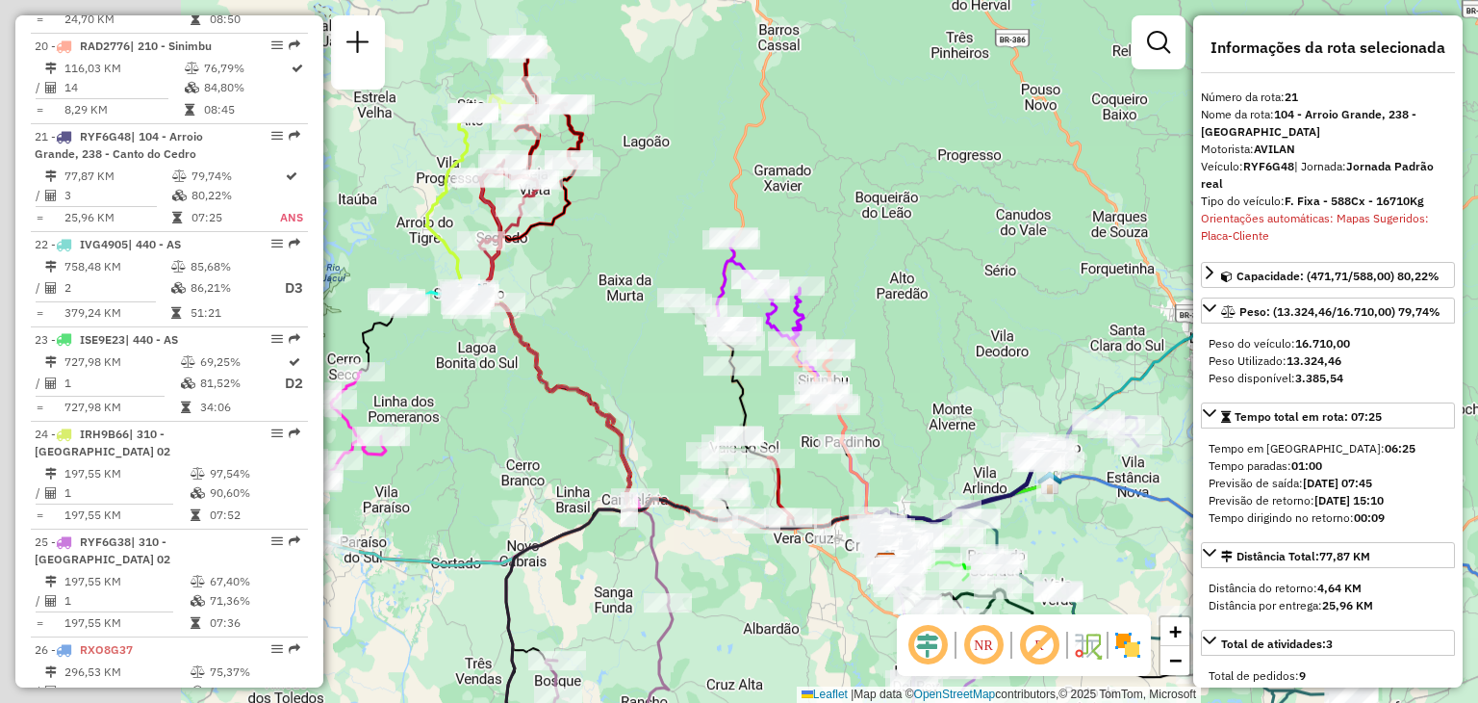
drag, startPoint x: 461, startPoint y: 423, endPoint x: 658, endPoint y: 392, distance: 199.7
click at [658, 392] on div "Janela de atendimento Grade de atendimento Capacidade Transportadoras Veículos …" at bounding box center [739, 351] width 1478 height 703
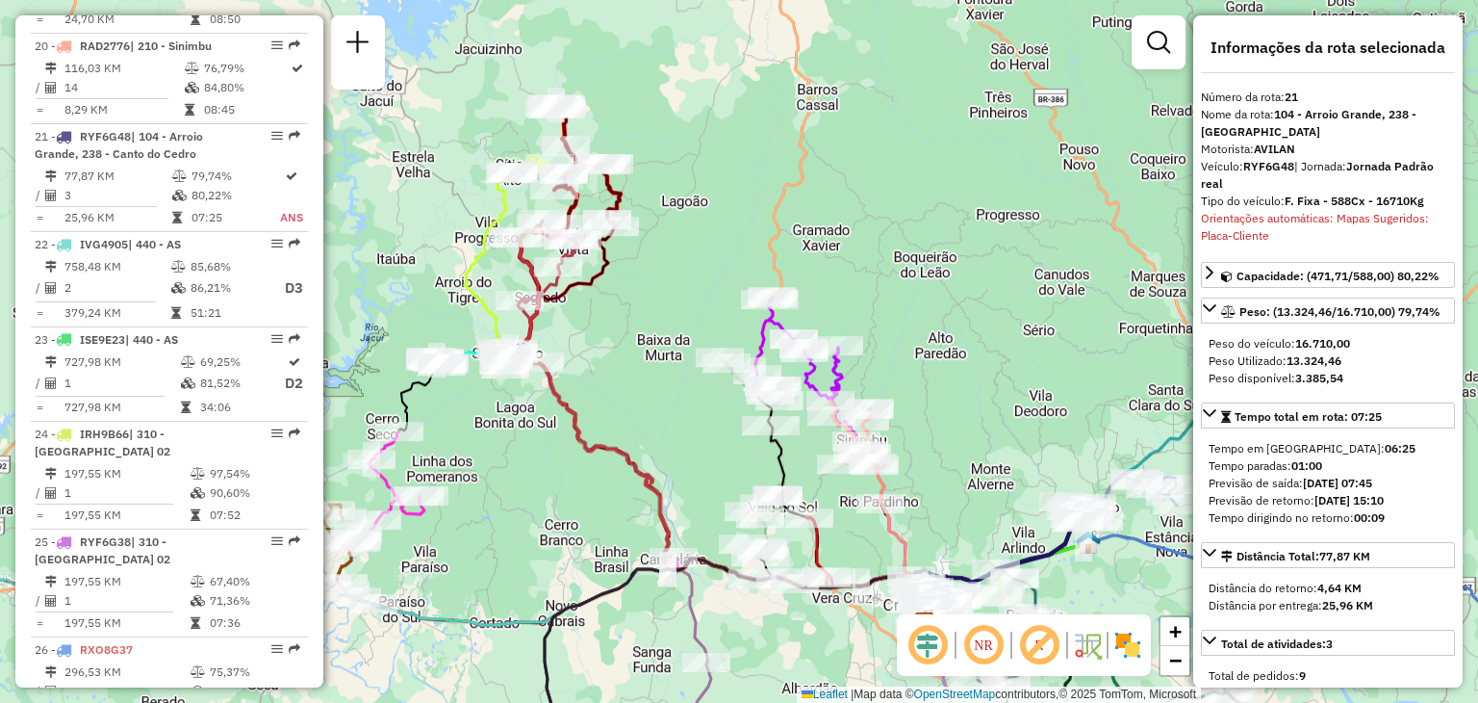
drag, startPoint x: 590, startPoint y: 342, endPoint x: 620, endPoint y: 384, distance: 51.8
click at [620, 384] on div "Janela de atendimento Grade de atendimento Capacidade Transportadoras Veículos …" at bounding box center [739, 351] width 1478 height 703
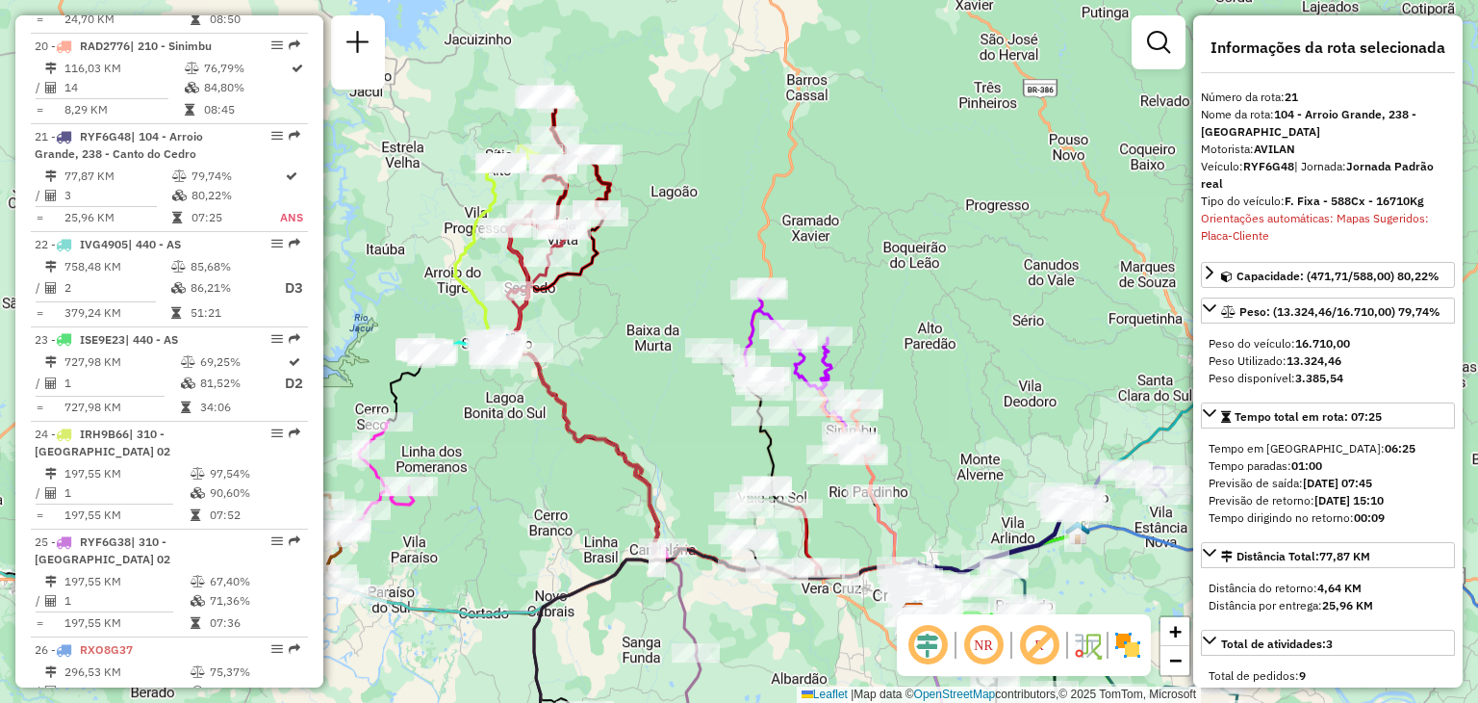
drag, startPoint x: 697, startPoint y: 547, endPoint x: 599, endPoint y: 410, distance: 168.3
click at [599, 549] on icon at bounding box center [726, 653] width 384 height 209
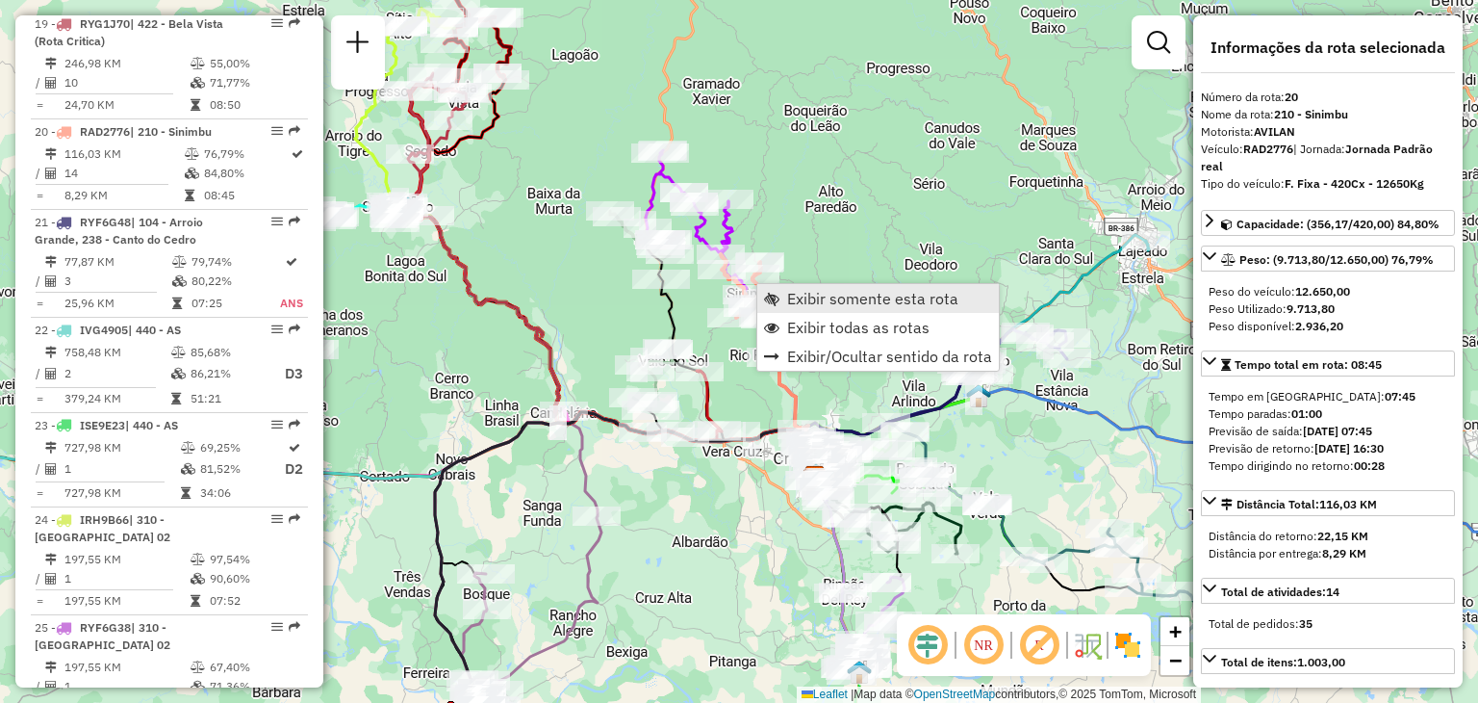
scroll to position [2809, 0]
click at [771, 286] on link "Exibir somente esta rota" at bounding box center [878, 298] width 242 height 29
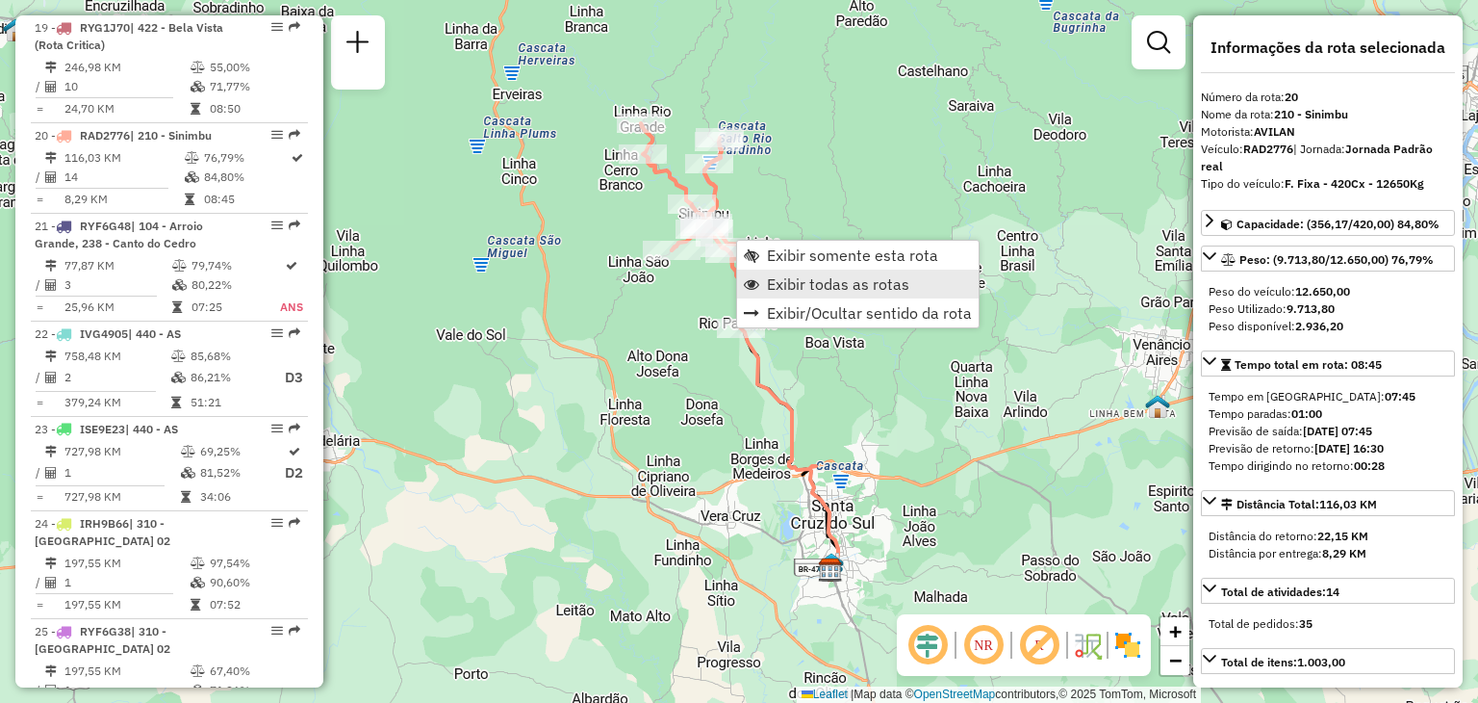
click at [778, 278] on span "Exibir todas as rotas" at bounding box center [838, 283] width 142 height 15
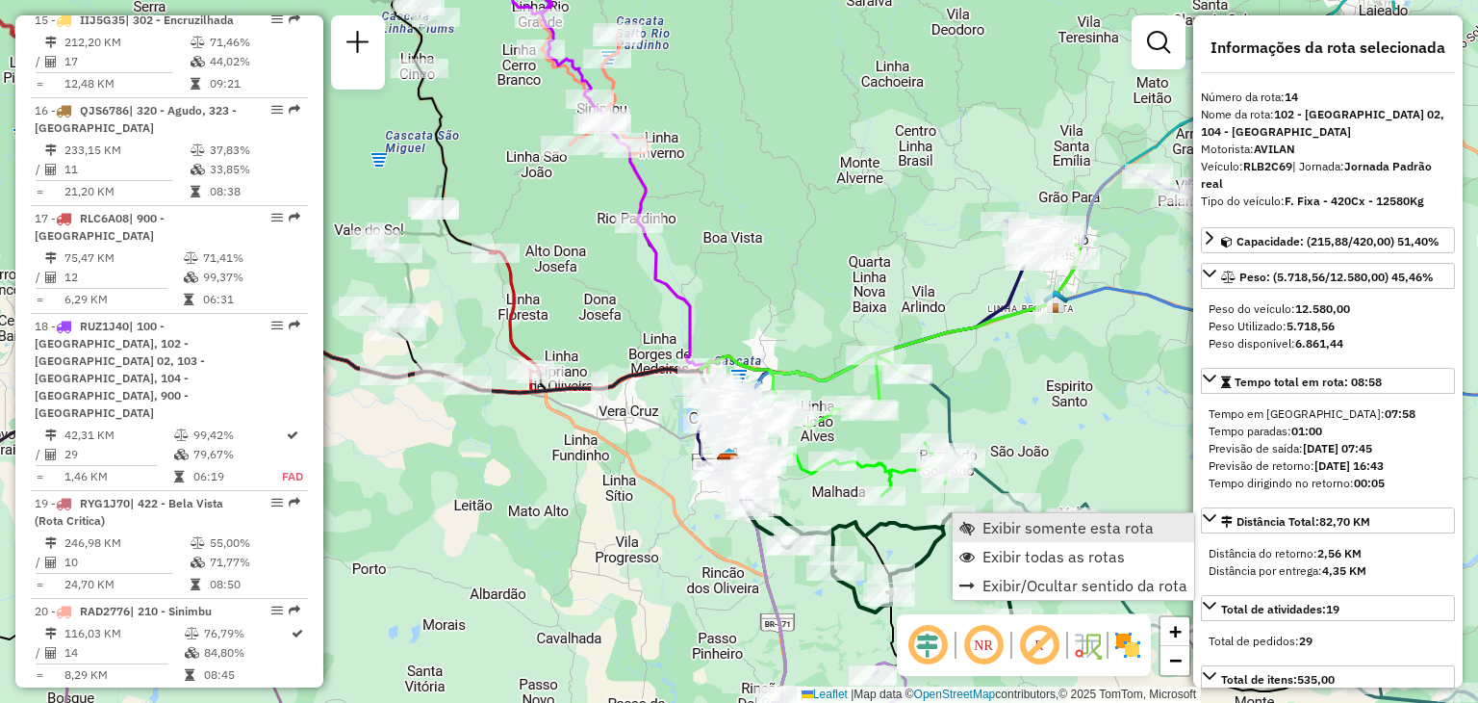
scroll to position [2129, 0]
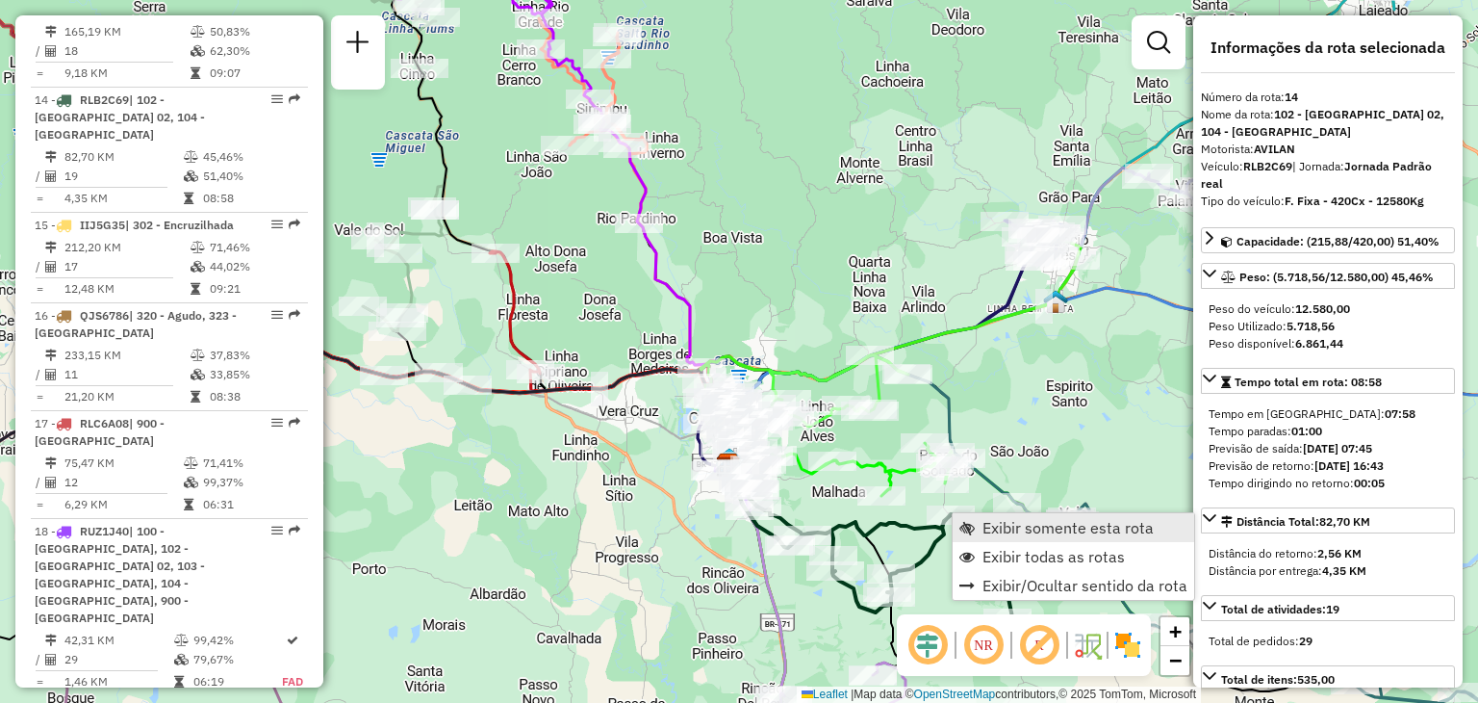
click at [988, 525] on span "Exibir somente esta rota" at bounding box center [1068, 527] width 171 height 15
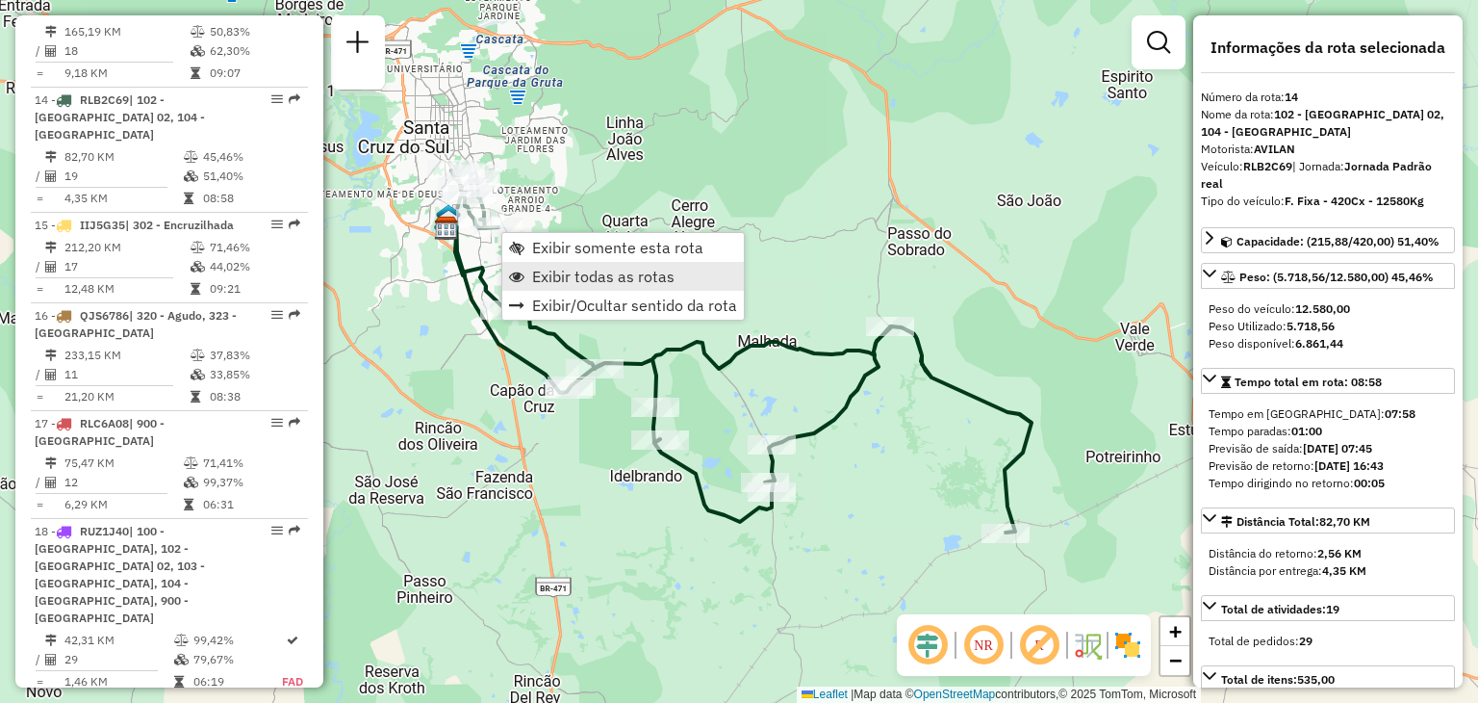
click at [553, 272] on span "Exibir todas as rotas" at bounding box center [603, 276] width 142 height 15
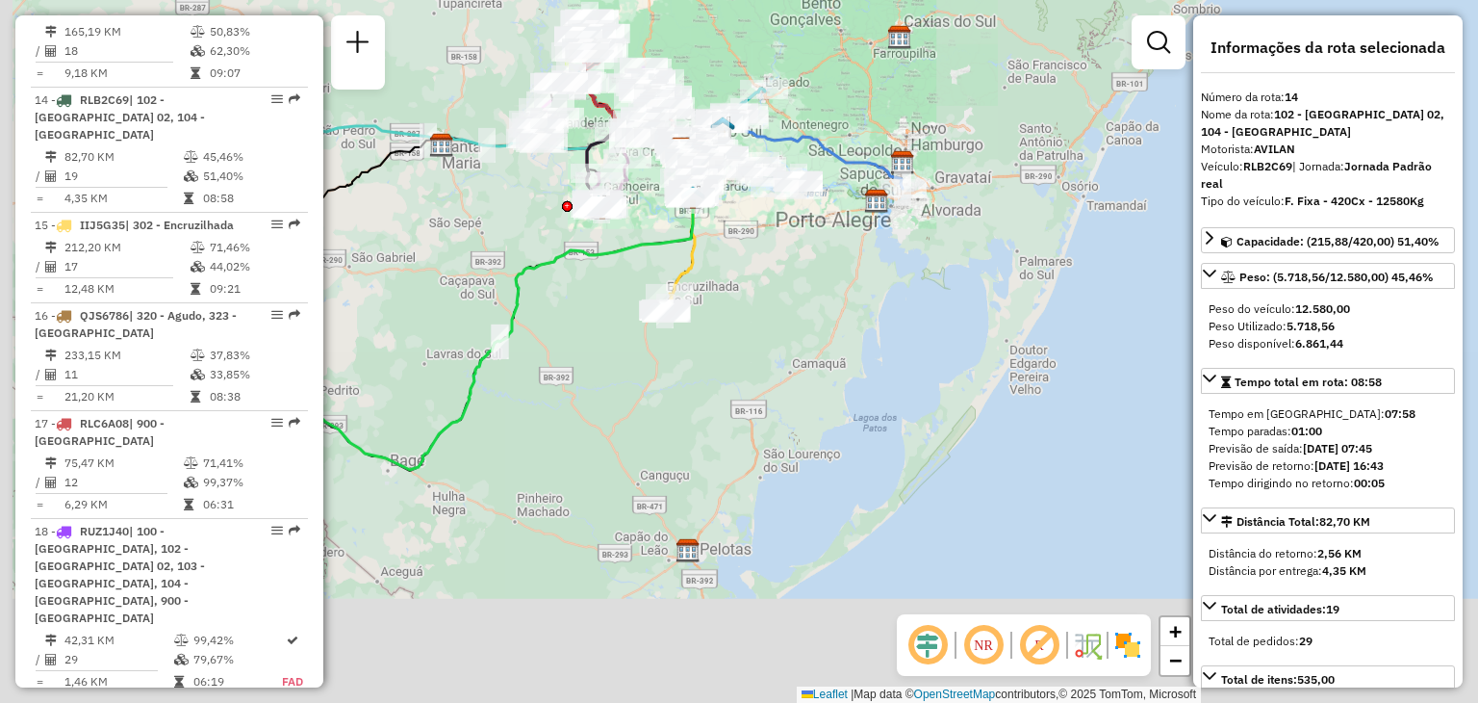
drag, startPoint x: 757, startPoint y: 509, endPoint x: 763, endPoint y: 300, distance: 208.9
click at [773, 259] on div "Janela de atendimento Grade de atendimento Capacidade Transportadoras Veículos …" at bounding box center [739, 351] width 1478 height 703
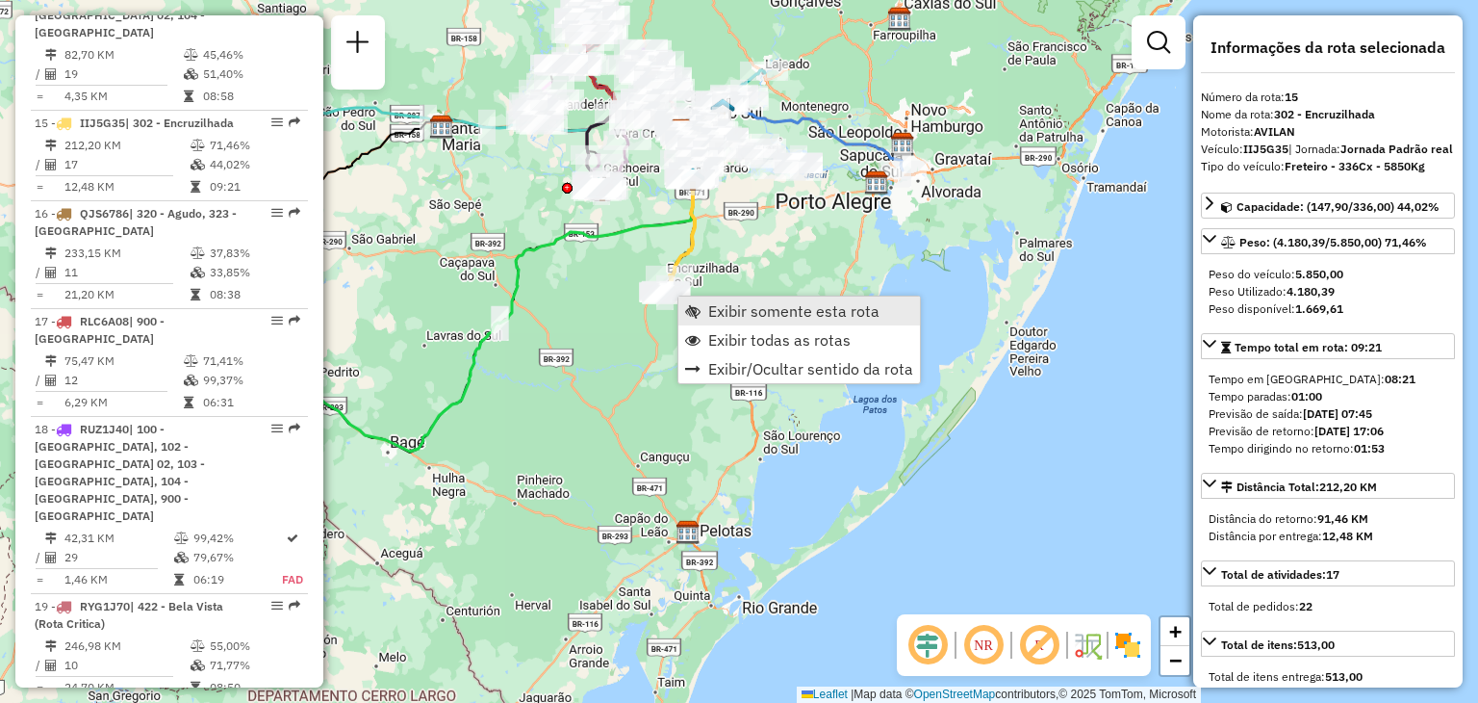
scroll to position [2237, 0]
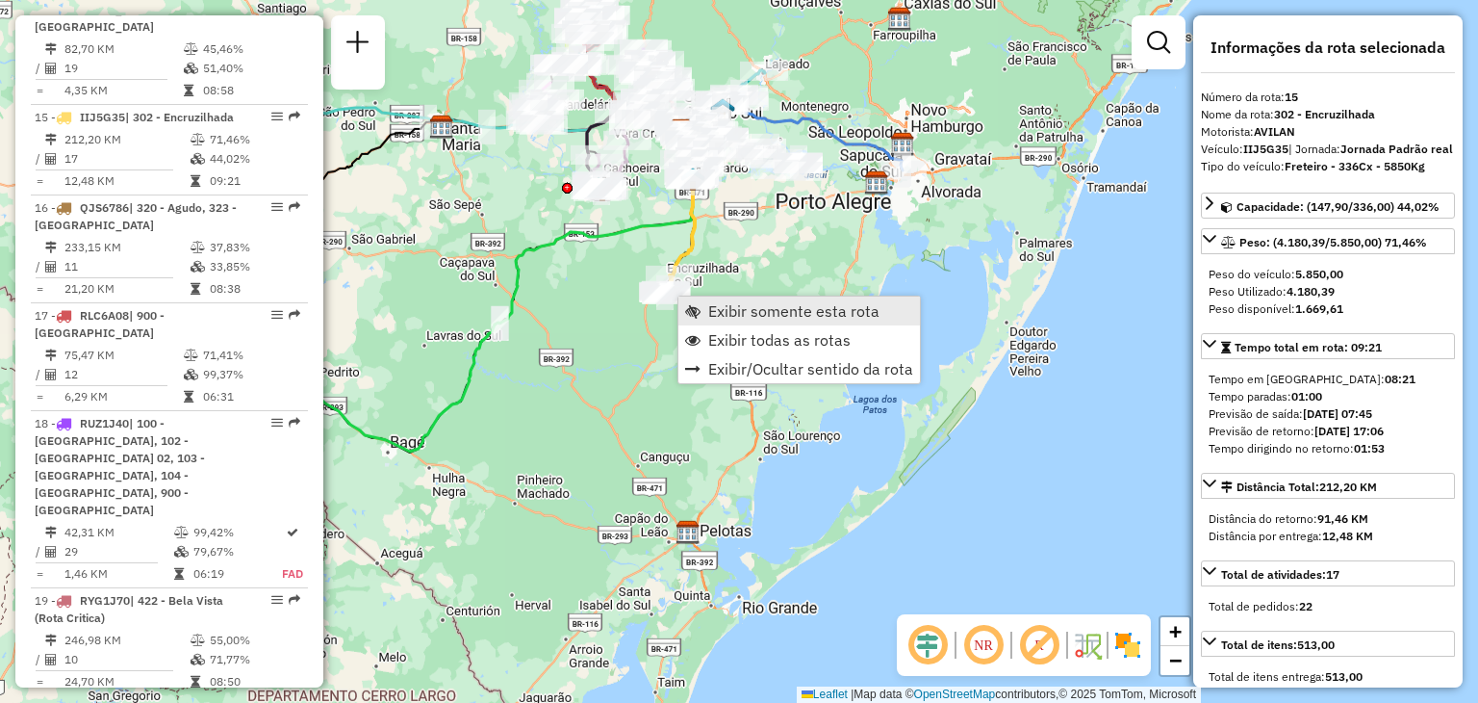
click at [694, 303] on span "Exibir somente esta rota" at bounding box center [692, 310] width 15 height 15
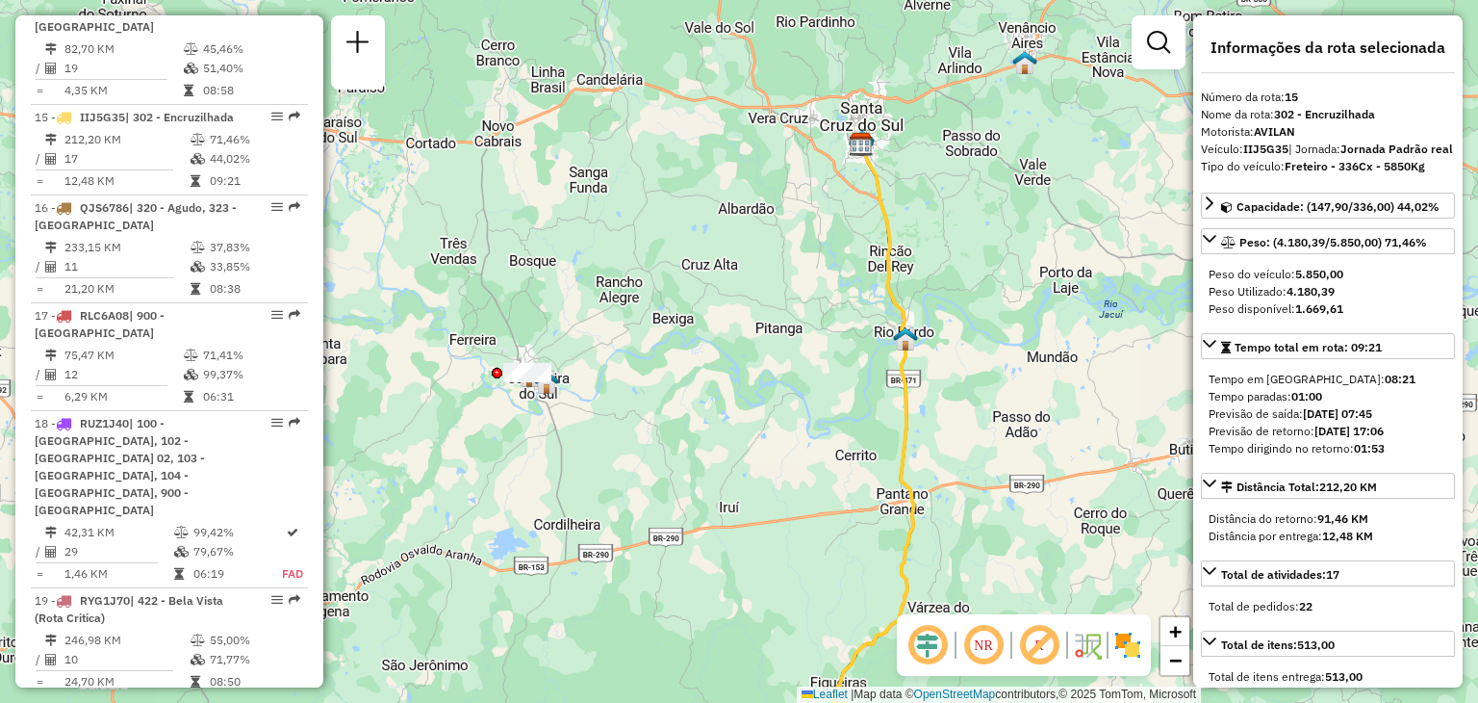
drag, startPoint x: 674, startPoint y: 524, endPoint x: 691, endPoint y: 475, distance: 51.1
click at [735, 587] on div "Janela de atendimento Grade de atendimento Capacidade Transportadoras Veículos …" at bounding box center [739, 351] width 1478 height 703
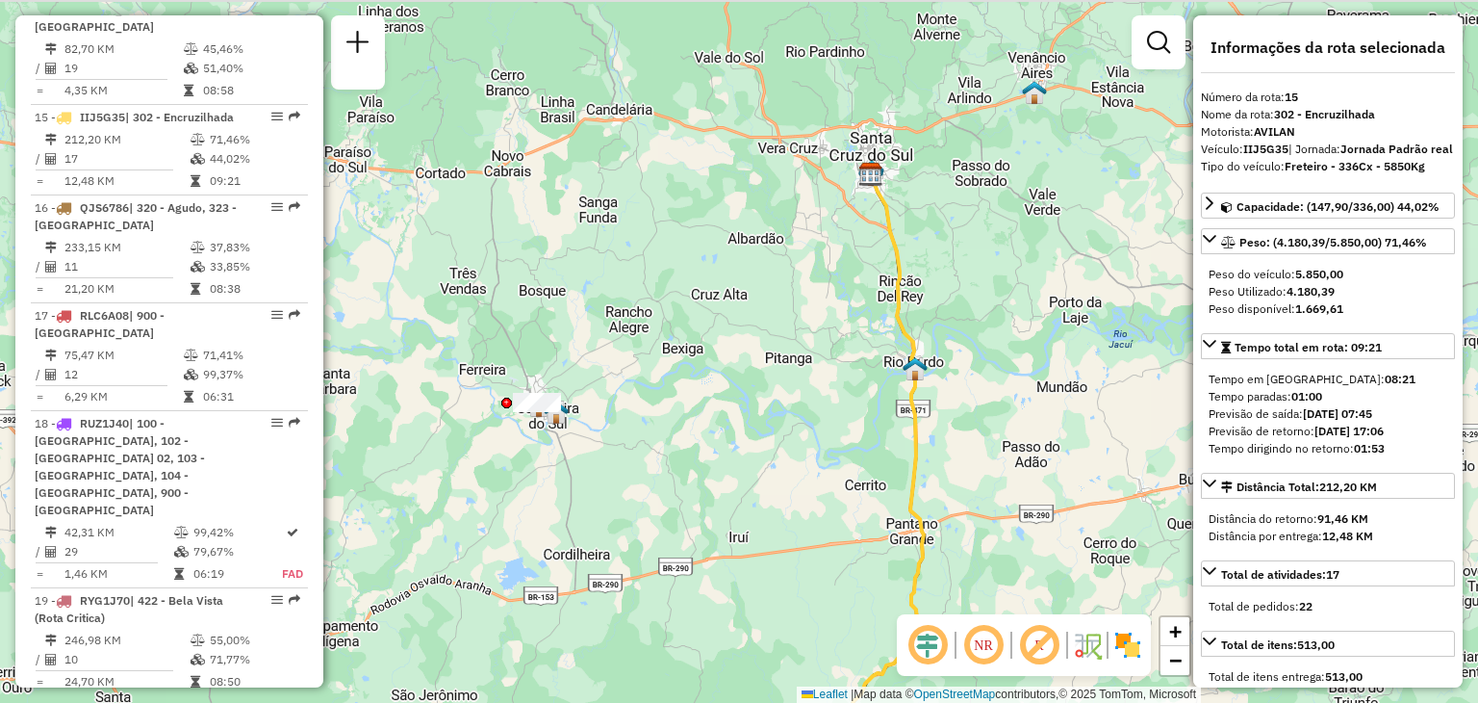
drag, startPoint x: 766, startPoint y: 199, endPoint x: 735, endPoint y: 320, distance: 124.2
click at [730, 324] on div "Janela de atendimento Grade de atendimento Capacidade Transportadoras Veículos …" at bounding box center [739, 351] width 1478 height 703
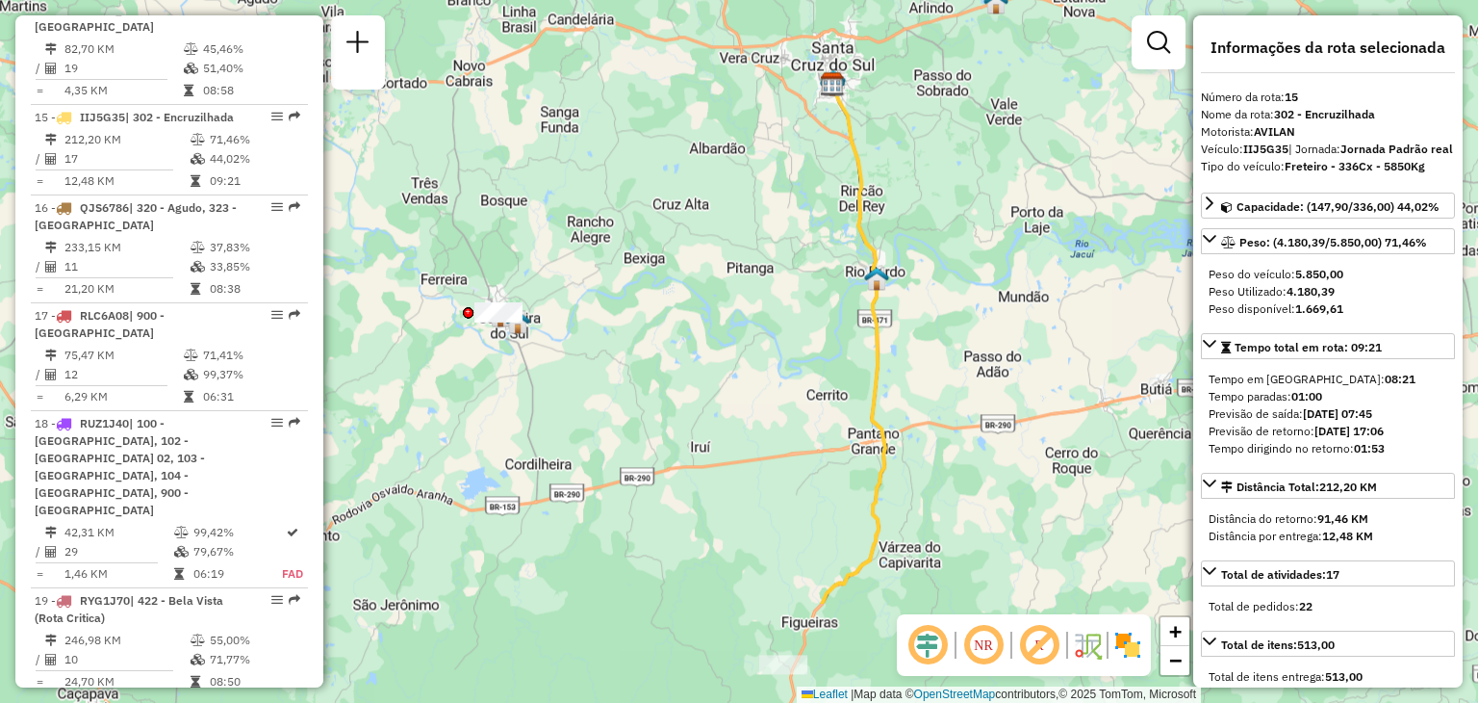
drag, startPoint x: 731, startPoint y: 201, endPoint x: 674, endPoint y: 165, distance: 68.4
click at [698, 53] on div "Janela de atendimento Grade de atendimento Capacidade Transportadoras Veículos …" at bounding box center [739, 351] width 1478 height 703
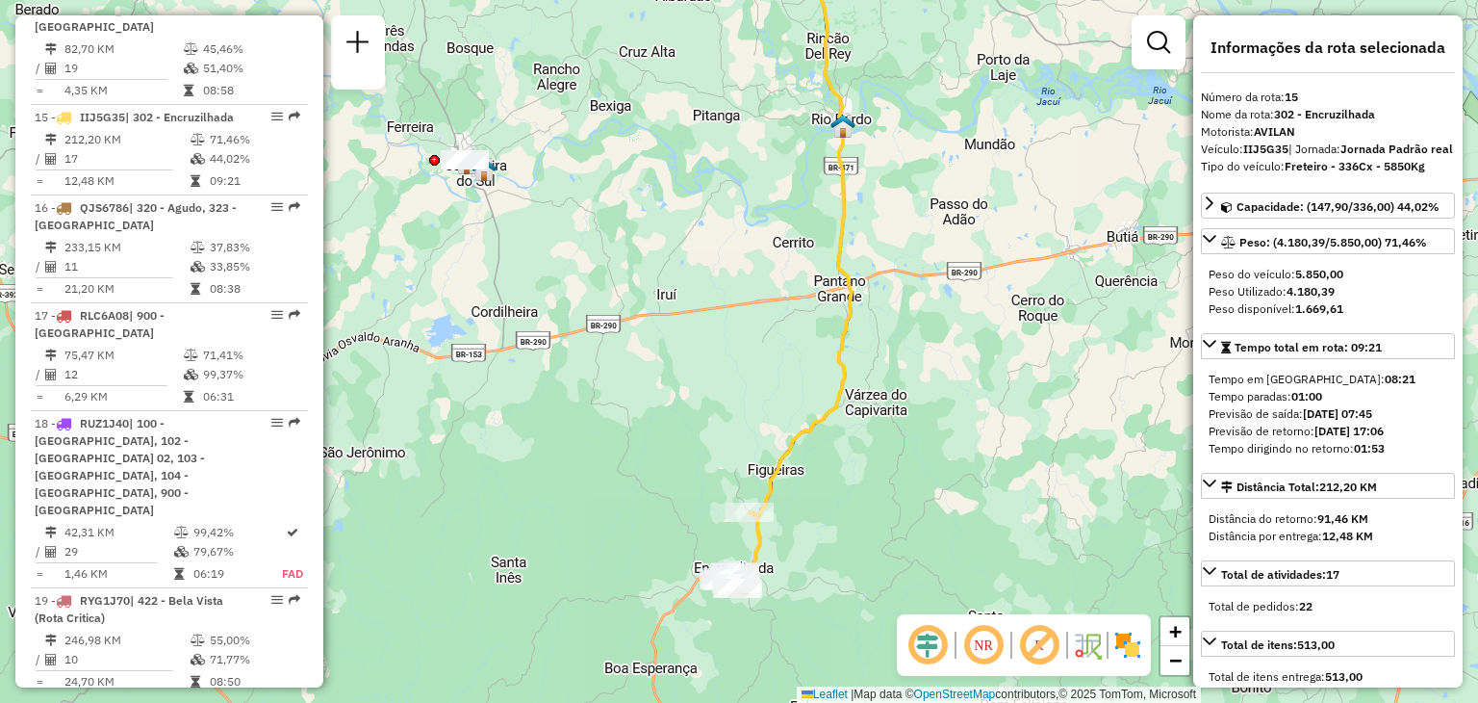
drag, startPoint x: 687, startPoint y: 246, endPoint x: 675, endPoint y: 247, distance: 12.5
click at [677, 228] on div "Janela de atendimento Grade de atendimento Capacidade Transportadoras Veículos …" at bounding box center [739, 351] width 1478 height 703
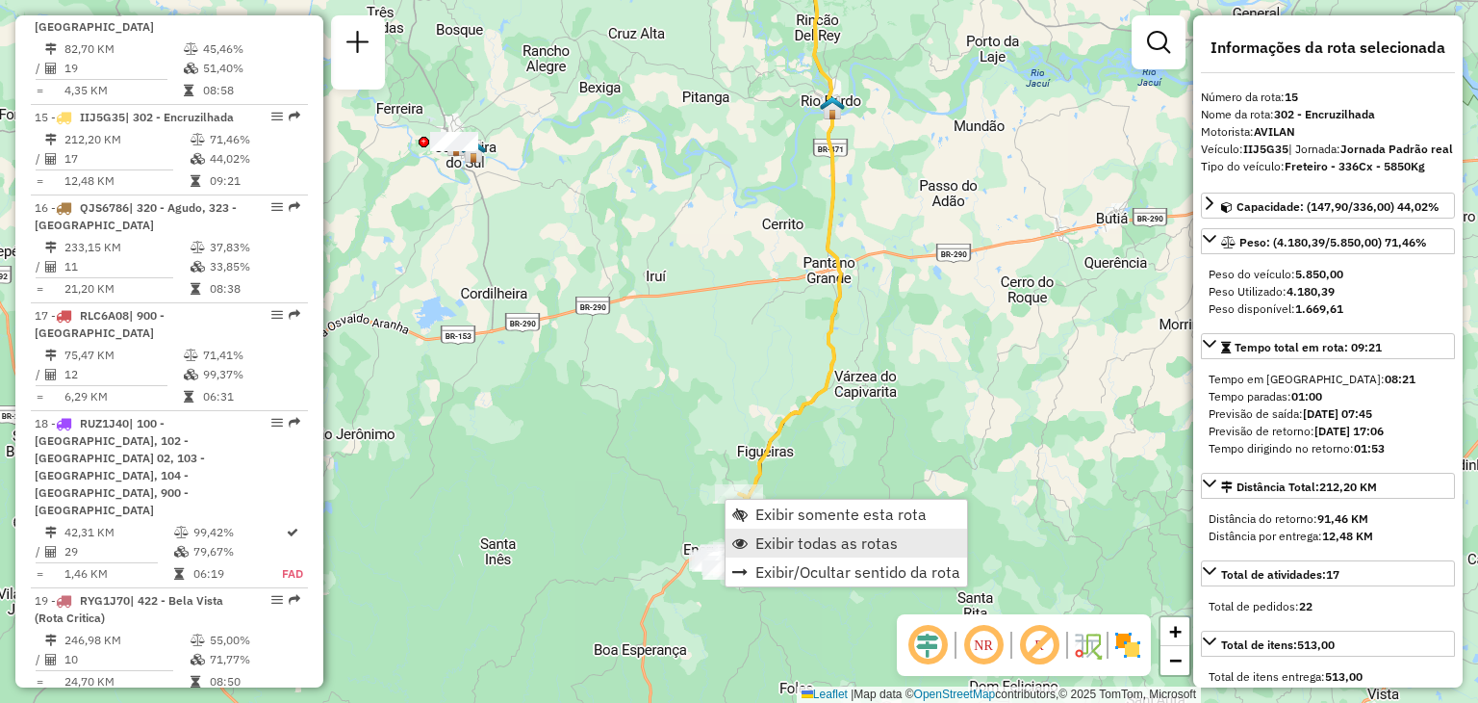
drag, startPoint x: 792, startPoint y: 544, endPoint x: 691, endPoint y: 372, distance: 198.9
click at [792, 544] on span "Exibir todas as rotas" at bounding box center [827, 542] width 142 height 15
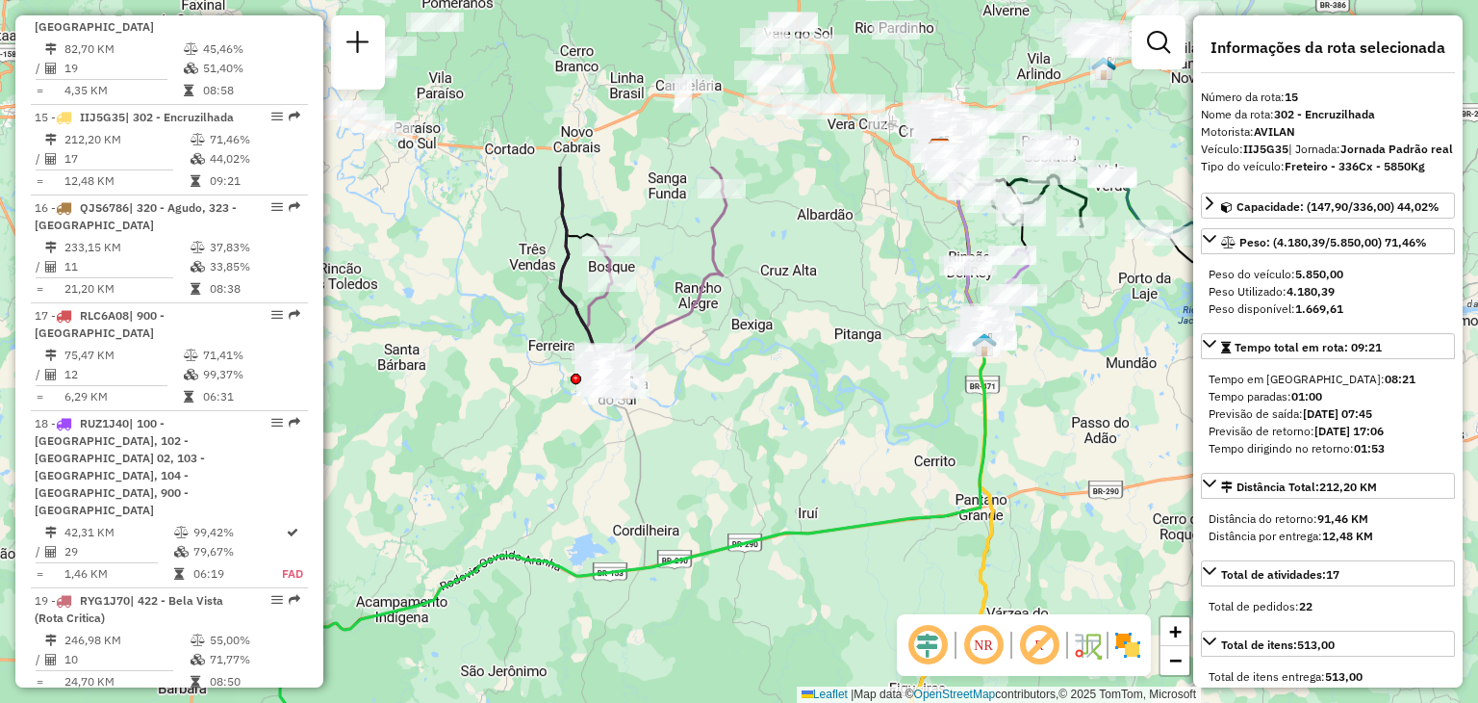
drag, startPoint x: 661, startPoint y: 314, endPoint x: 810, endPoint y: 542, distance: 272.5
click at [813, 551] on div "Janela de atendimento Grade de atendimento Capacidade Transportadoras Veículos …" at bounding box center [739, 351] width 1478 height 703
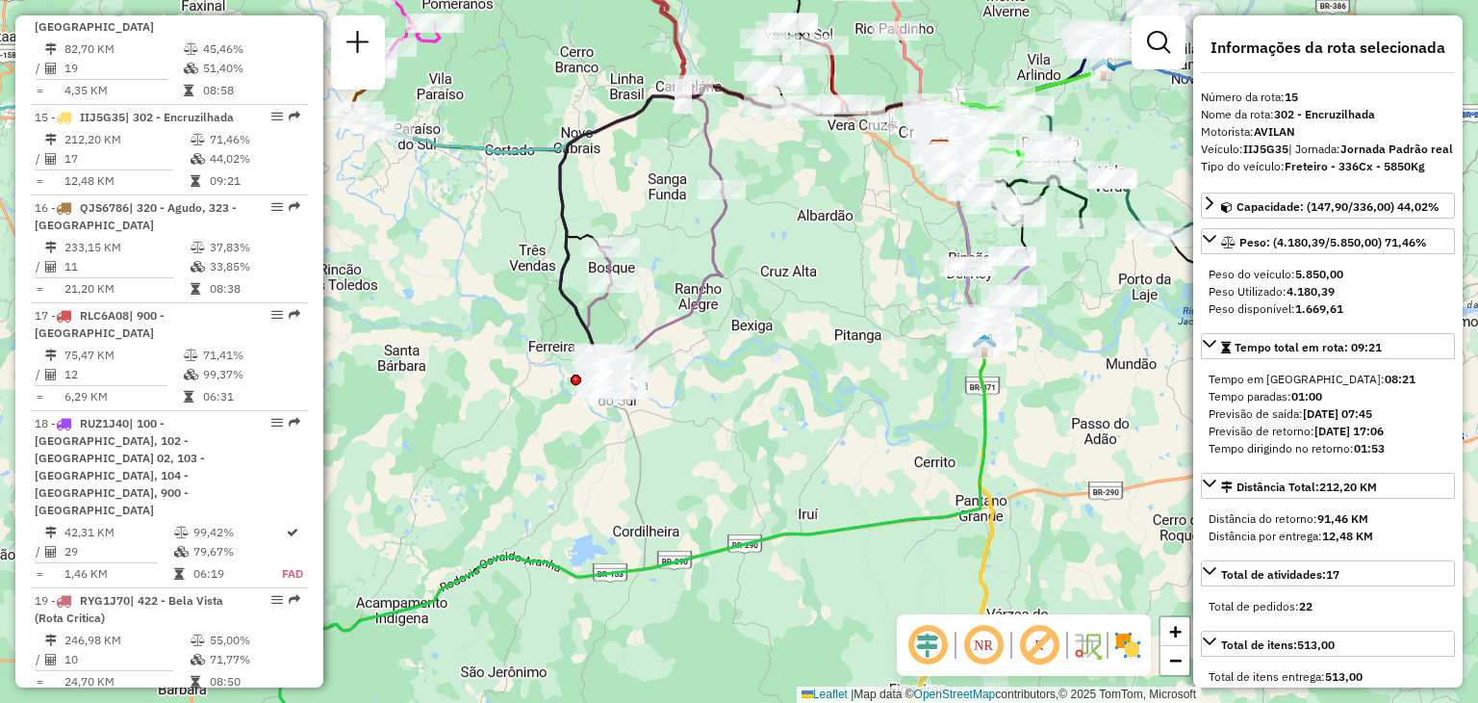
drag, startPoint x: 754, startPoint y: 332, endPoint x: 899, endPoint y: 463, distance: 195.6
click at [901, 465] on div "Janela de atendimento Grade de atendimento Capacidade Transportadoras Veículos …" at bounding box center [739, 351] width 1478 height 703
